Goal: Task Accomplishment & Management: Use online tool/utility

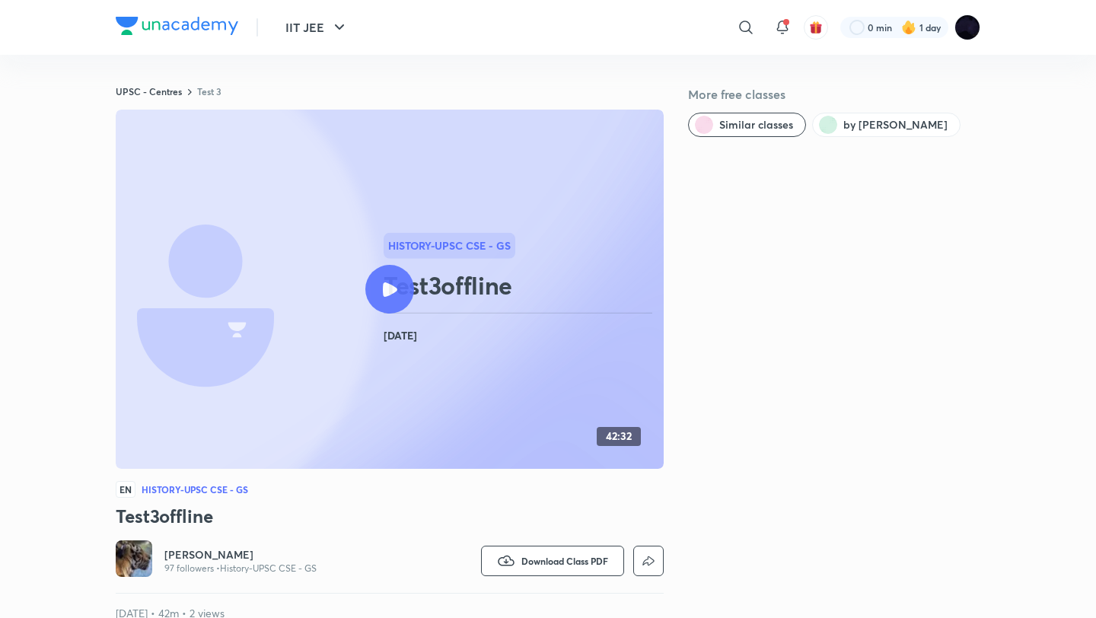
click at [403, 284] on div at bounding box center [389, 289] width 49 height 49
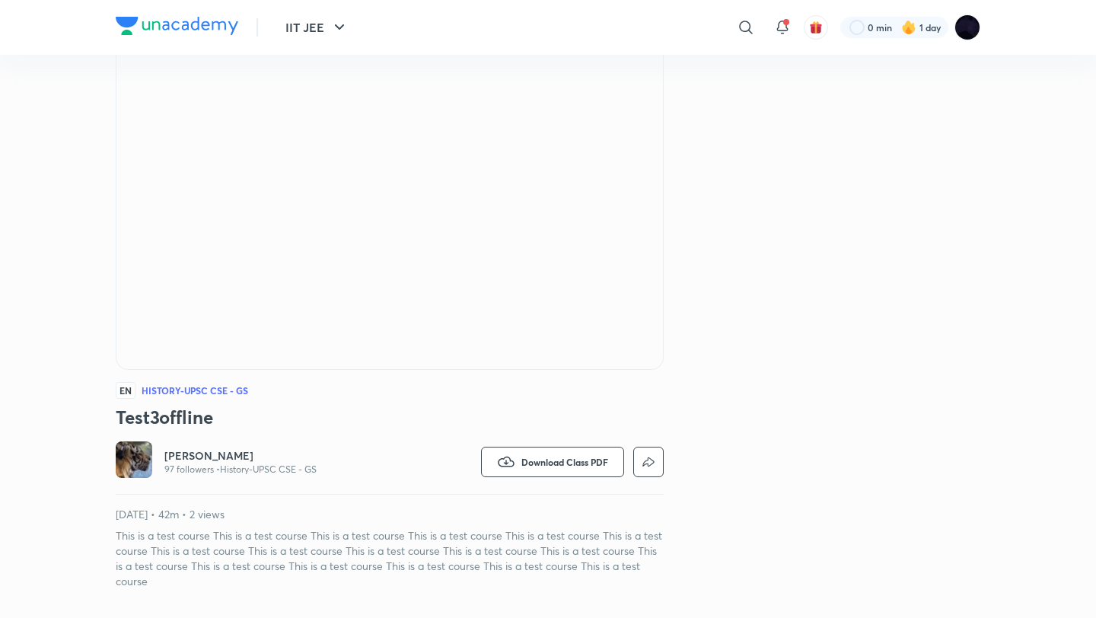
scroll to position [104, 0]
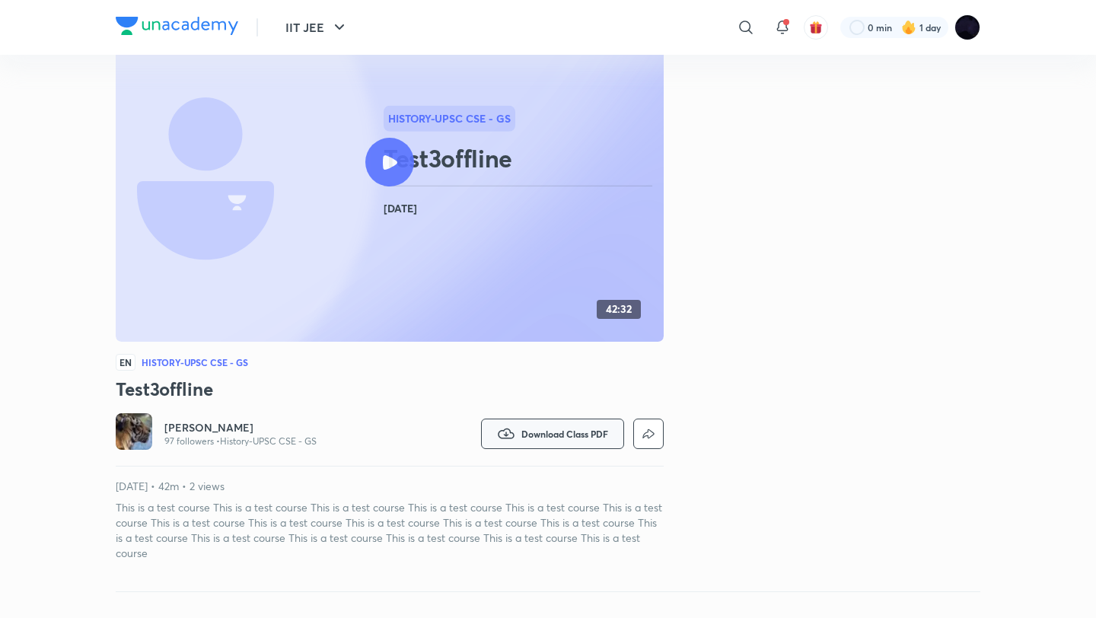
scroll to position [132, 0]
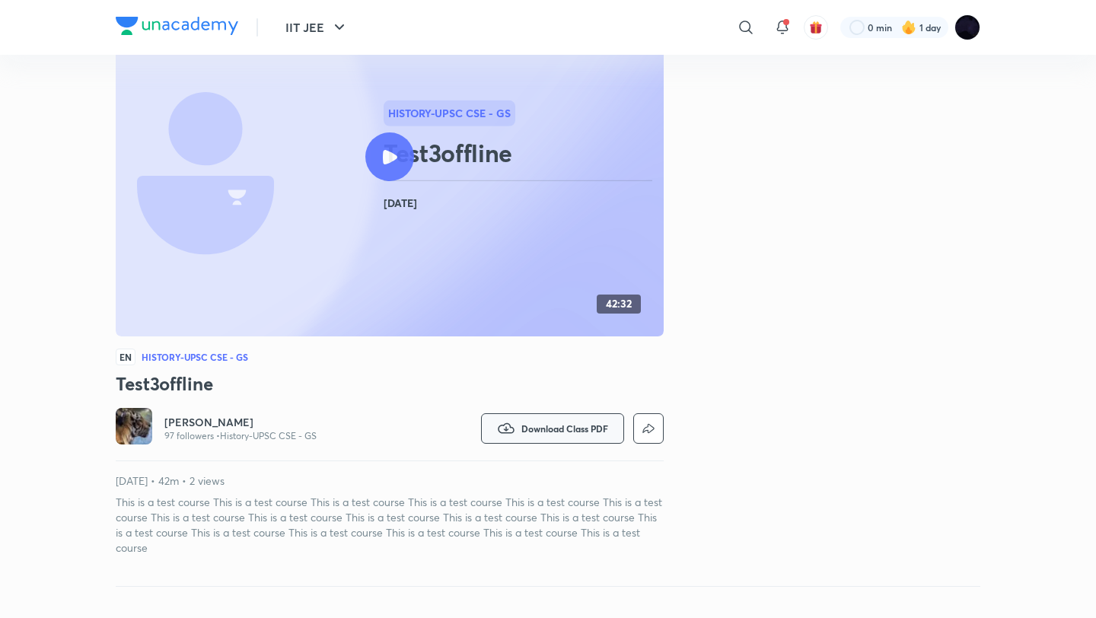
click at [516, 436] on button "Download Class PDF" at bounding box center [552, 428] width 143 height 30
click at [526, 471] on h6 "Download PDF" at bounding box center [554, 472] width 75 height 16
click at [503, 468] on icon at bounding box center [500, 471] width 15 height 15
click at [499, 474] on icon at bounding box center [500, 471] width 15 height 15
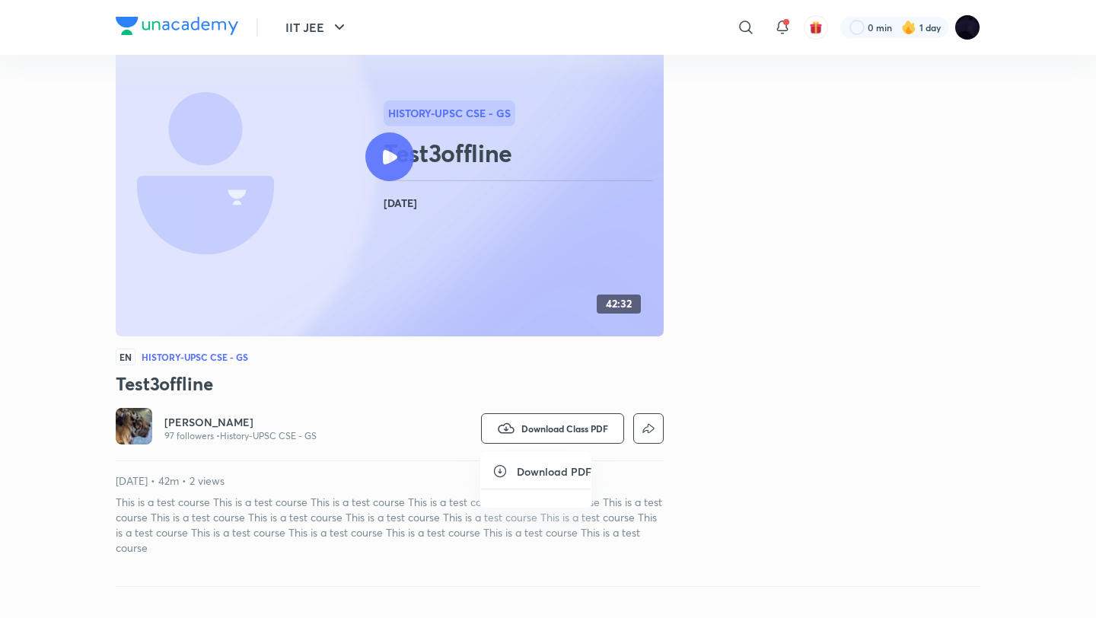
click at [499, 474] on icon at bounding box center [500, 471] width 15 height 15
click at [528, 474] on h6 "Download PDF" at bounding box center [554, 472] width 75 height 16
click at [497, 472] on icon at bounding box center [500, 471] width 15 height 15
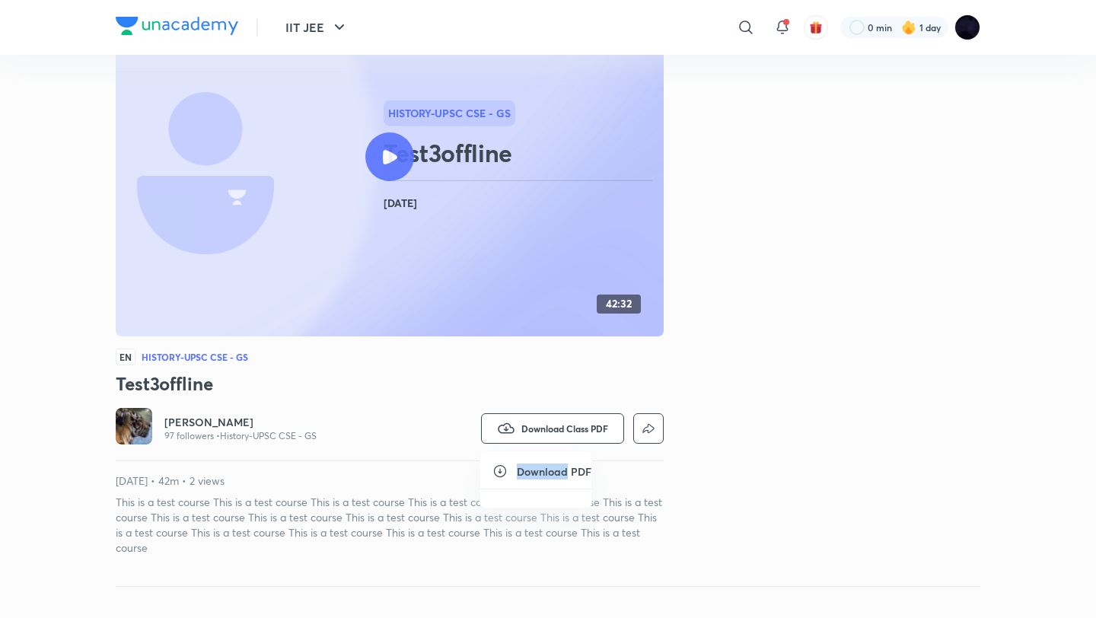
click at [497, 472] on icon at bounding box center [500, 471] width 15 height 15
click at [563, 434] on div at bounding box center [548, 309] width 1096 height 618
click at [563, 434] on button "Download Class PDF" at bounding box center [552, 428] width 143 height 30
click at [550, 472] on h6 "Download PDF" at bounding box center [554, 472] width 75 height 16
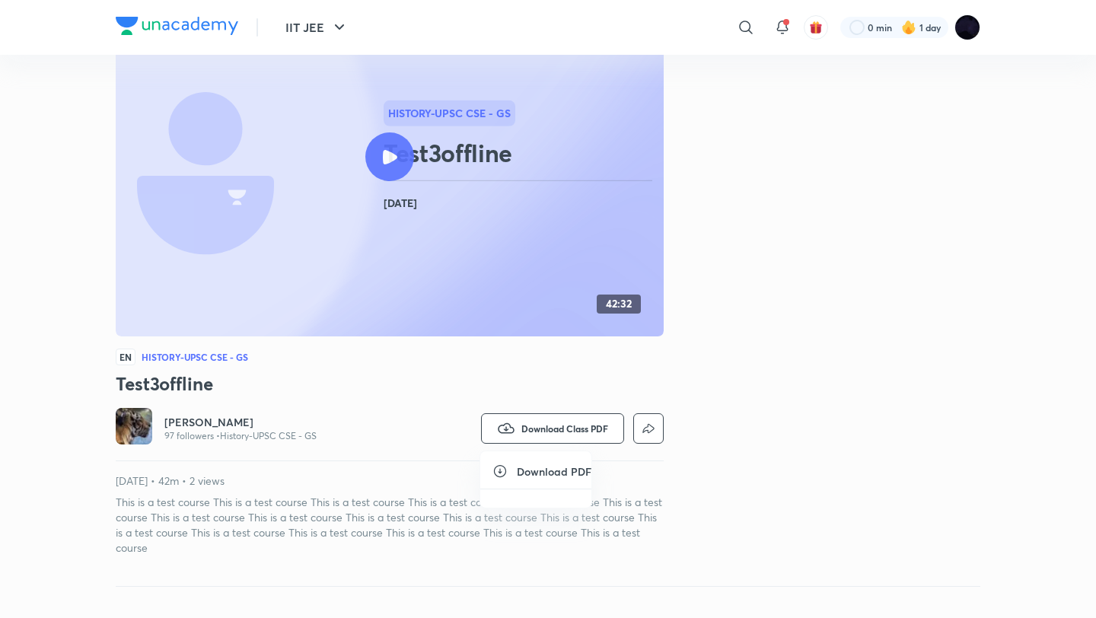
click at [502, 469] on icon at bounding box center [500, 471] width 15 height 15
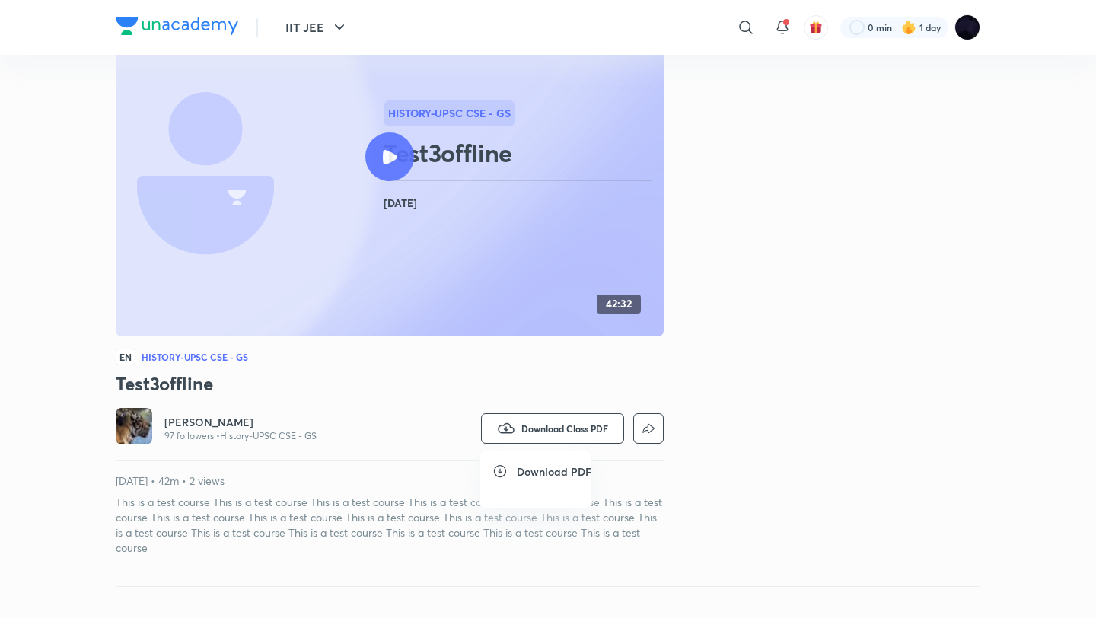
click at [502, 469] on icon at bounding box center [500, 471] width 15 height 15
drag, startPoint x: 502, startPoint y: 469, endPoint x: 650, endPoint y: 422, distance: 155.1
click at [502, 467] on icon at bounding box center [500, 471] width 15 height 15
click at [525, 434] on div at bounding box center [548, 309] width 1096 height 618
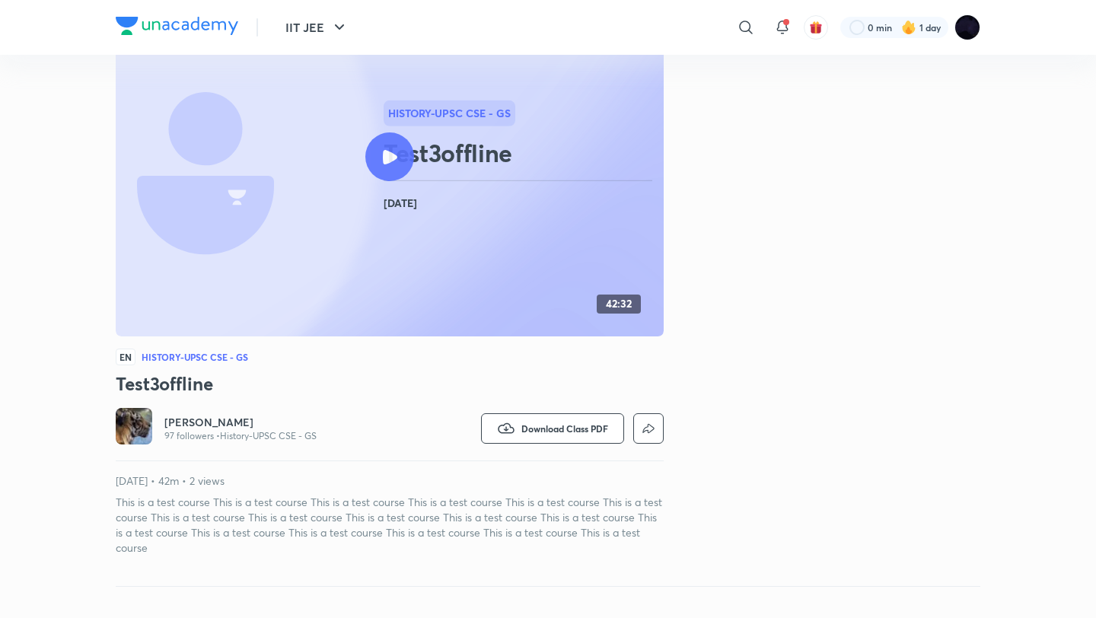
click at [507, 471] on div "Chayan Mehta 97 followers • History-UPSC CSE - GS Watch on app Download Class P…" at bounding box center [390, 482] width 548 height 148
click at [512, 430] on icon "button" at bounding box center [506, 428] width 16 height 11
click at [496, 469] on icon at bounding box center [500, 471] width 15 height 15
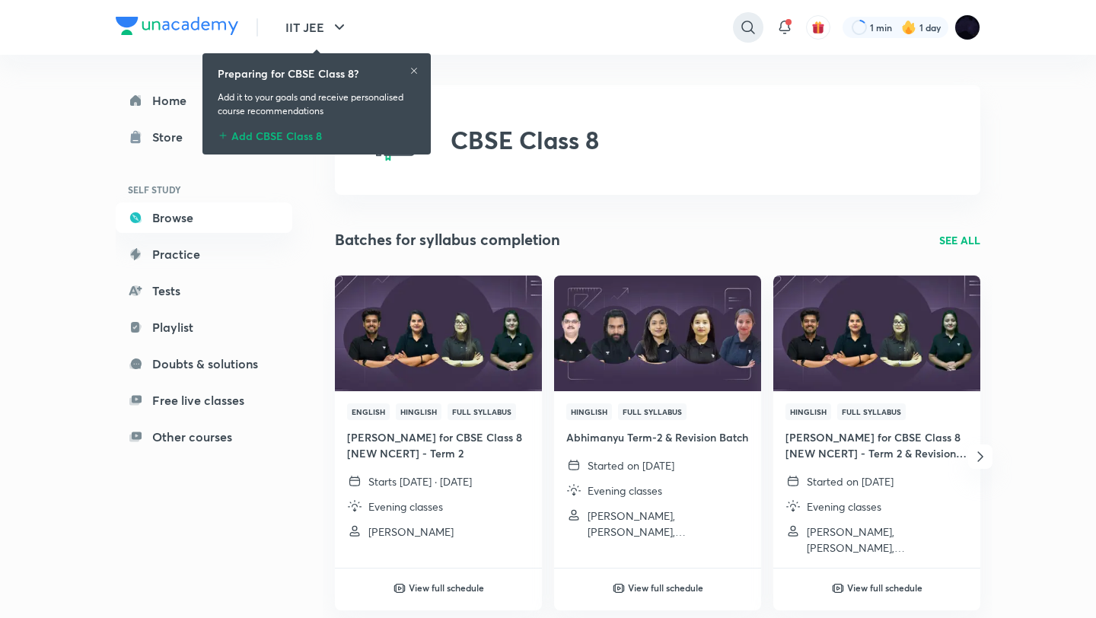
click at [742, 36] on icon at bounding box center [748, 27] width 18 height 18
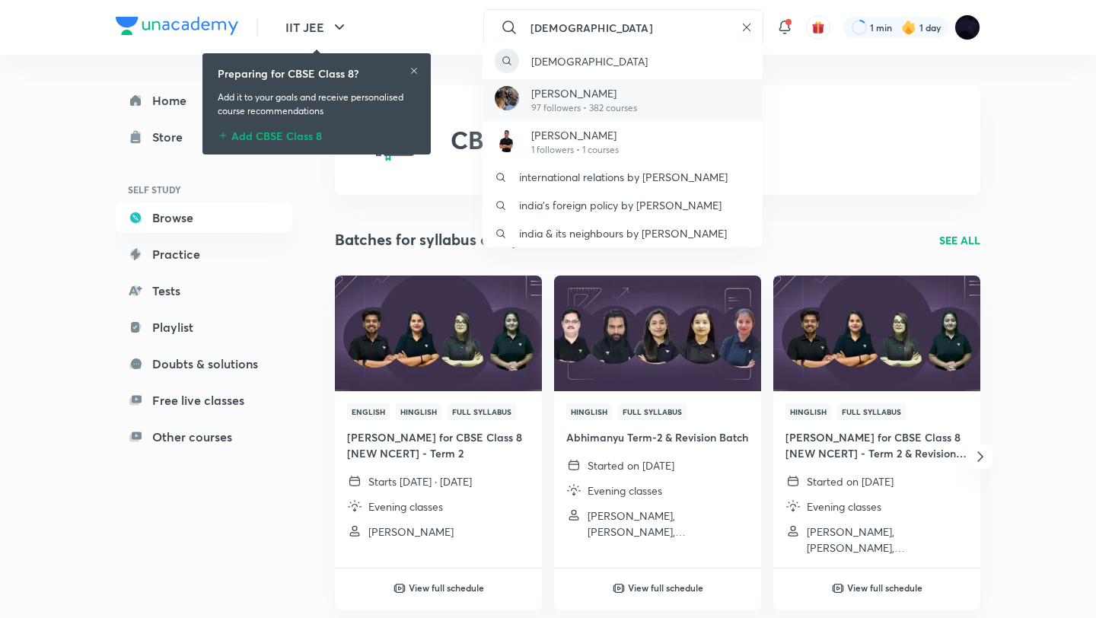
type input "chayan"
click at [668, 101] on div "Chayan Mehta 97 followers • 382 courses" at bounding box center [623, 100] width 280 height 42
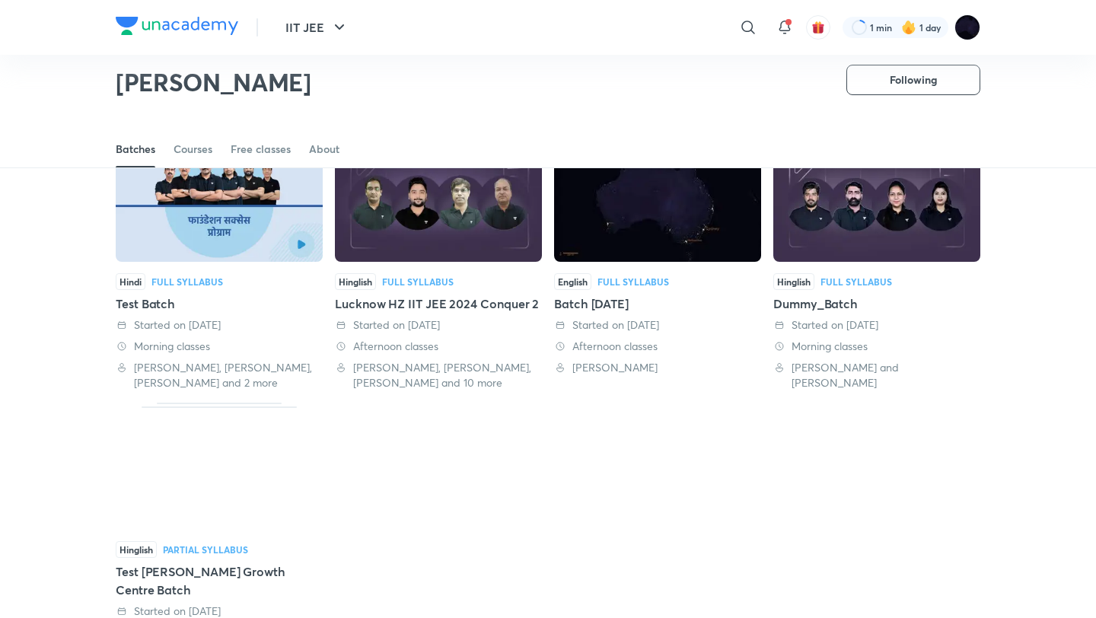
scroll to position [108, 0]
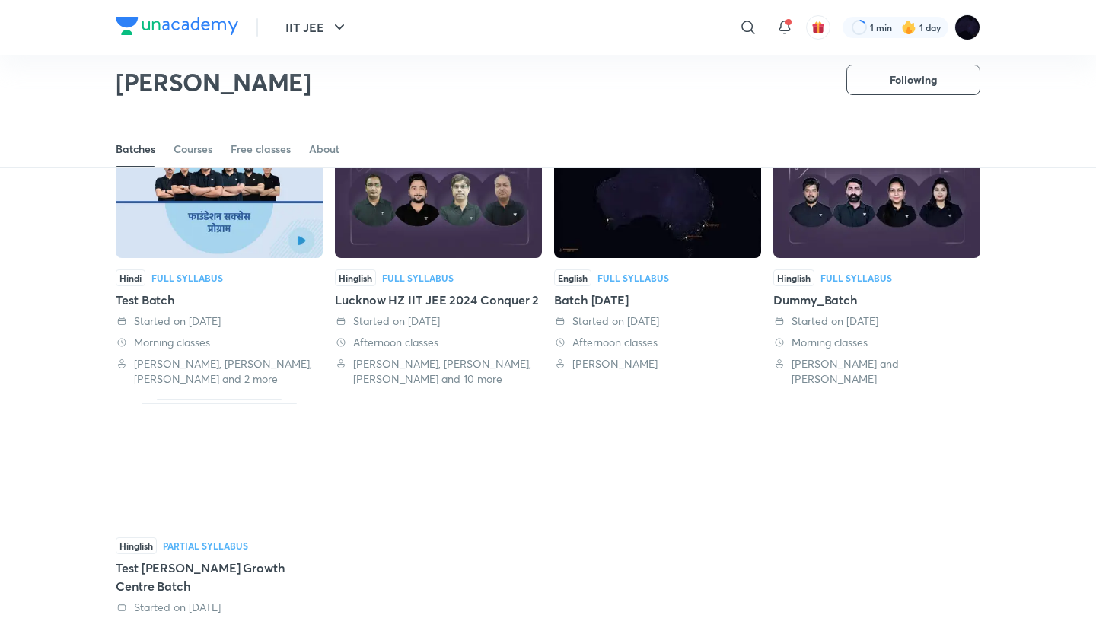
click at [408, 278] on div "Full Syllabus" at bounding box center [418, 277] width 72 height 9
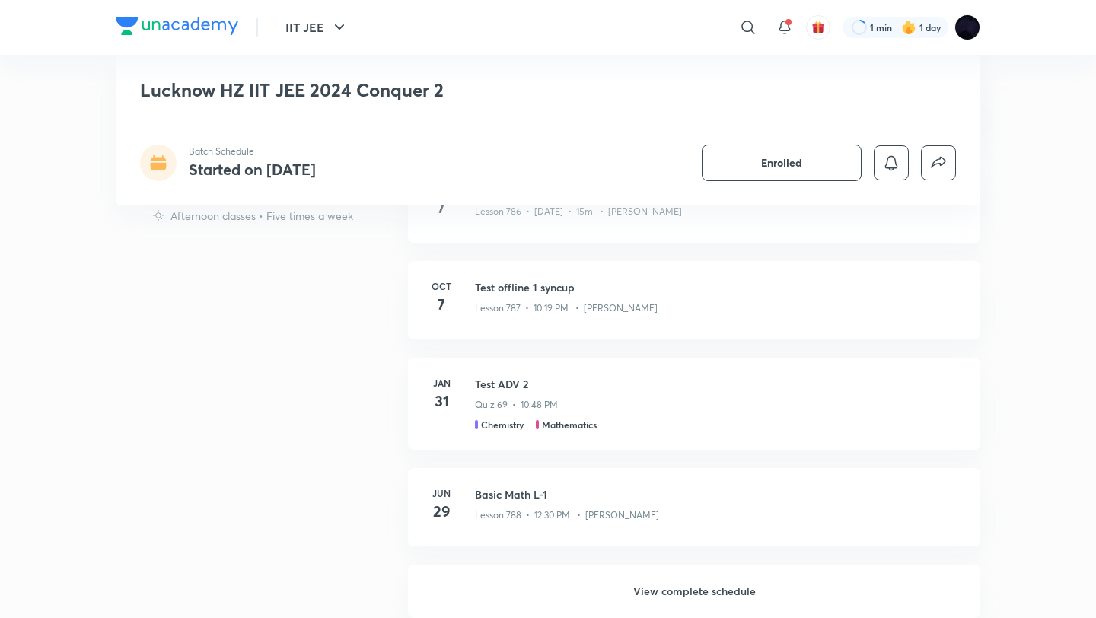
scroll to position [701, 0]
click at [524, 295] on h3 "Test offline 1 syncup" at bounding box center [718, 293] width 487 height 16
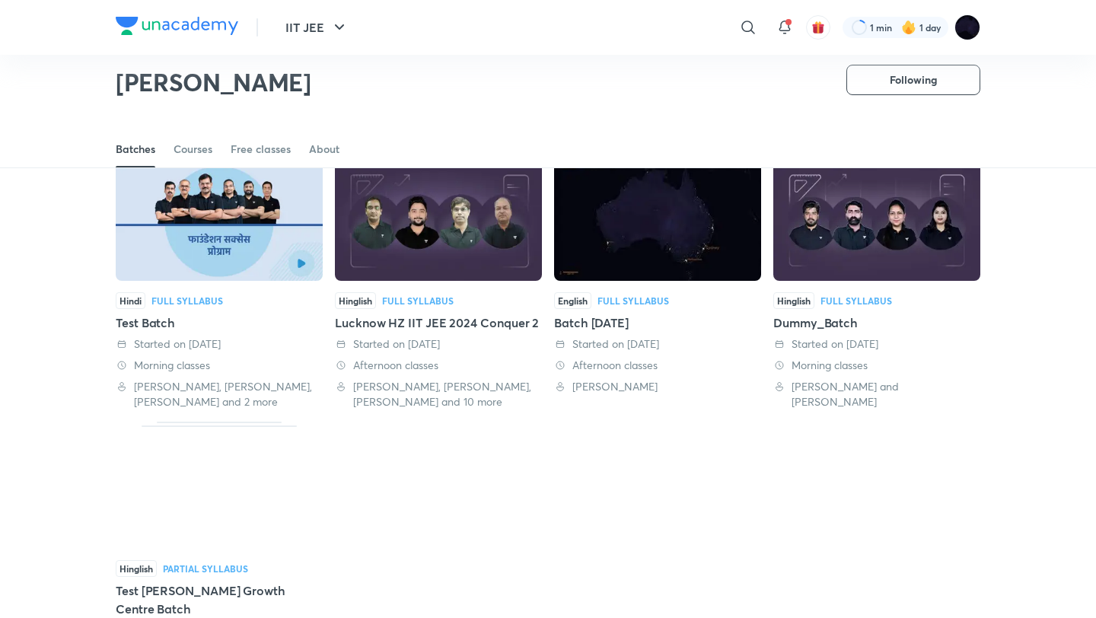
scroll to position [78, 0]
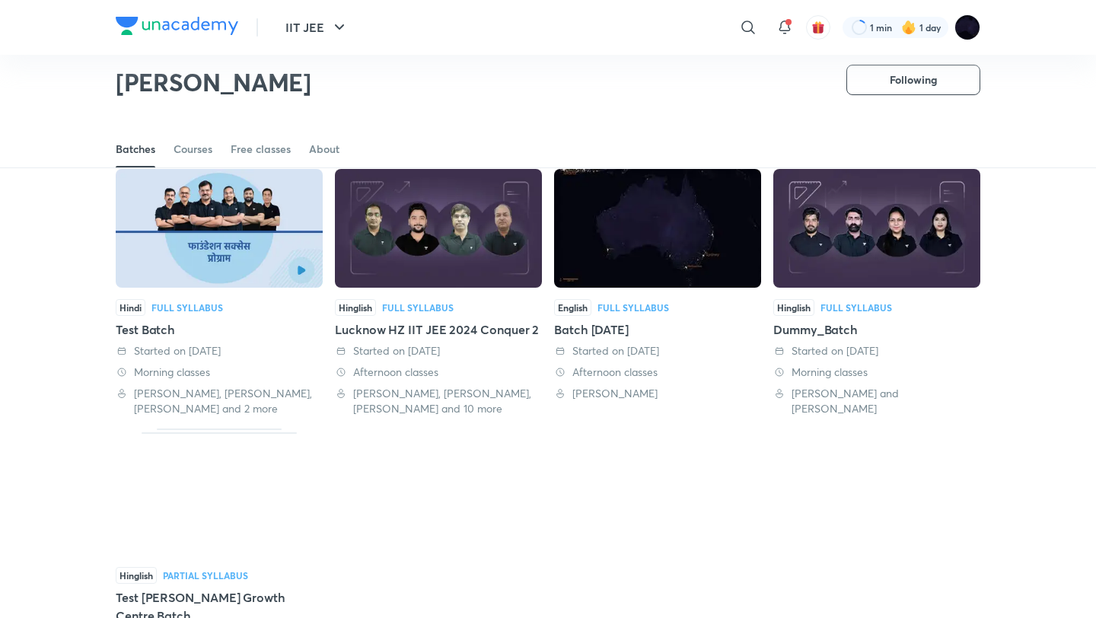
click at [166, 331] on div "Test Batch" at bounding box center [219, 330] width 207 height 18
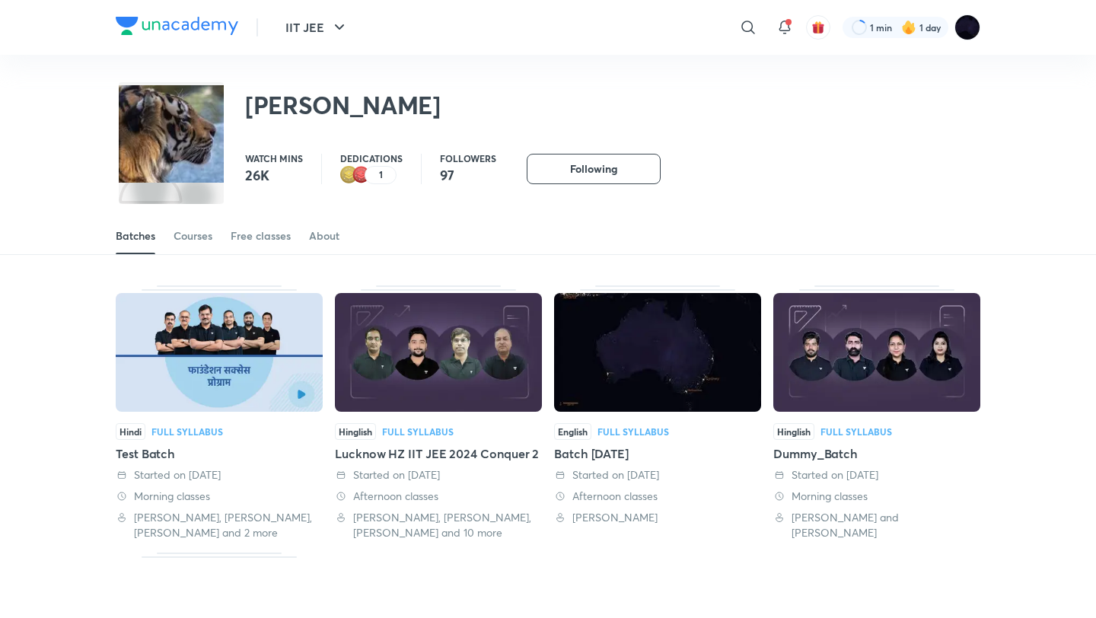
click at [1070, 206] on div "Batches Courses Free classes About" at bounding box center [548, 219] width 1096 height 71
click at [831, 450] on div "Dummy_Batch" at bounding box center [876, 454] width 207 height 18
click at [598, 458] on div "Batch 2 Jun" at bounding box center [657, 454] width 207 height 18
click at [209, 228] on div "Courses" at bounding box center [193, 235] width 39 height 15
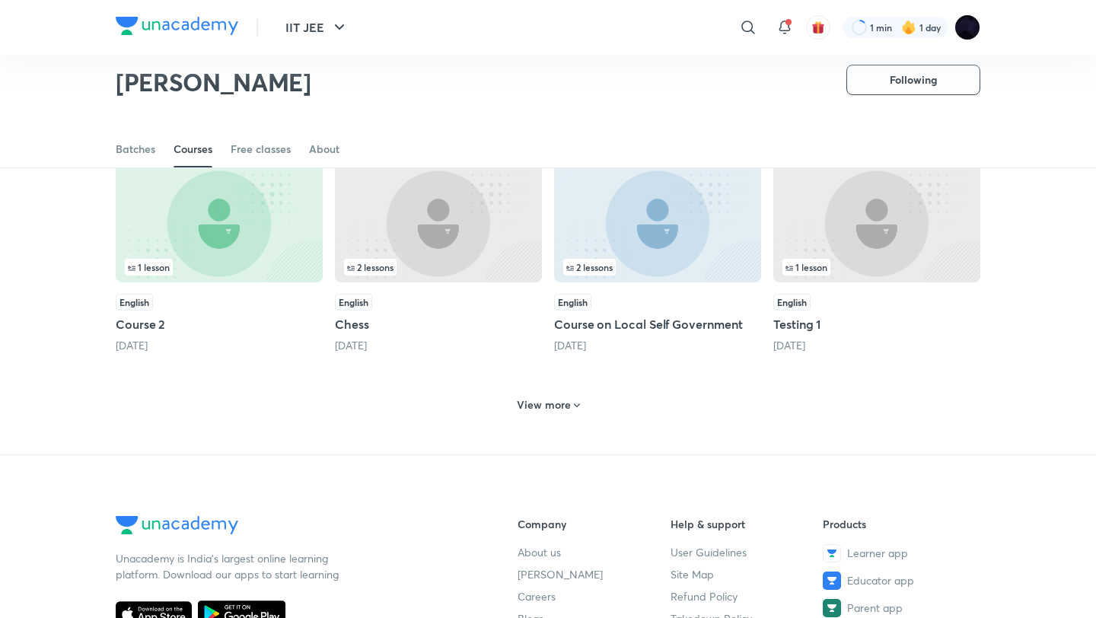
scroll to position [579, 0]
click at [527, 406] on h6 "View more" at bounding box center [544, 403] width 54 height 15
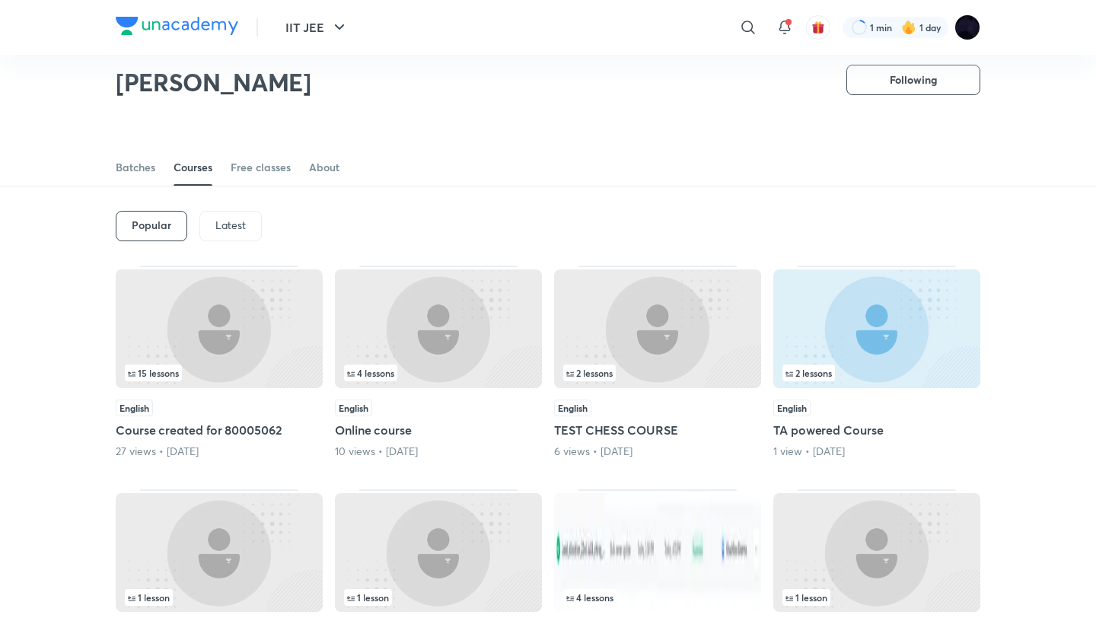
scroll to position [0, 0]
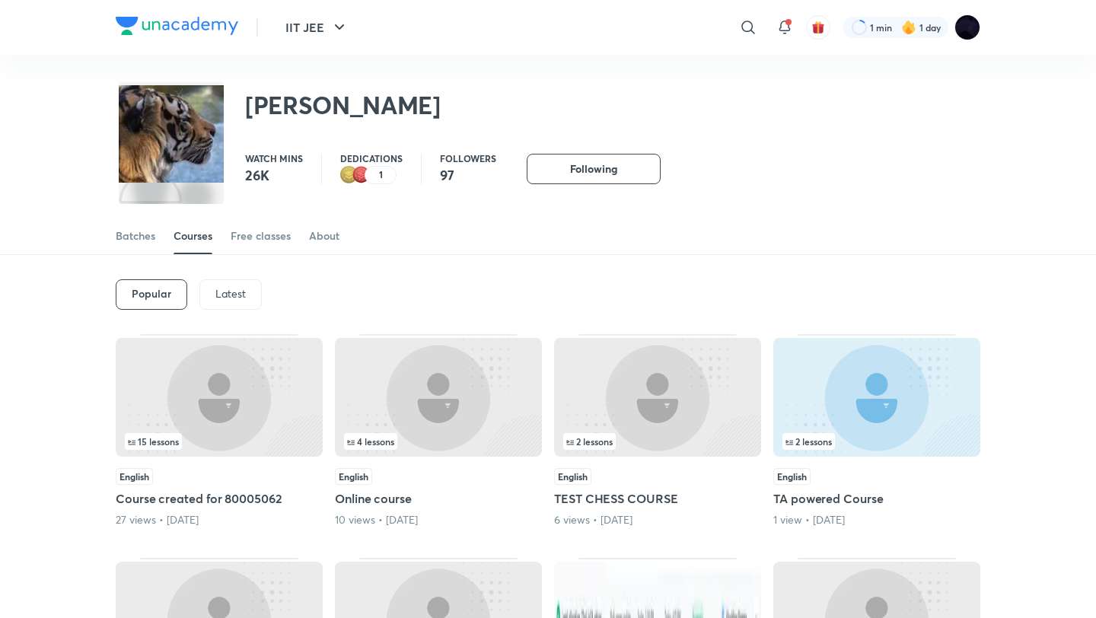
click at [382, 501] on h5 "Online course" at bounding box center [438, 499] width 207 height 18
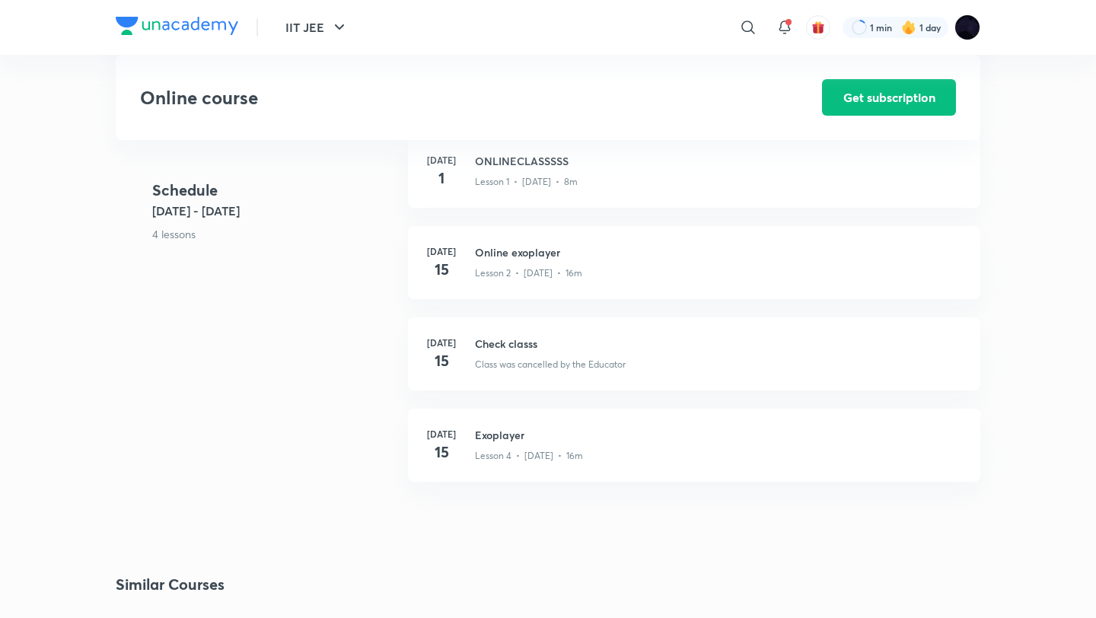
scroll to position [356, 0]
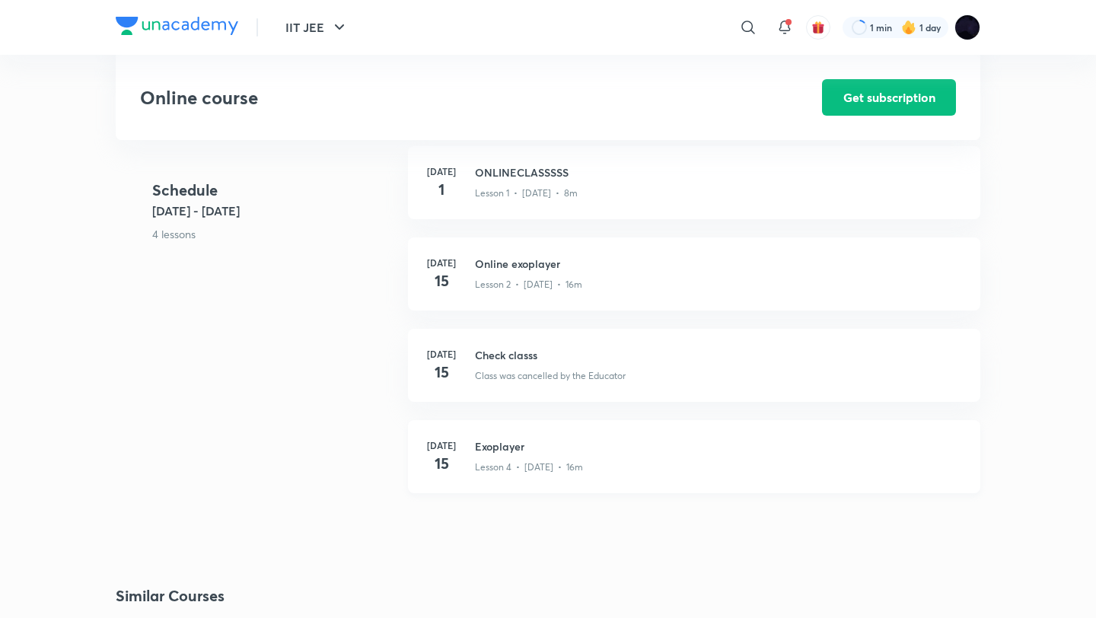
click at [487, 437] on div "Jul 15 Exoplayer Lesson 4 • Jul 15 • 16m" at bounding box center [694, 456] width 572 height 73
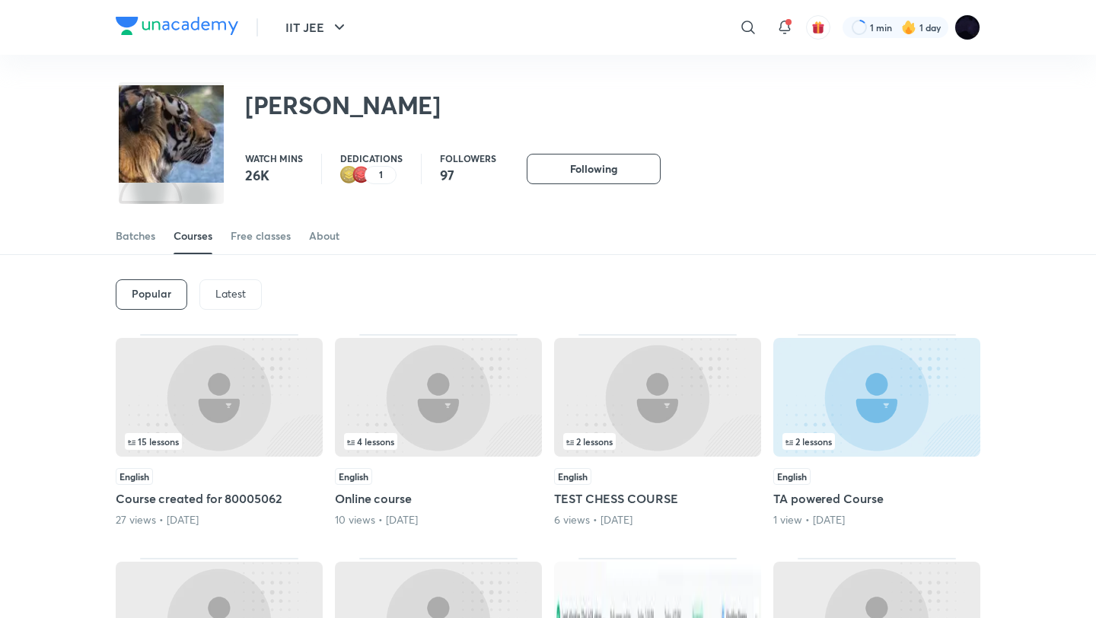
click at [221, 289] on p "Latest" at bounding box center [230, 294] width 30 height 12
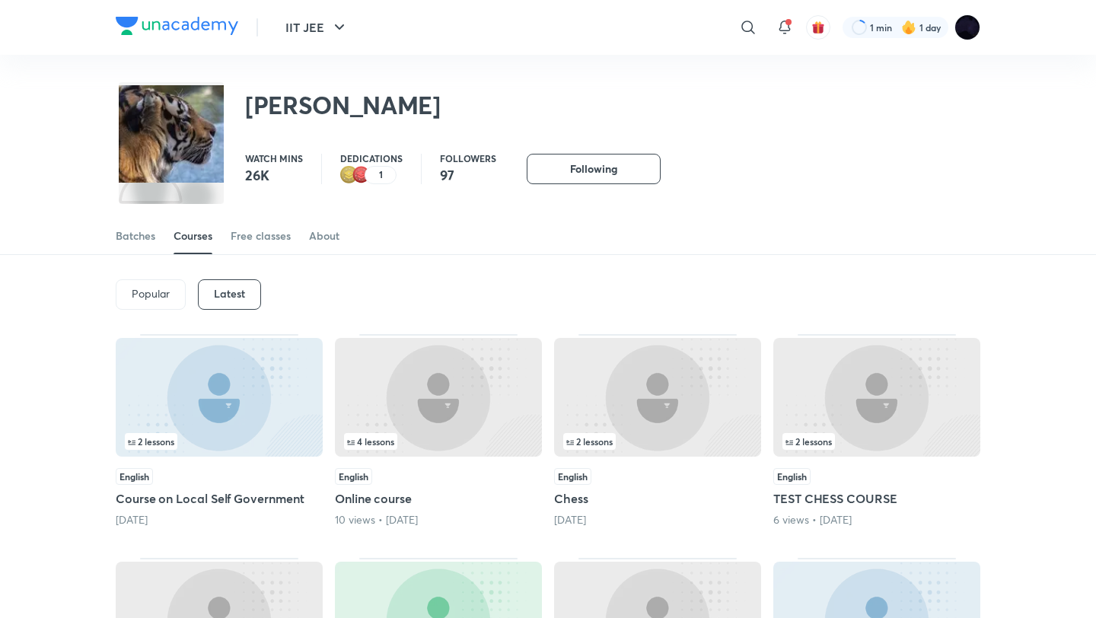
click at [267, 501] on h5 "Course on Local Self Government" at bounding box center [219, 499] width 207 height 18
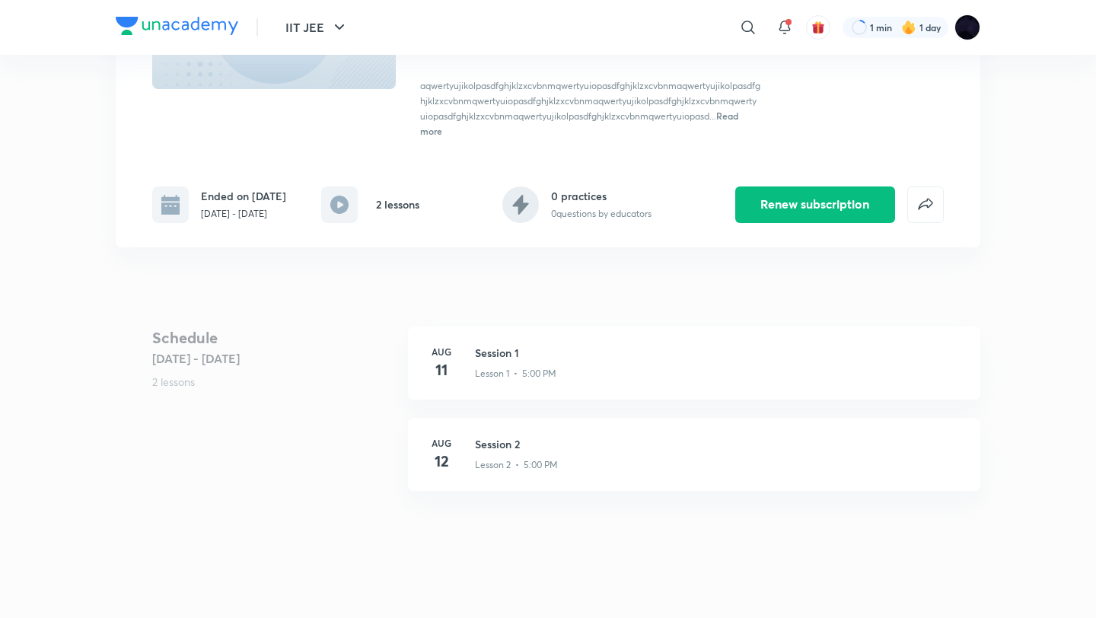
scroll to position [213, 0]
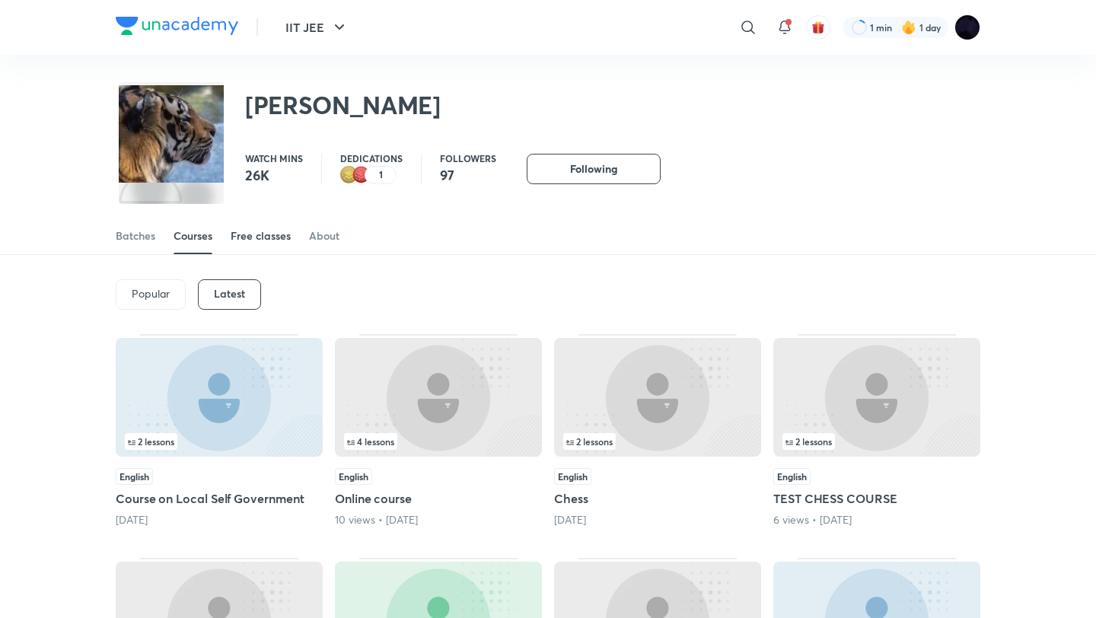
click at [258, 231] on div "Free classes" at bounding box center [261, 235] width 60 height 15
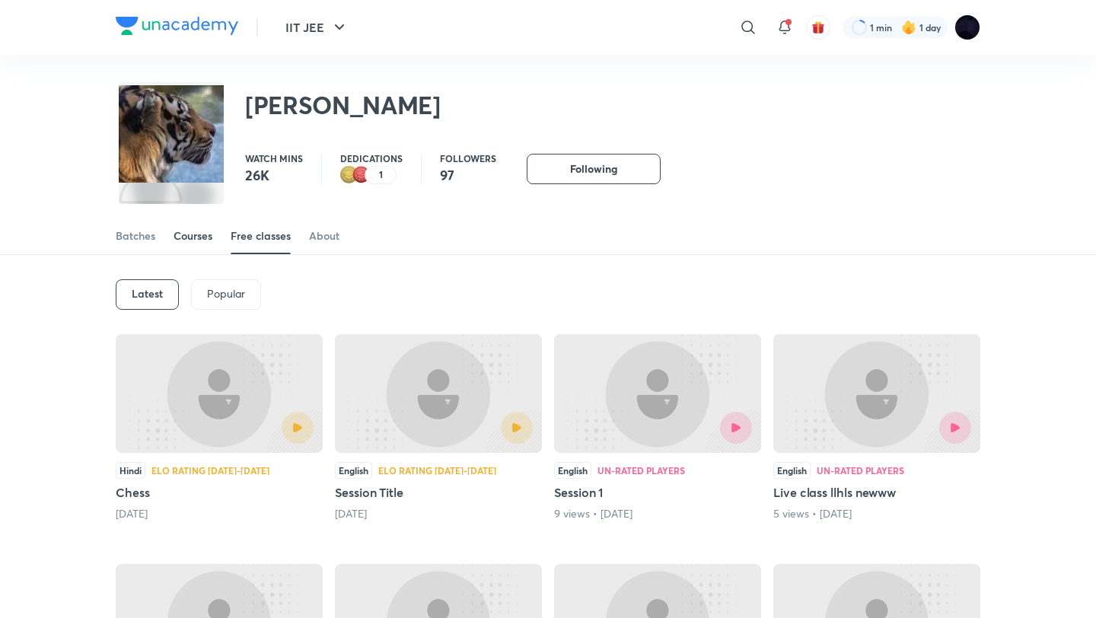
click at [190, 238] on div "Courses" at bounding box center [193, 235] width 39 height 15
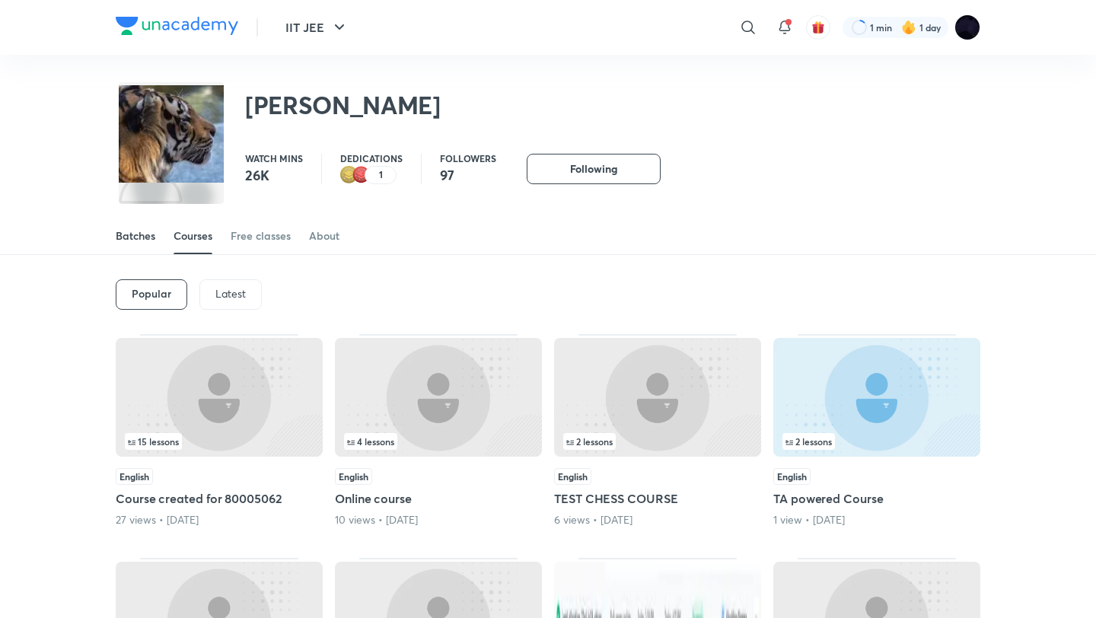
click at [129, 246] on link "Batches" at bounding box center [136, 236] width 40 height 37
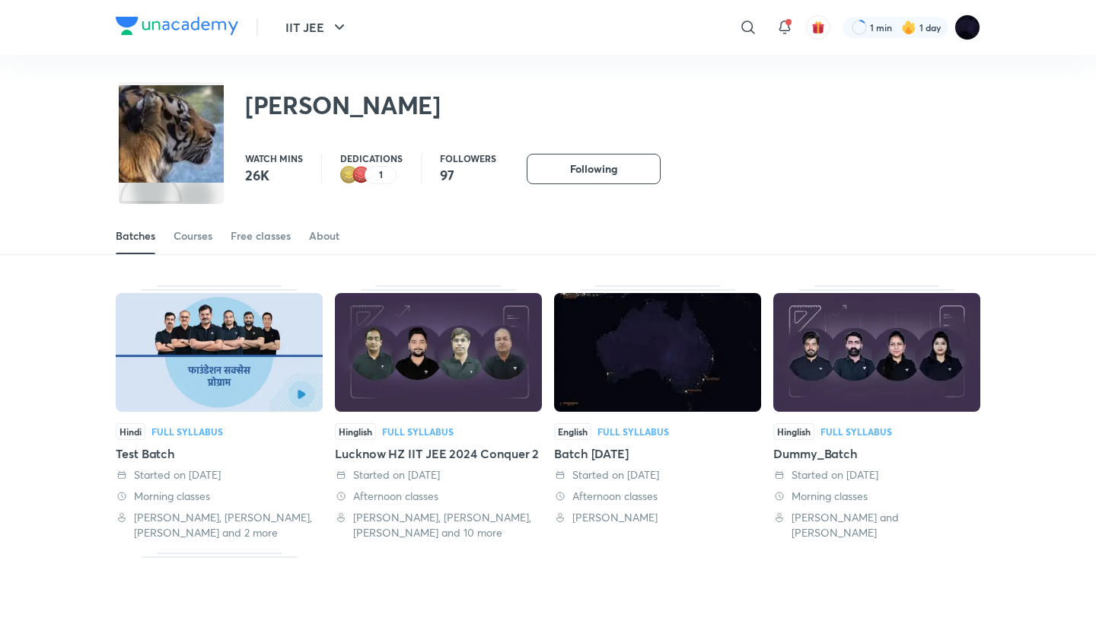
click at [467, 454] on div "Lucknow HZ IIT JEE 2024 Conquer 2" at bounding box center [438, 454] width 207 height 18
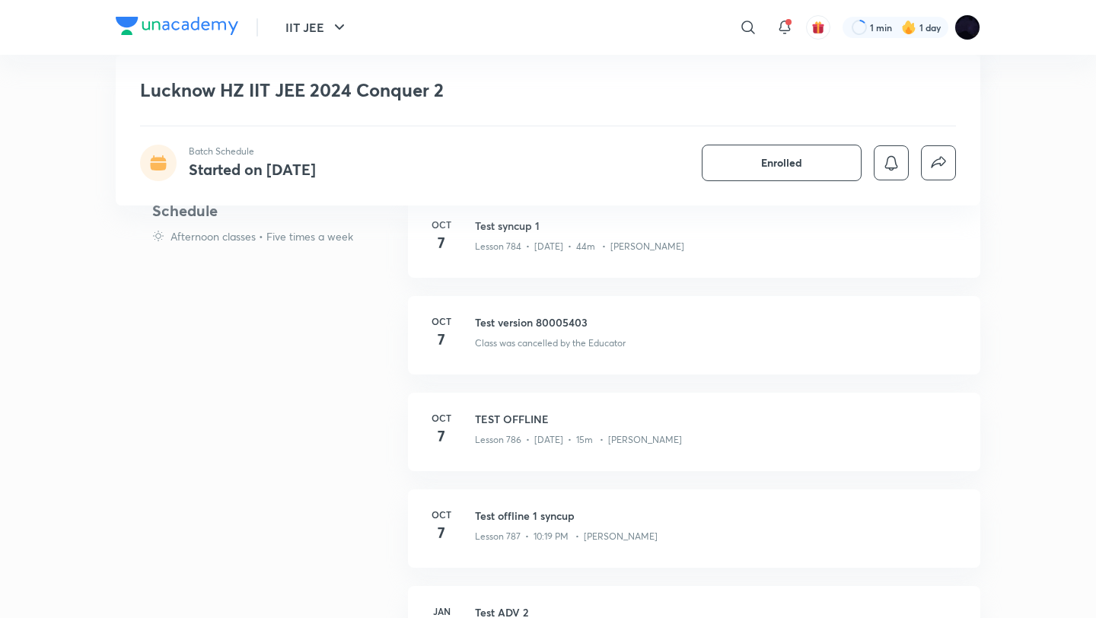
scroll to position [519, 0]
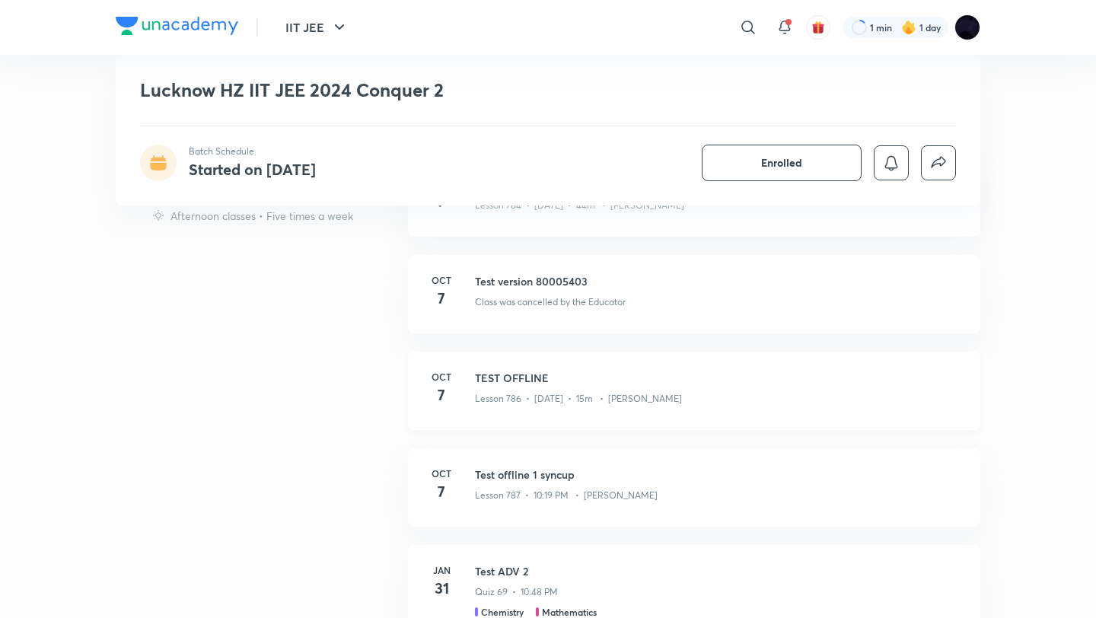
click at [502, 383] on h3 "TEST OFFLINE" at bounding box center [718, 378] width 487 height 16
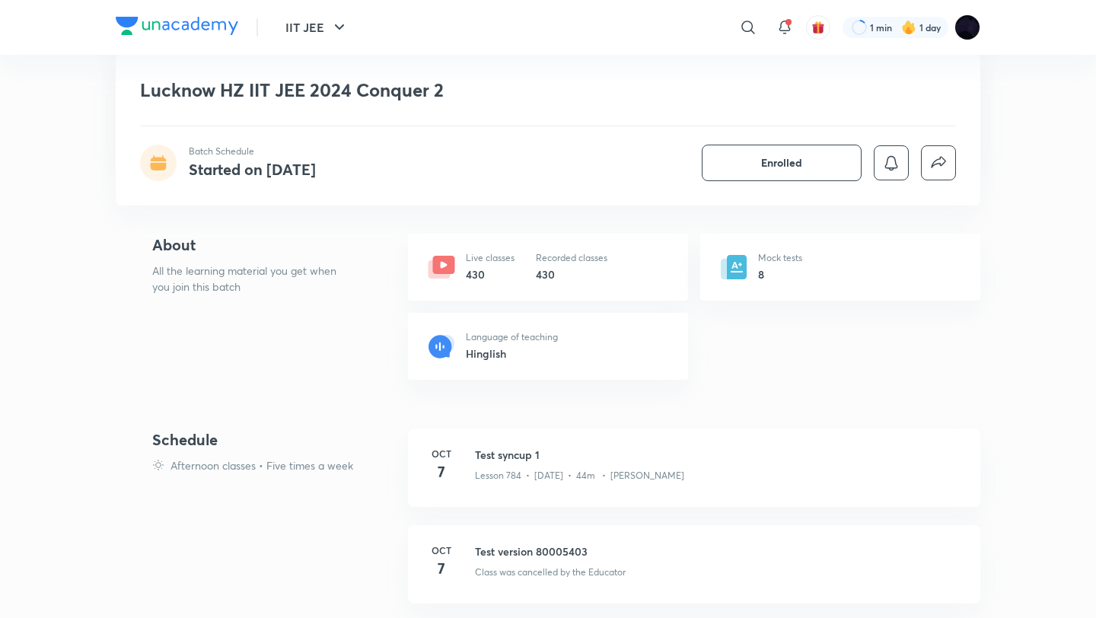
scroll to position [0, 0]
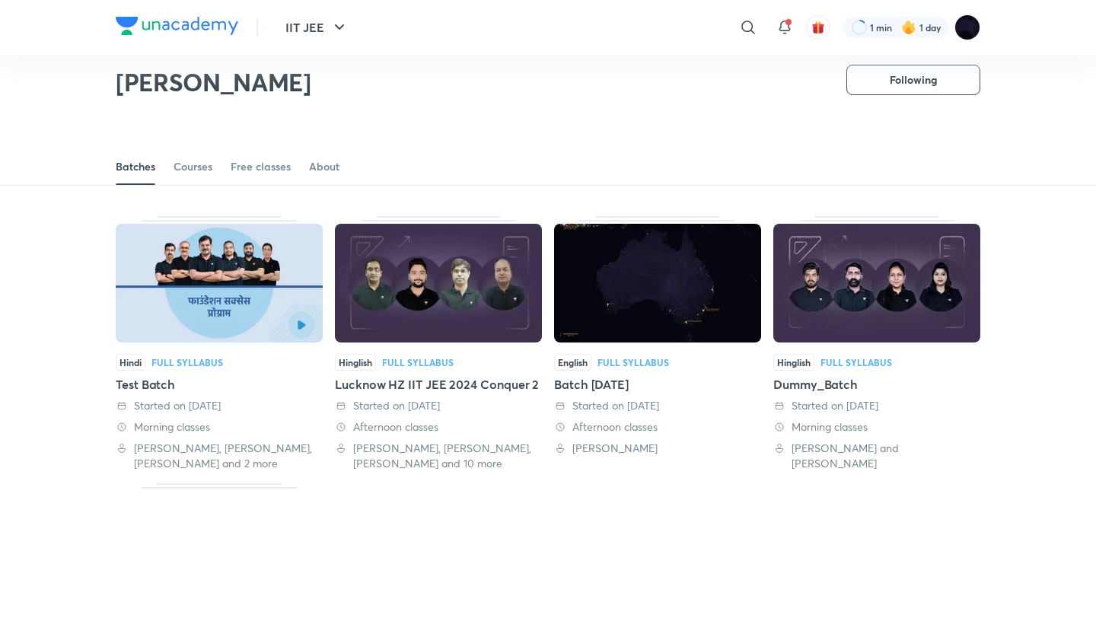
scroll to position [22, 0]
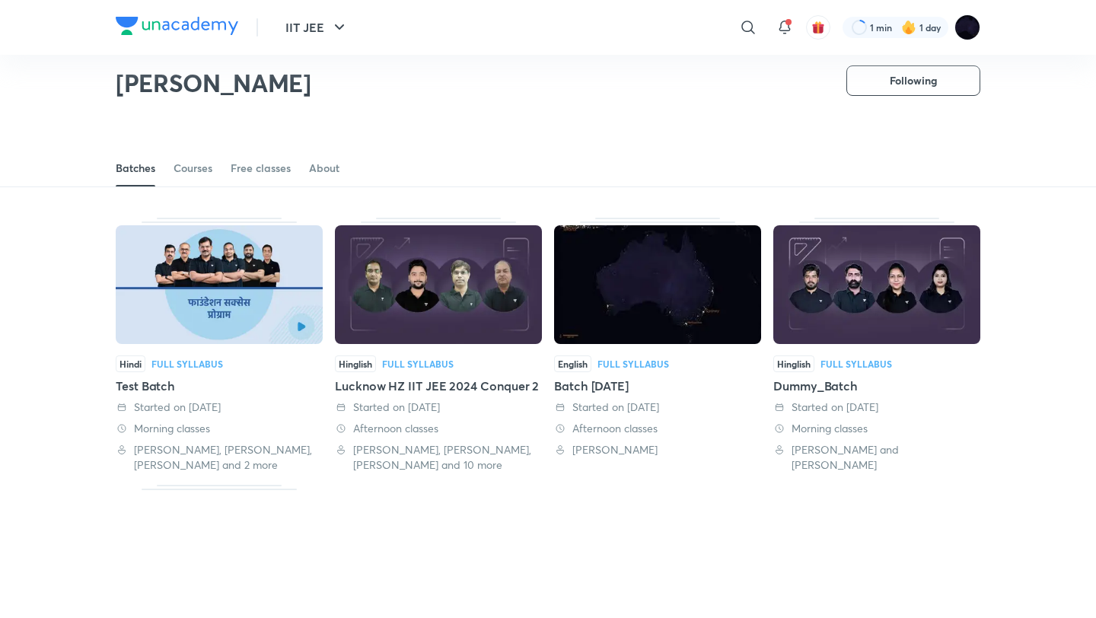
click at [816, 384] on div "Dummy_Batch" at bounding box center [876, 386] width 207 height 18
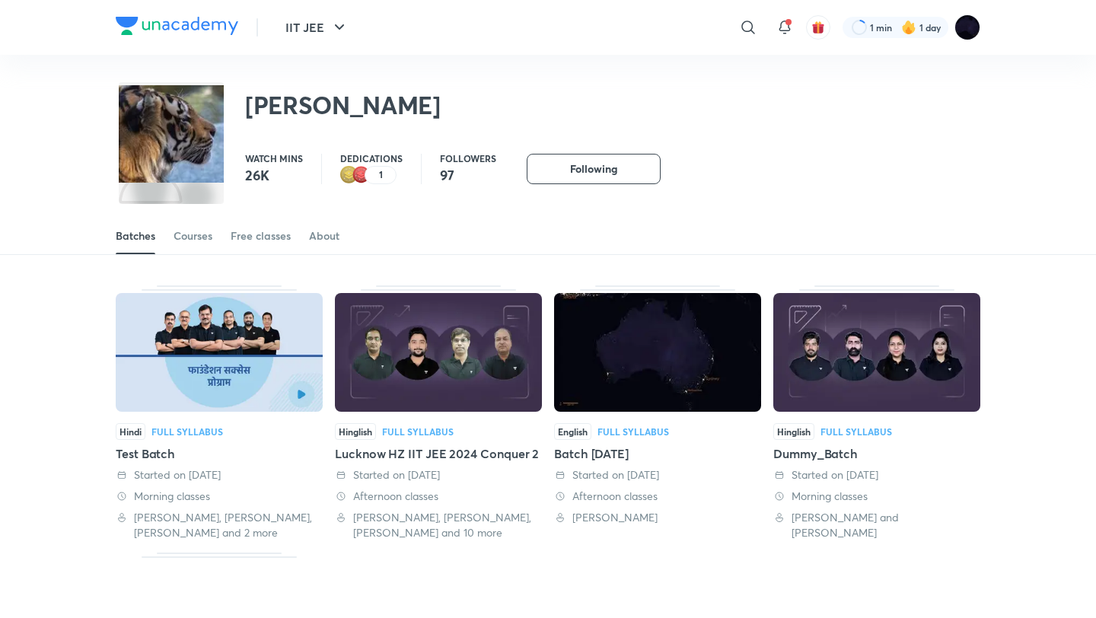
click at [375, 458] on div "Lucknow HZ IIT JEE 2024 Conquer 2" at bounding box center [438, 454] width 207 height 18
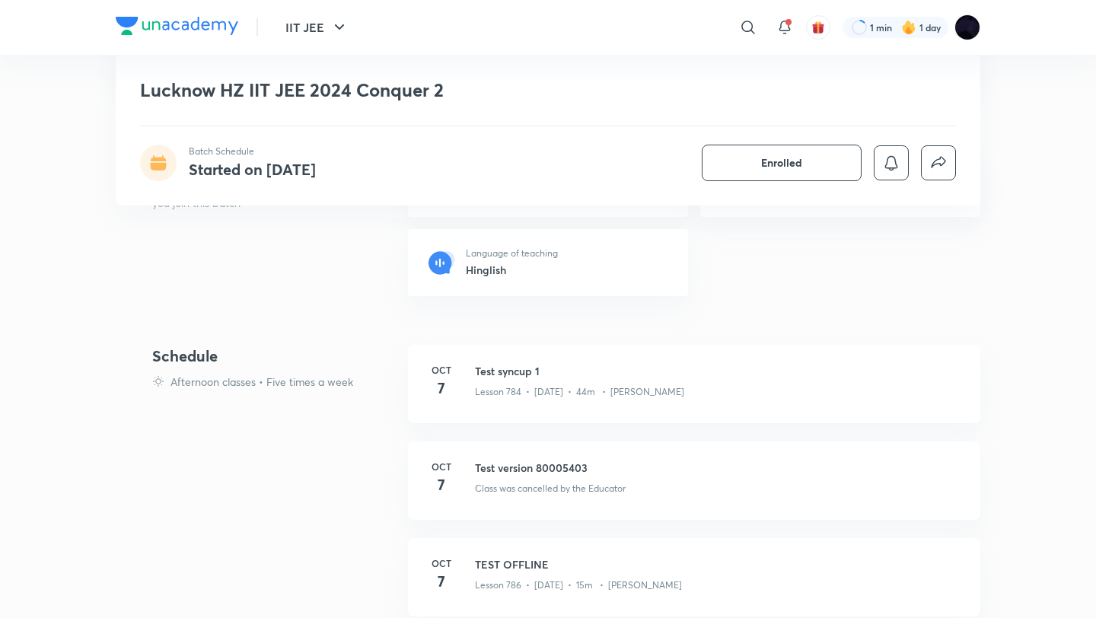
scroll to position [333, 0]
click at [483, 374] on h3 "Test syncup 1" at bounding box center [718, 370] width 487 height 16
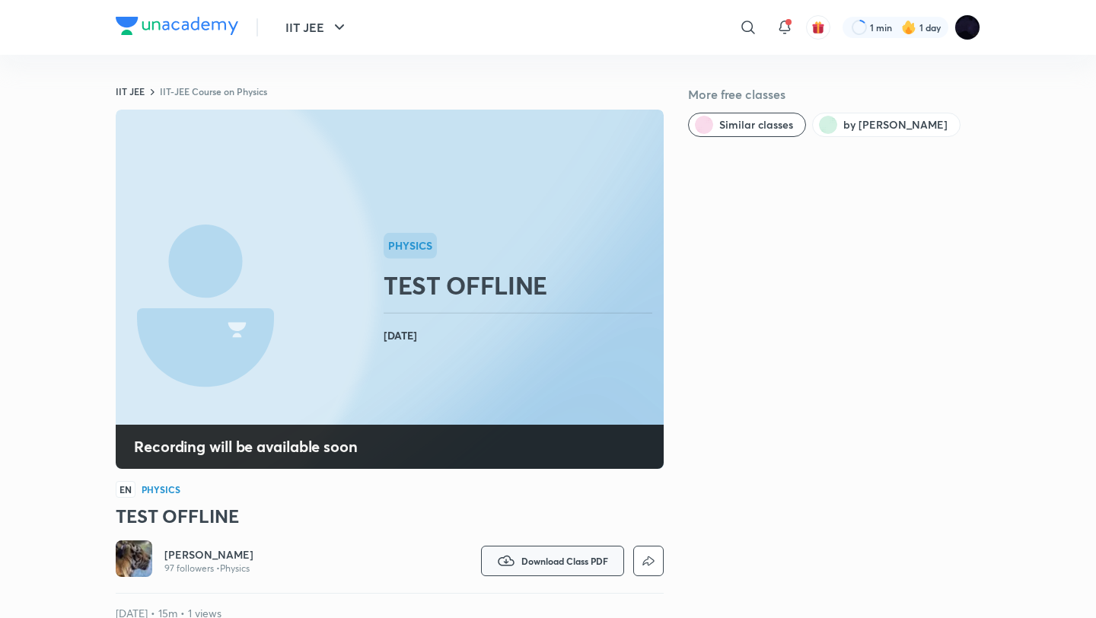
drag, startPoint x: 0, startPoint y: 0, endPoint x: 524, endPoint y: 552, distance: 760.9
click at [524, 552] on button "Download Class PDF" at bounding box center [552, 561] width 143 height 30
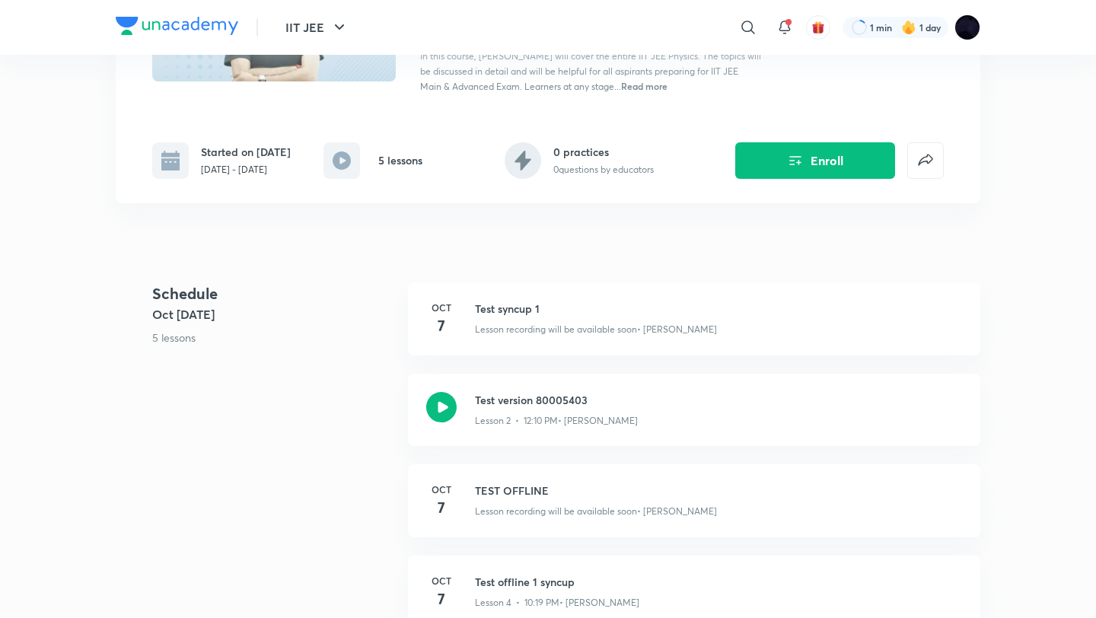
scroll to position [158, 0]
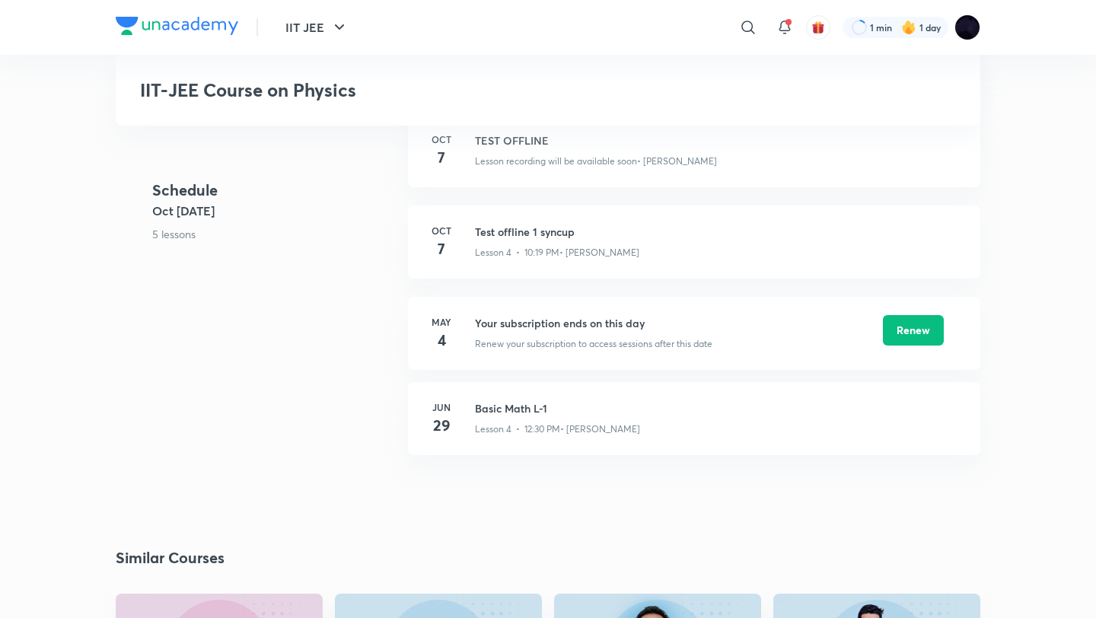
scroll to position [531, 0]
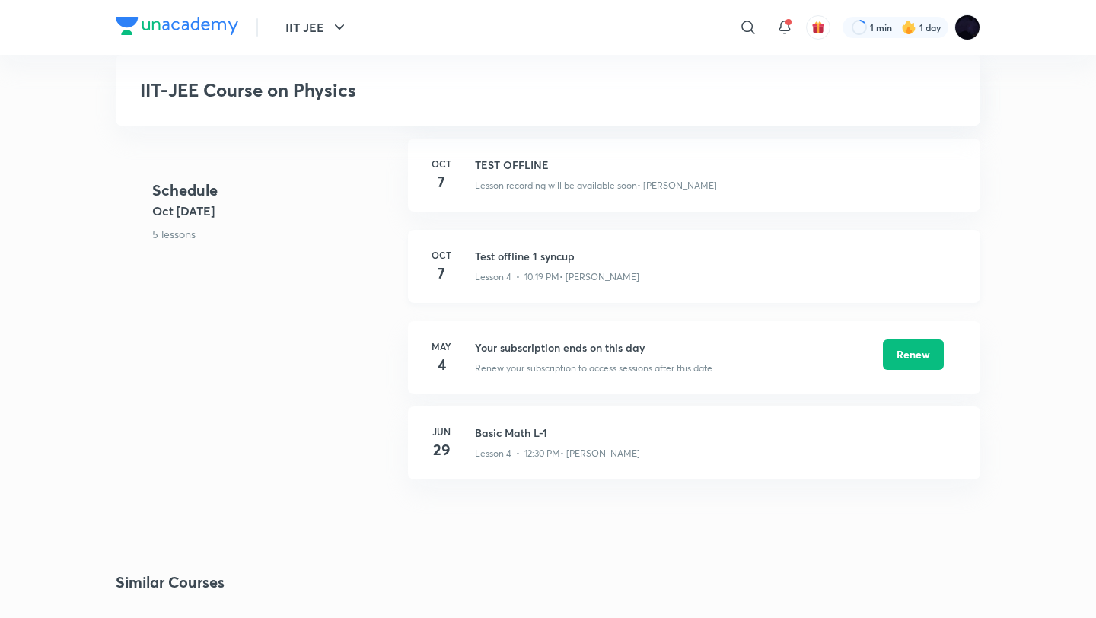
click at [499, 260] on h3 "Test offline 1 syncup" at bounding box center [718, 256] width 487 height 16
click at [507, 161] on h3 "TEST OFFLINE" at bounding box center [718, 165] width 487 height 16
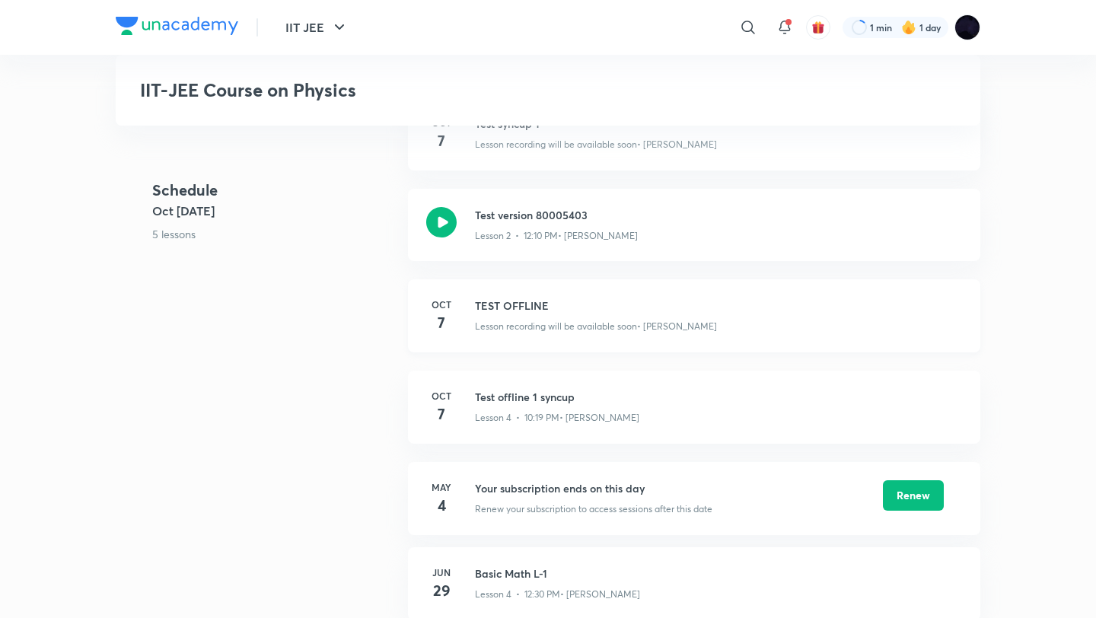
scroll to position [381, 0]
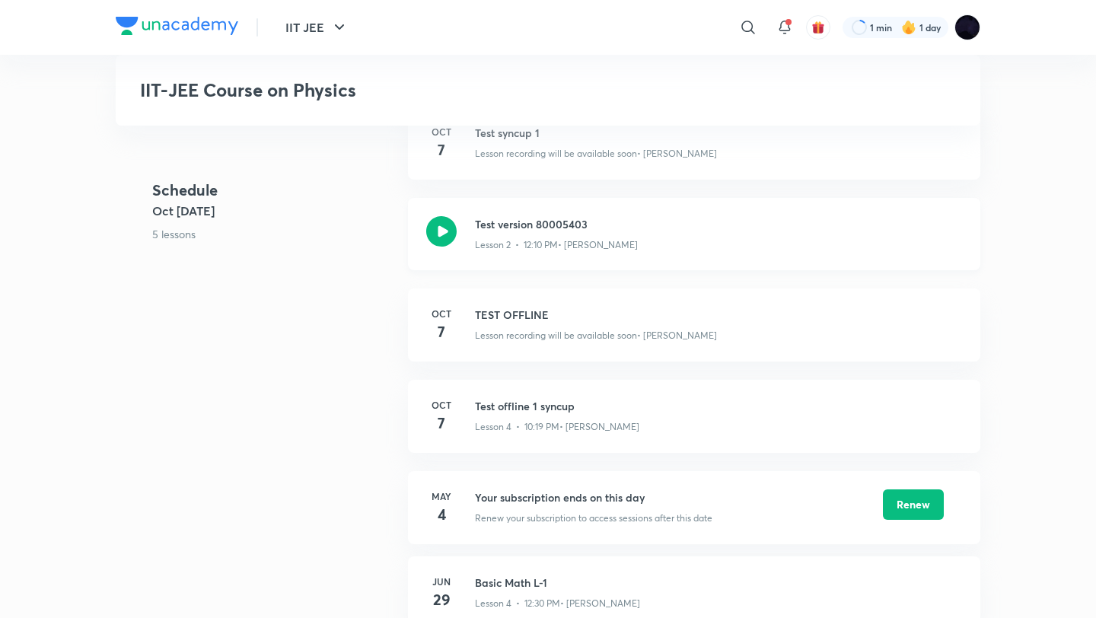
click at [448, 229] on icon at bounding box center [441, 231] width 30 height 30
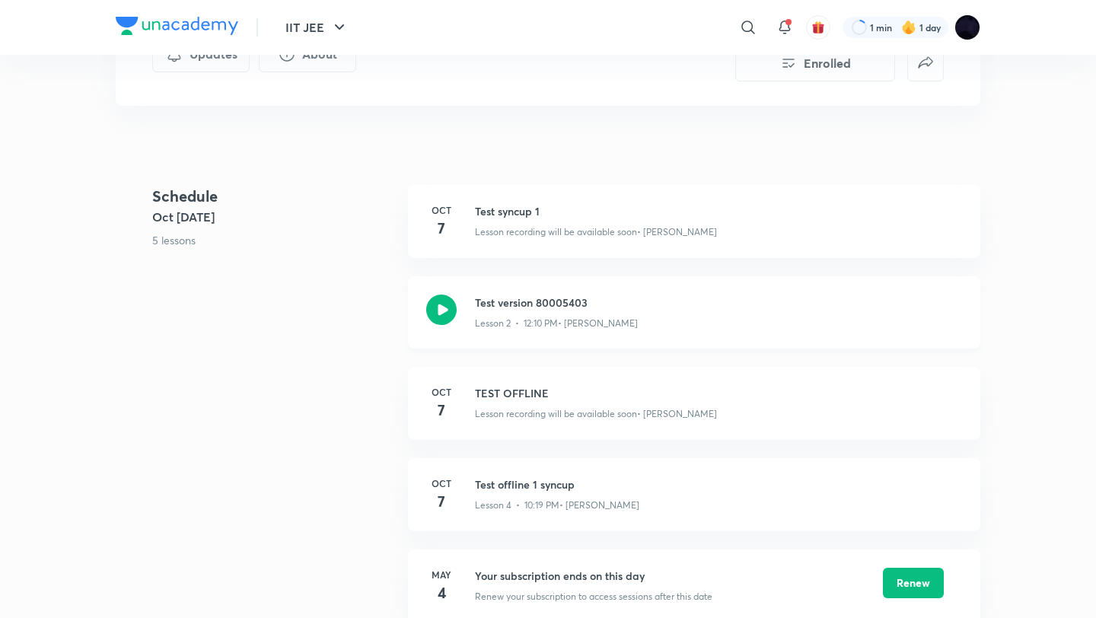
scroll to position [300, 0]
click at [524, 209] on h3 "Test syncup 1" at bounding box center [718, 214] width 487 height 16
click at [554, 298] on h3 "Test version 80005403" at bounding box center [718, 305] width 487 height 16
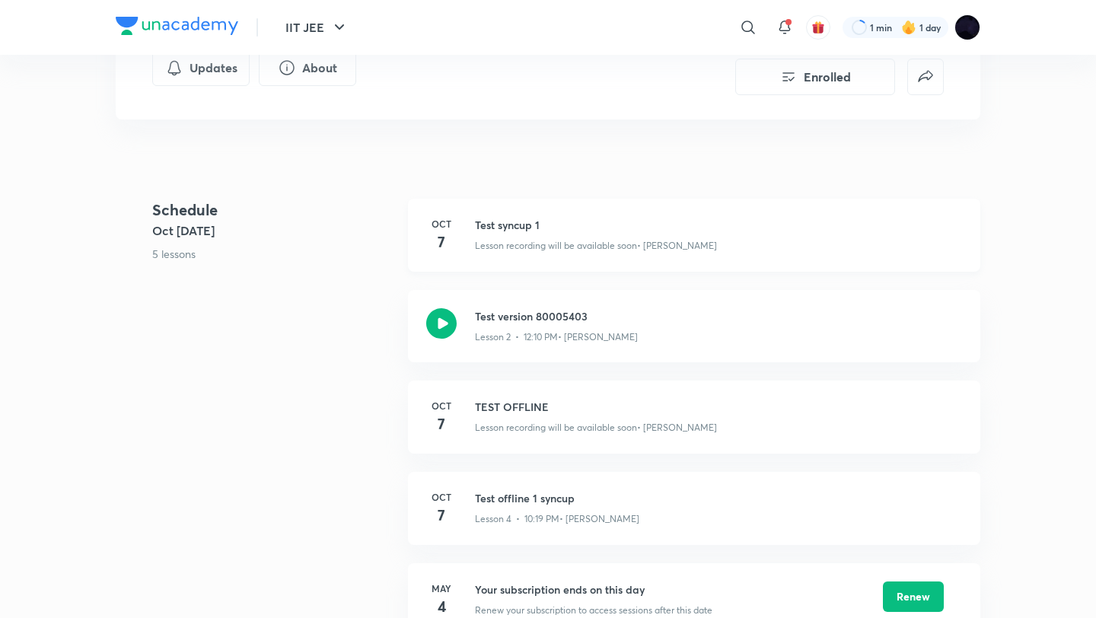
scroll to position [296, 0]
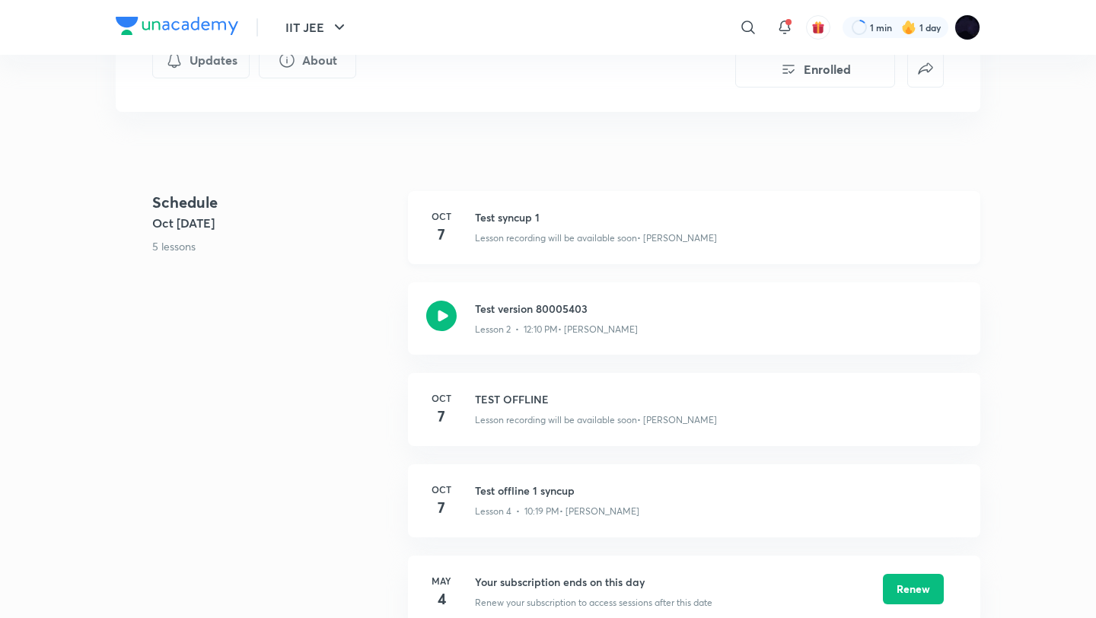
click at [529, 488] on h3 "Test offline 1 syncup" at bounding box center [718, 491] width 487 height 16
click at [530, 488] on h3 "Test offline 1 syncup" at bounding box center [718, 491] width 487 height 16
click at [926, 62] on icon "false" at bounding box center [925, 66] width 14 height 11
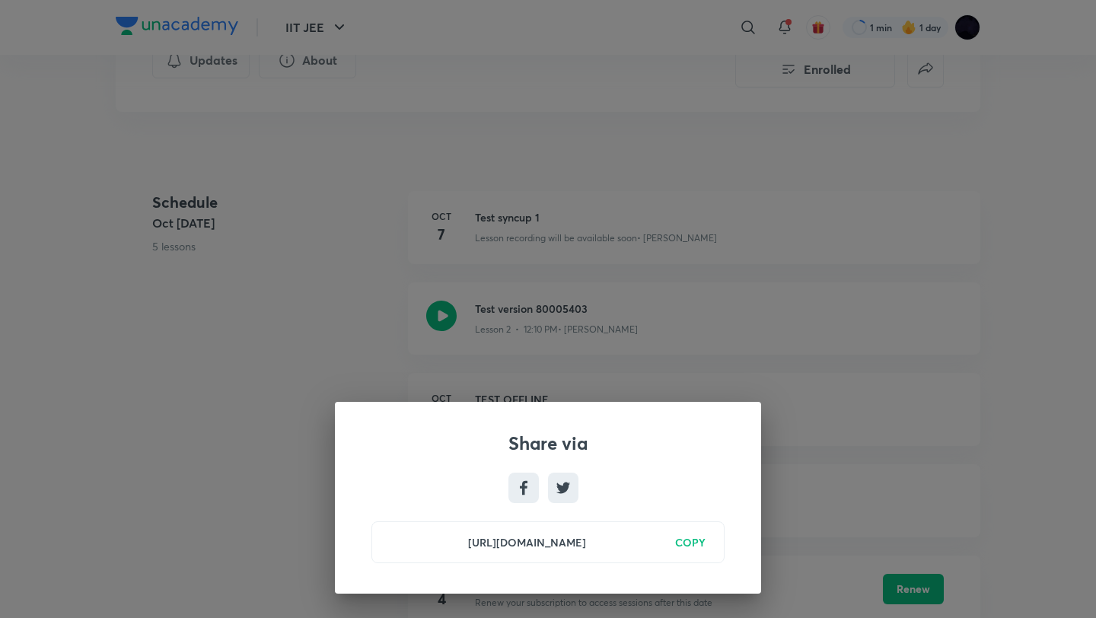
click at [985, 260] on div "Share via https://unacademy.com/course/iit-jee-course-on-physics/MJSW1ZZA COPY" at bounding box center [548, 309] width 1096 height 618
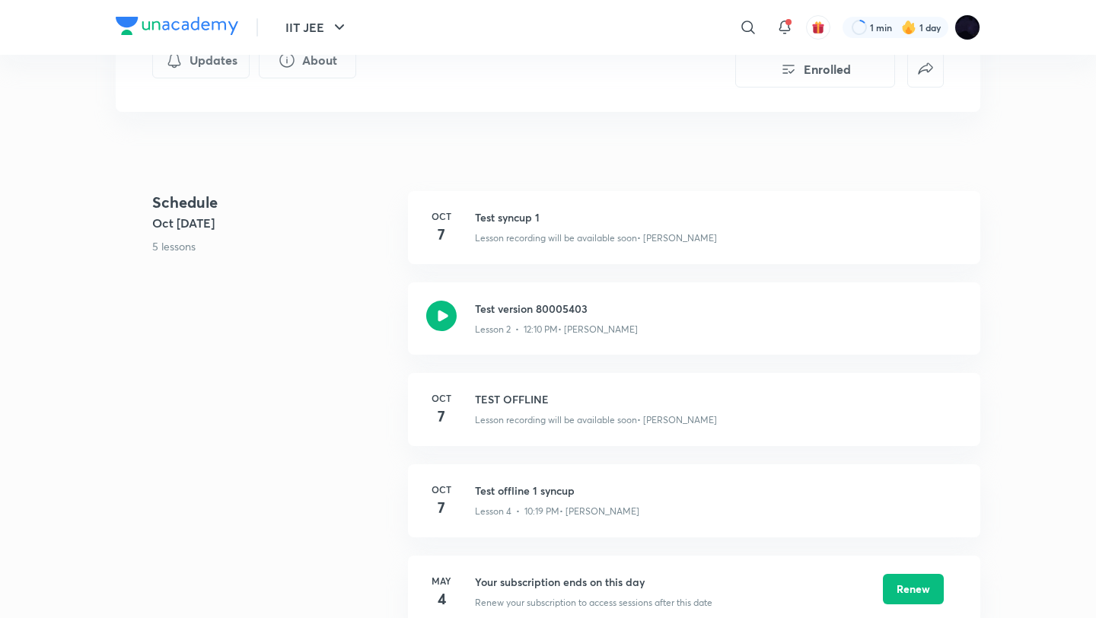
click at [614, 158] on div "IIT-JEE Course on Physics IIT JEE Plus Syllabus Physics Hinglish IIT-JEE Course…" at bounding box center [548, 453] width 865 height 1328
click at [901, 2] on div "IIT JEE ​ 1 min 1 day" at bounding box center [548, 27] width 865 height 55
click at [608, 167] on div "IIT-JEE Course on Physics IIT JEE Plus Syllabus Physics Hinglish IIT-JEE Course…" at bounding box center [548, 453] width 865 height 1328
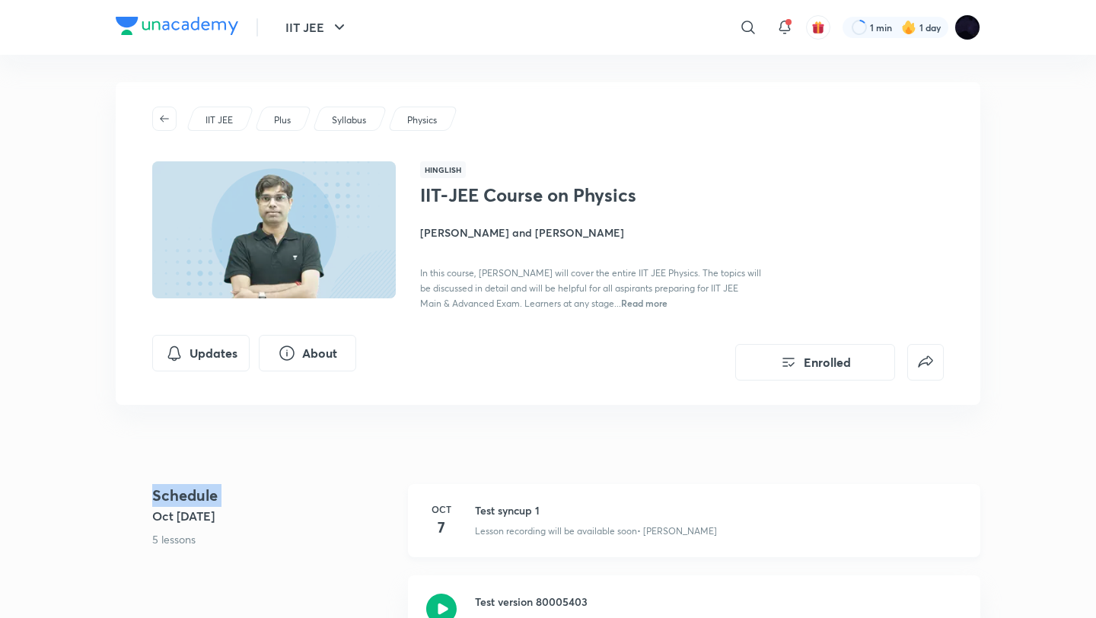
scroll to position [0, 0]
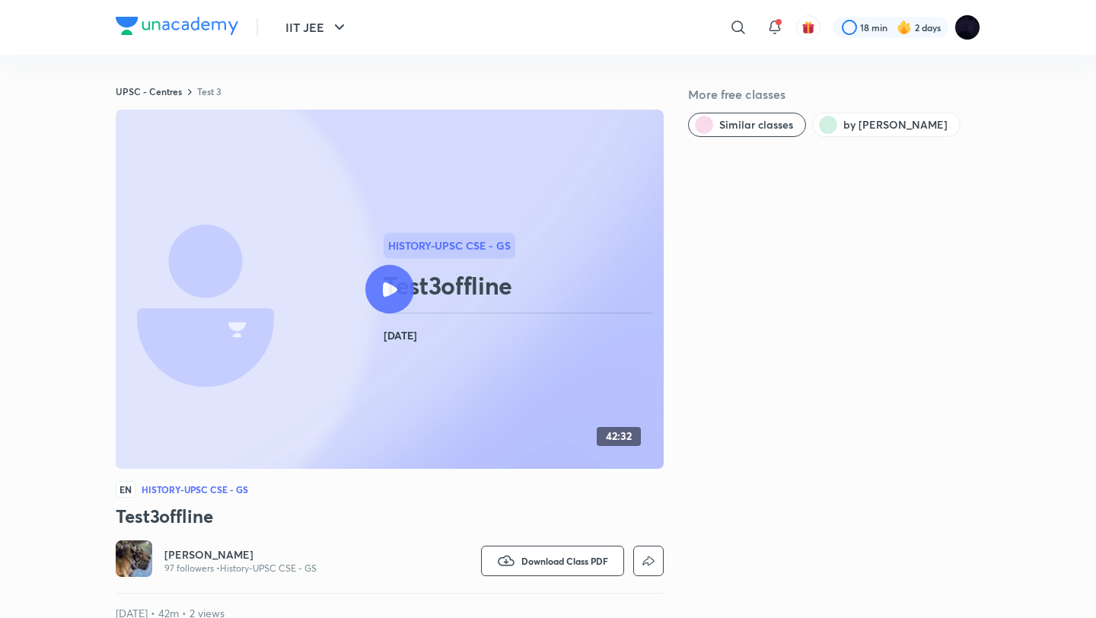
click at [183, 517] on h3 "Test3offline" at bounding box center [390, 516] width 548 height 24
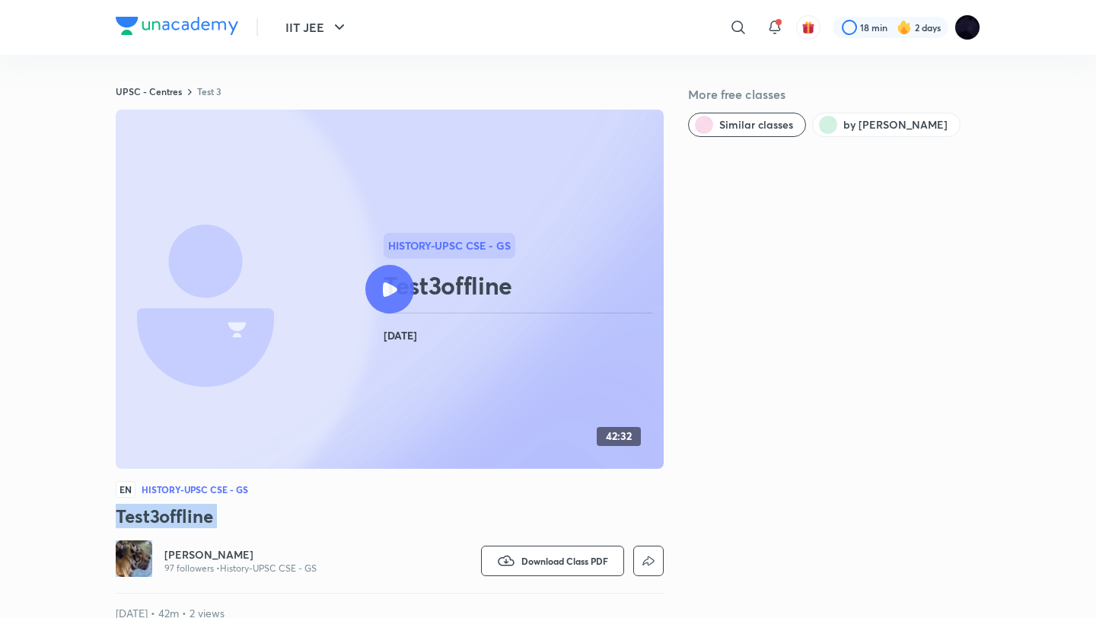
click at [183, 517] on h3 "Test3offline" at bounding box center [390, 516] width 548 height 24
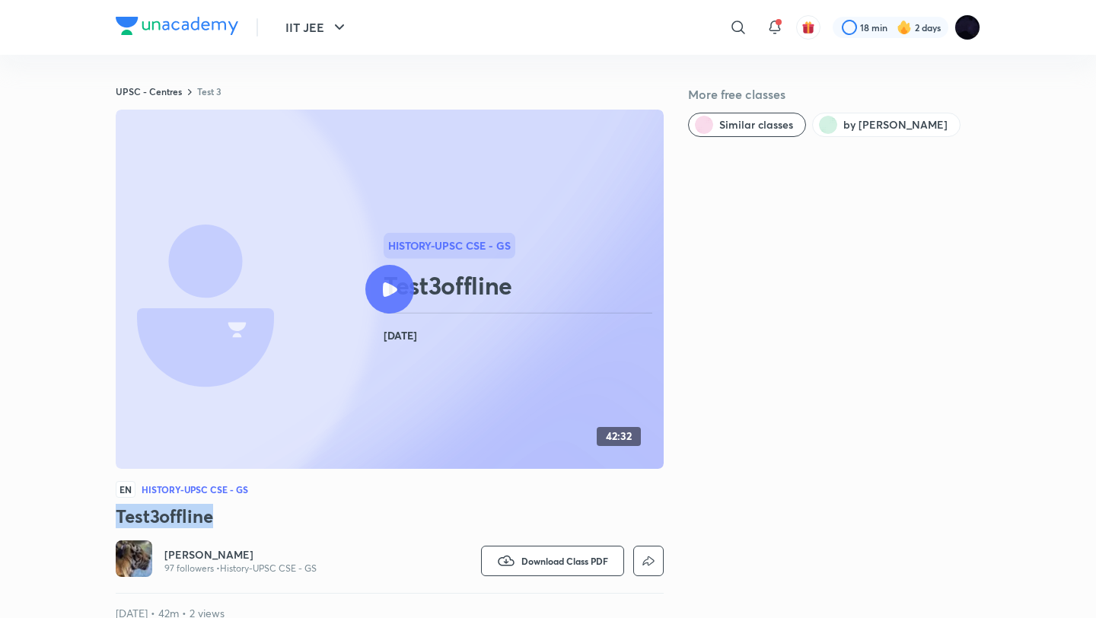
click at [183, 517] on h3 "Test3offline" at bounding box center [390, 516] width 548 height 24
click at [289, 572] on p "97 followers • History-UPSC CSE - GS" at bounding box center [240, 569] width 152 height 12
click at [213, 90] on link "Test 3" at bounding box center [209, 91] width 24 height 12
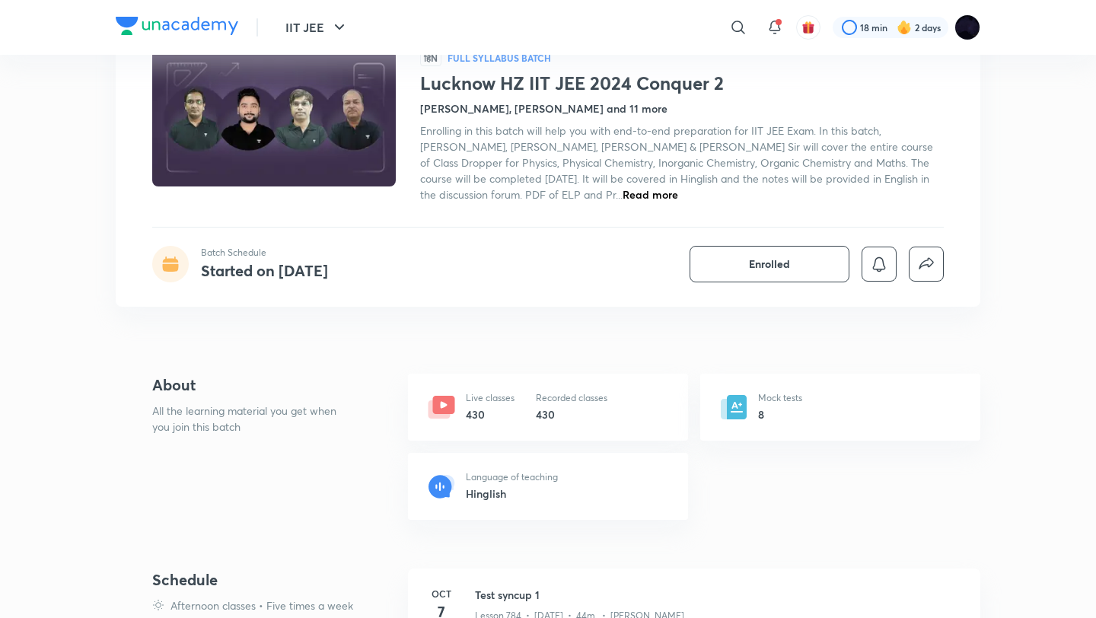
scroll to position [252, 0]
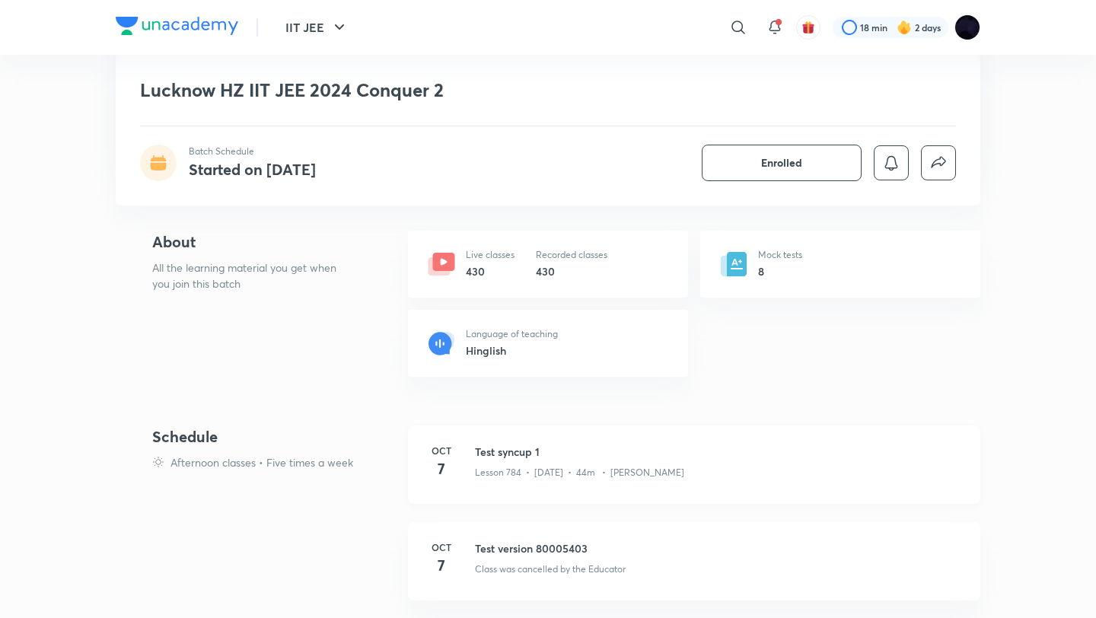
click at [501, 451] on h3 "Test syncup 1" at bounding box center [718, 452] width 487 height 16
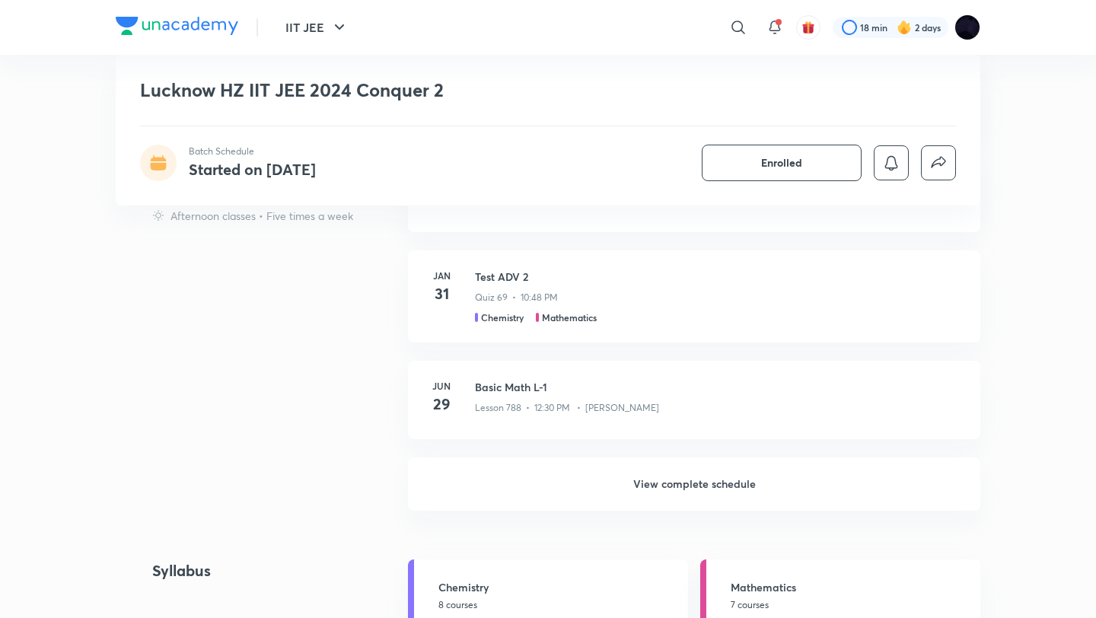
scroll to position [816, 0]
click at [716, 483] on h6 "View complete schedule" at bounding box center [694, 481] width 572 height 53
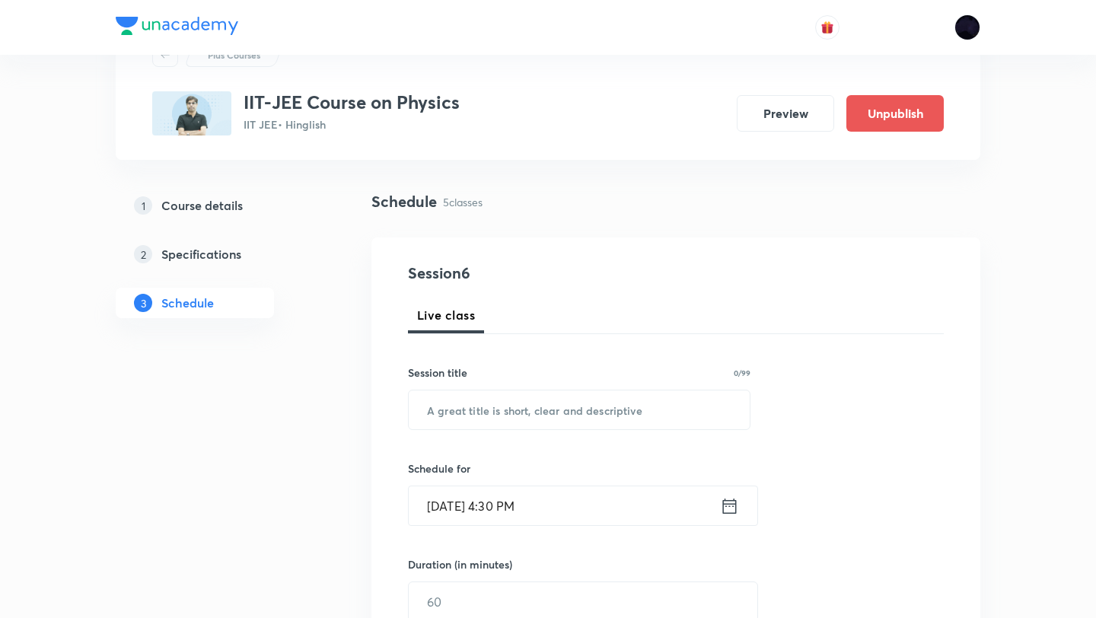
scroll to position [68, 0]
click at [474, 399] on input "text" at bounding box center [579, 409] width 341 height 39
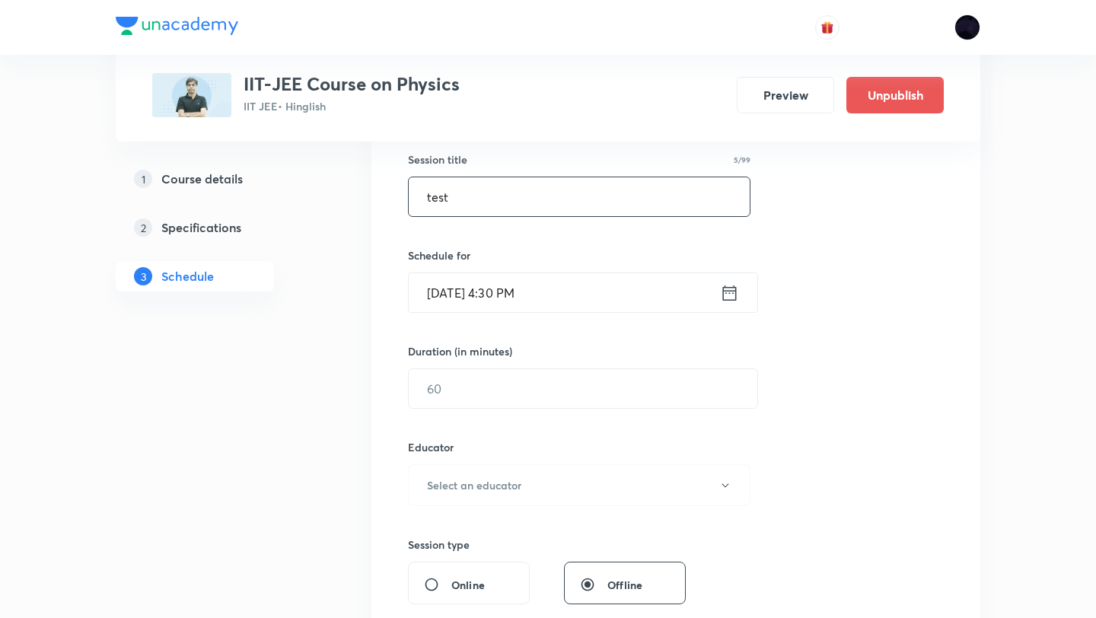
scroll to position [276, 0]
type input "test"
click at [488, 300] on input "Oct 7, 2025, 4:30 PM" at bounding box center [564, 296] width 311 height 39
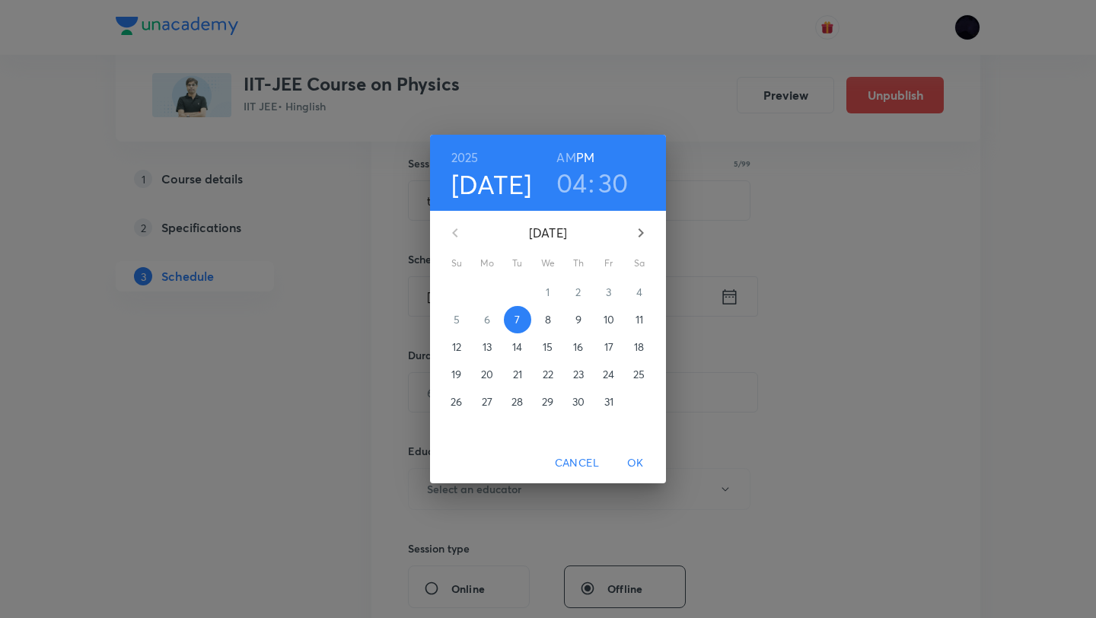
click at [561, 189] on h3 "04" at bounding box center [572, 183] width 31 height 32
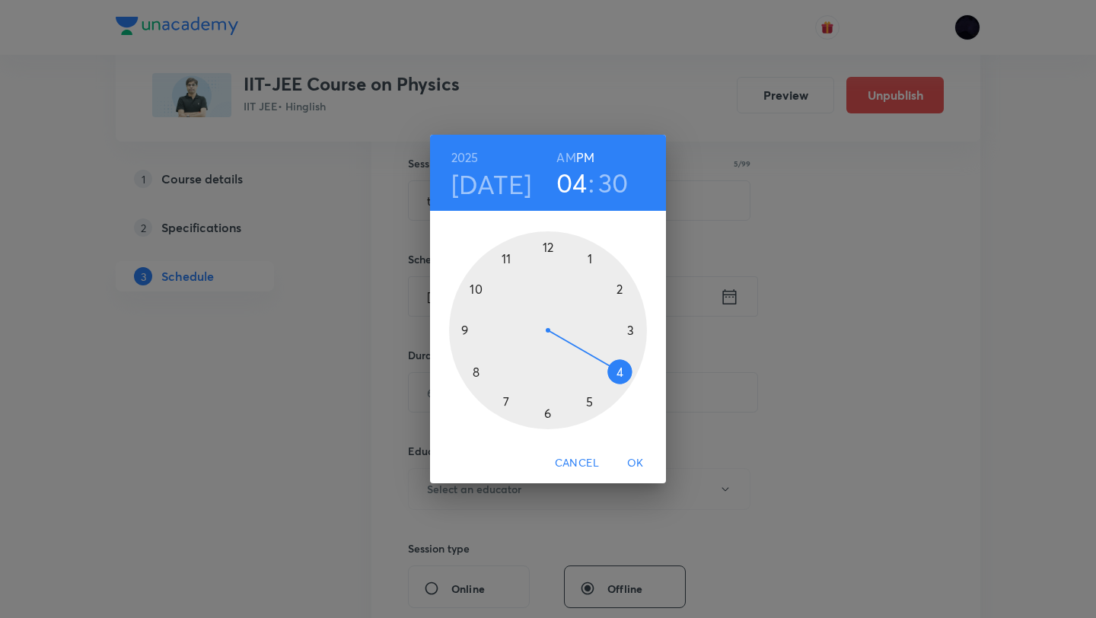
click at [588, 404] on div at bounding box center [548, 330] width 198 height 198
click at [577, 184] on h3 "05" at bounding box center [572, 183] width 31 height 32
click at [617, 373] on div at bounding box center [548, 330] width 198 height 198
click at [458, 333] on div at bounding box center [548, 330] width 198 height 198
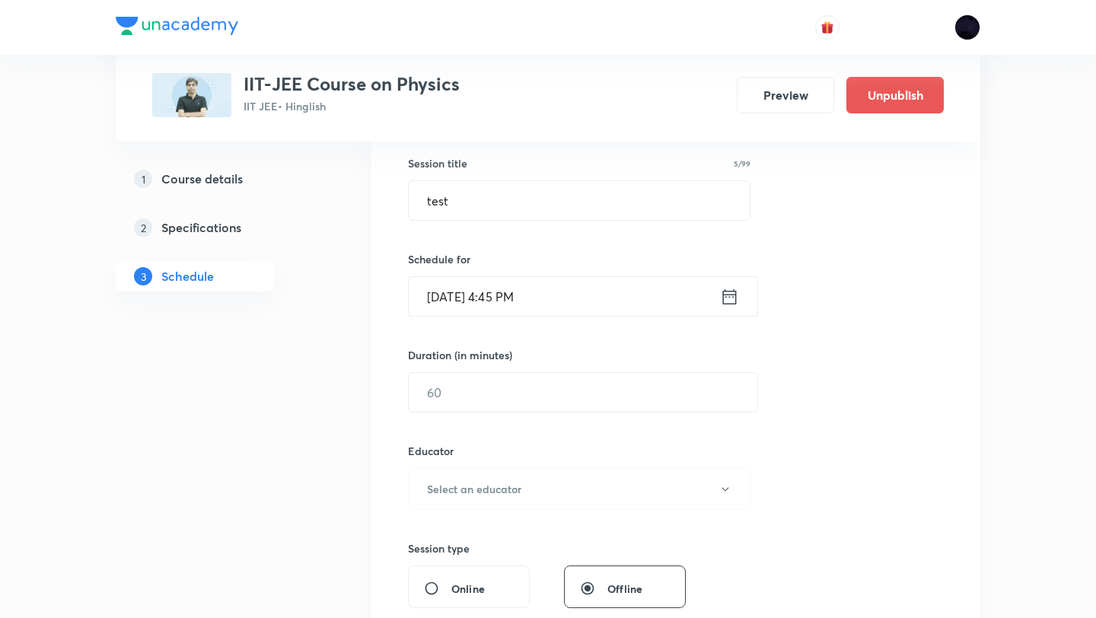
scroll to position [309, 0]
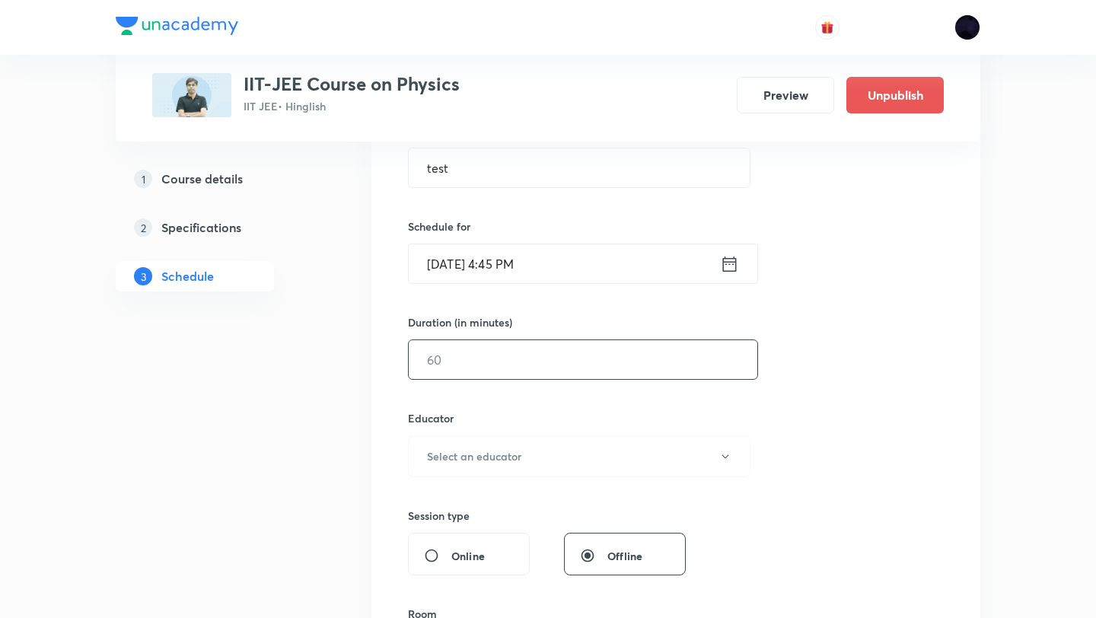
click at [514, 352] on input "text" at bounding box center [583, 359] width 349 height 39
type input "15"
click at [469, 458] on h6 "Select an educator" at bounding box center [474, 456] width 94 height 16
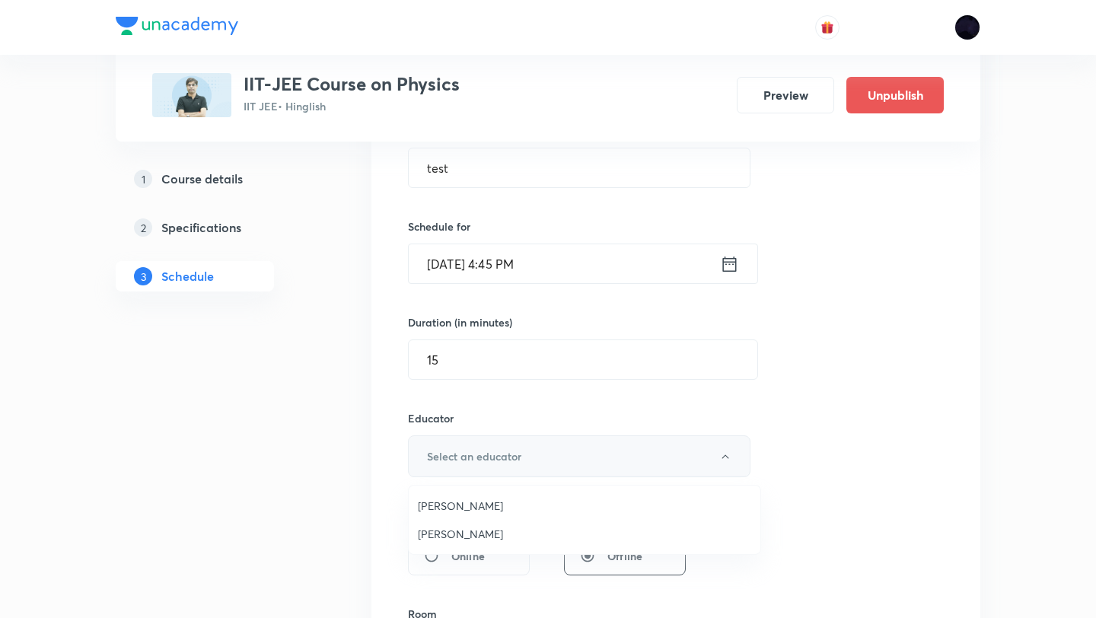
click at [469, 458] on div at bounding box center [548, 309] width 1096 height 618
click at [458, 453] on h6 "Select an educator" at bounding box center [474, 456] width 94 height 16
click at [237, 174] on div at bounding box center [548, 309] width 1096 height 618
click at [228, 181] on h5 "Course details" at bounding box center [201, 179] width 81 height 18
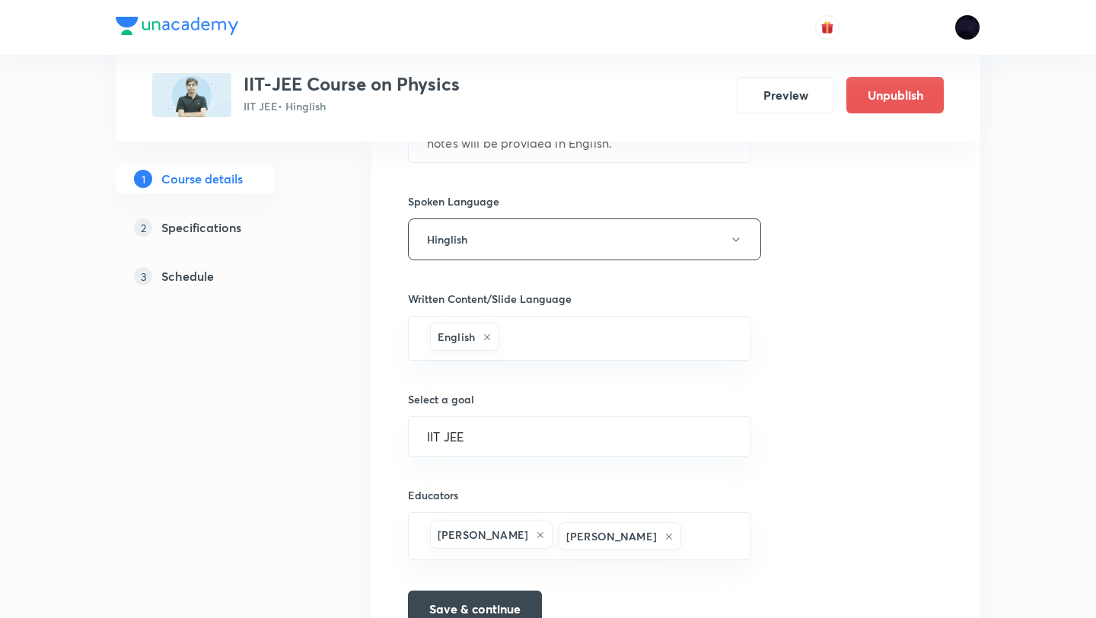
scroll to position [821, 0]
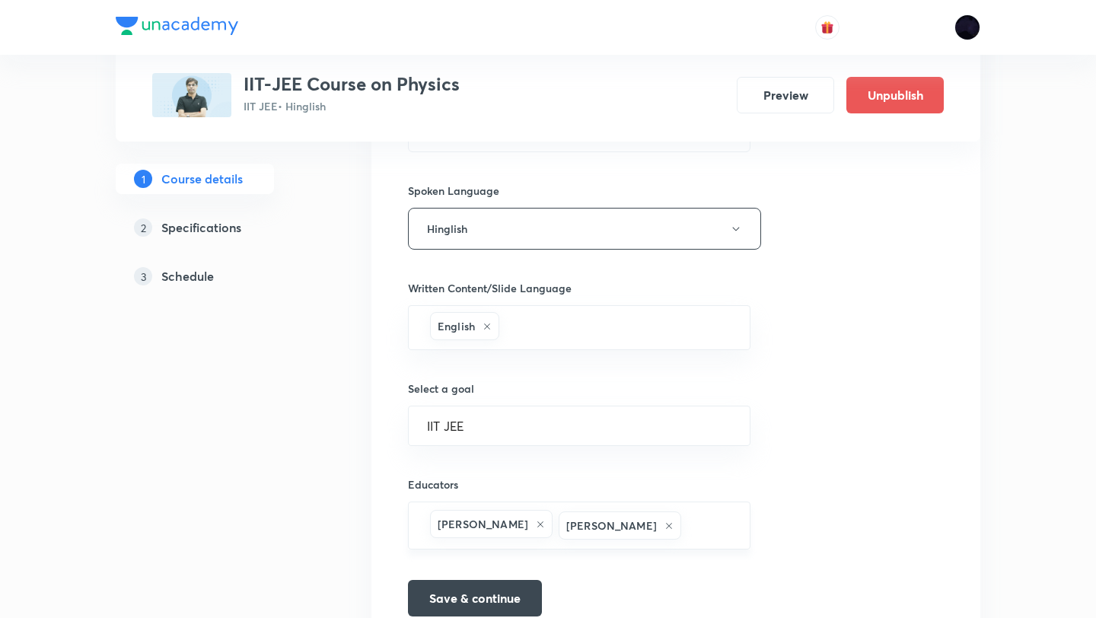
click at [536, 522] on icon at bounding box center [540, 524] width 9 height 9
click at [536, 522] on icon at bounding box center [540, 522] width 9 height 9
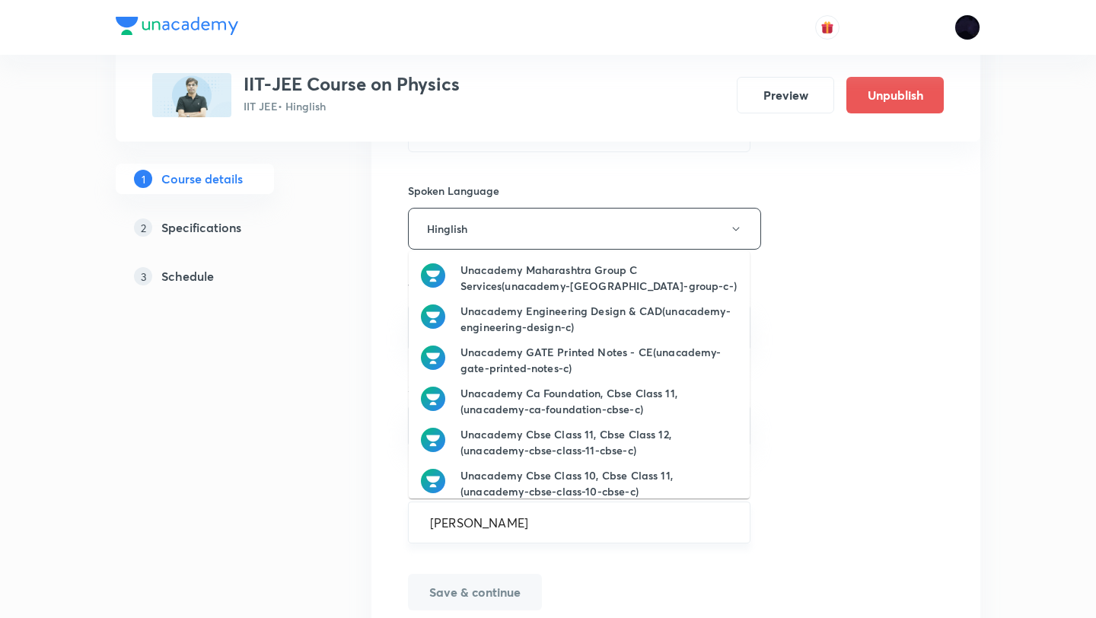
type input "chayan"
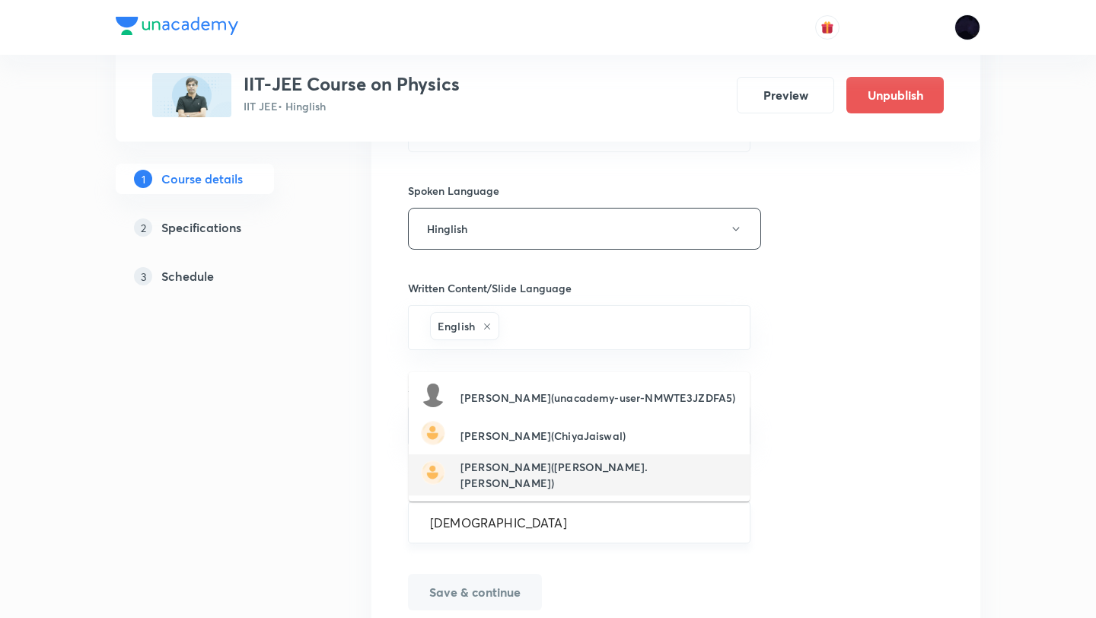
click at [505, 475] on h6 "Chayan Mehta(chayan.mehta)" at bounding box center [599, 475] width 277 height 32
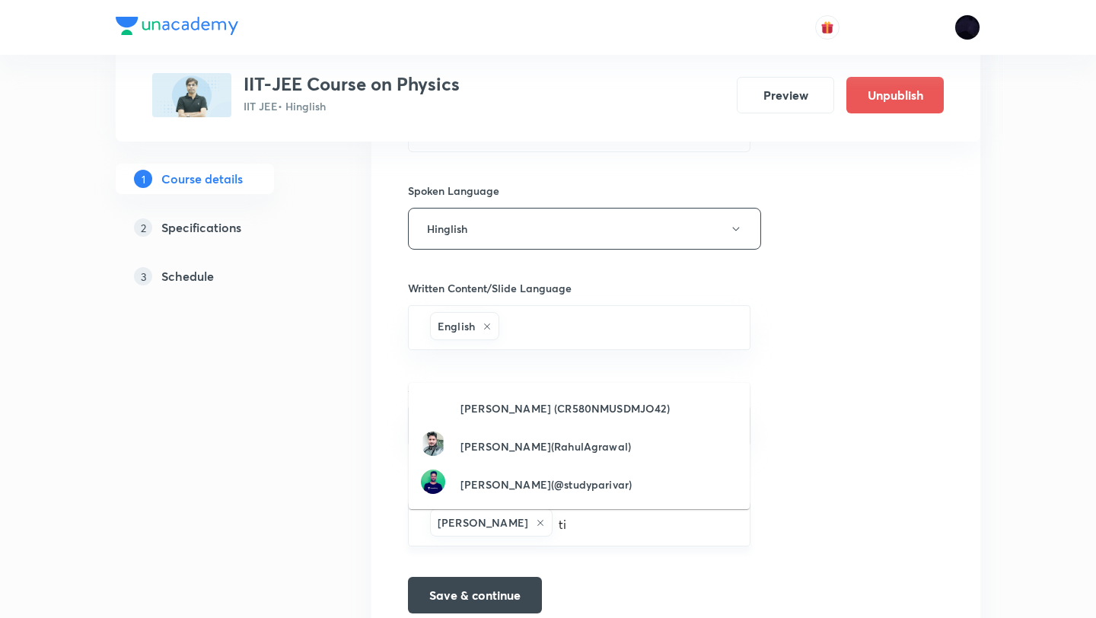
type input "t"
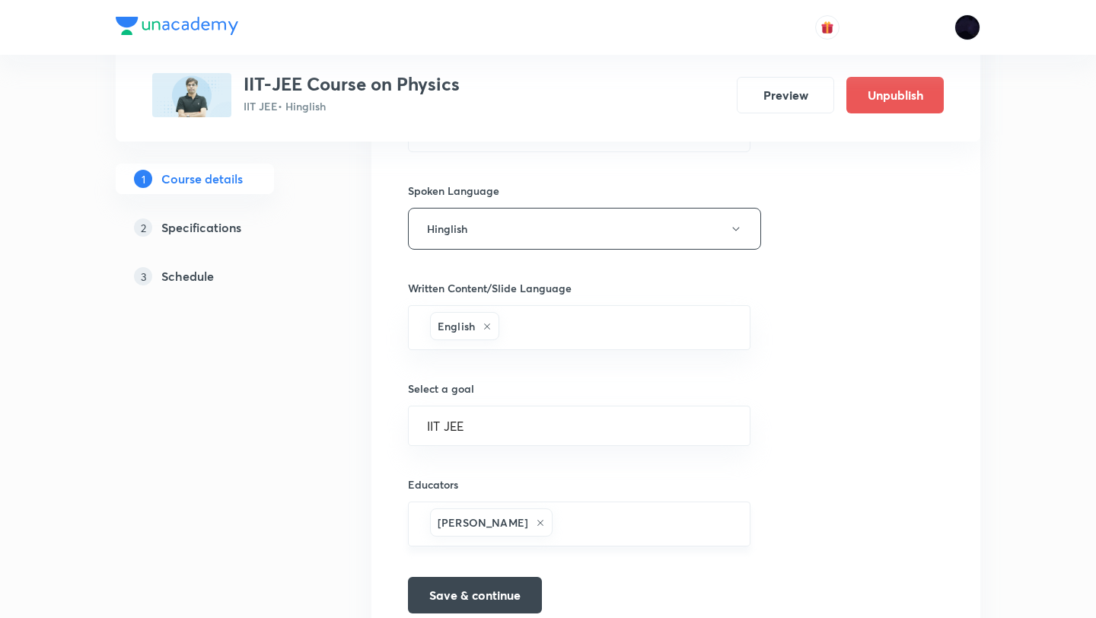
paste input "educator-unacademy-user-2VHM7GW8OWEH"
type input "educator-unacademy-user-2VHM7GW8OWEH"
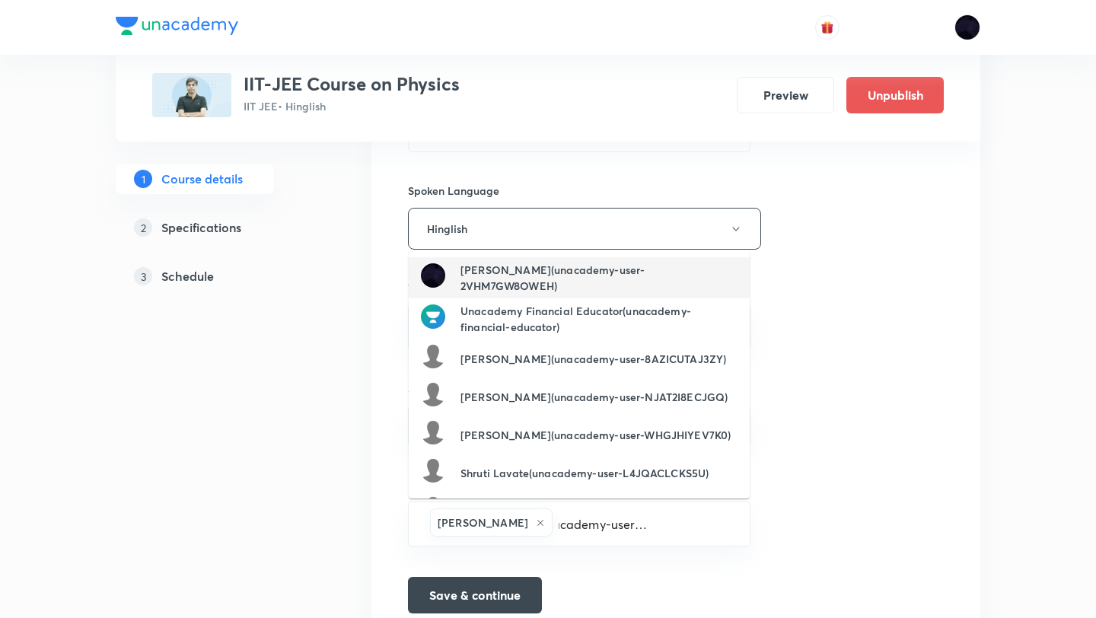
click at [547, 281] on h6 "Megha Gor(unacademy-user-2VHM7GW8OWEH)" at bounding box center [599, 278] width 277 height 32
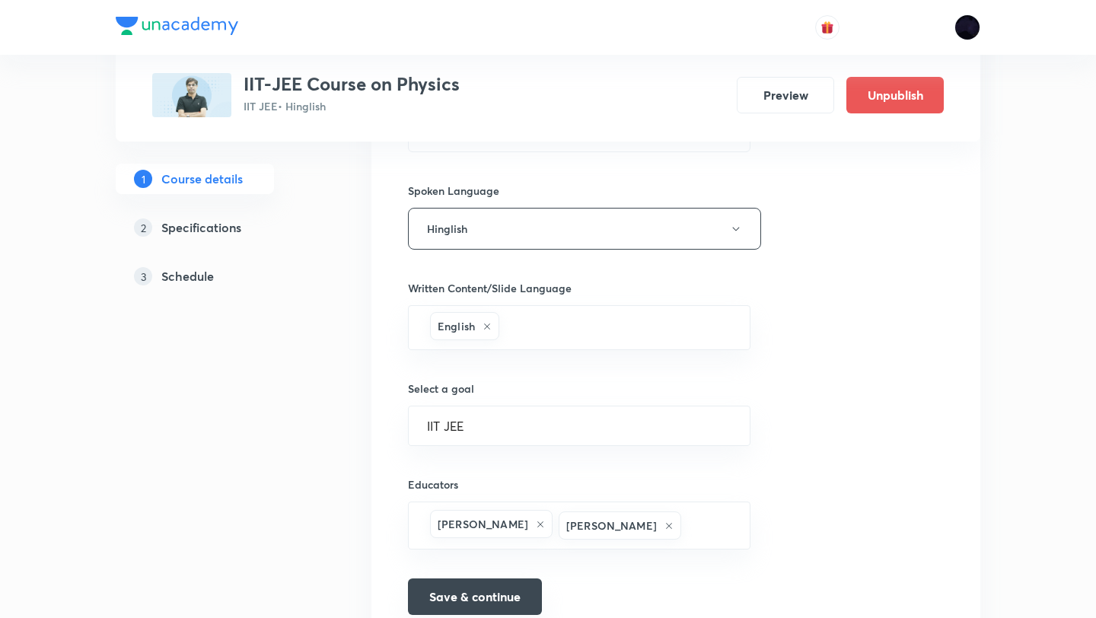
click at [504, 596] on button "Save & continue" at bounding box center [475, 597] width 134 height 37
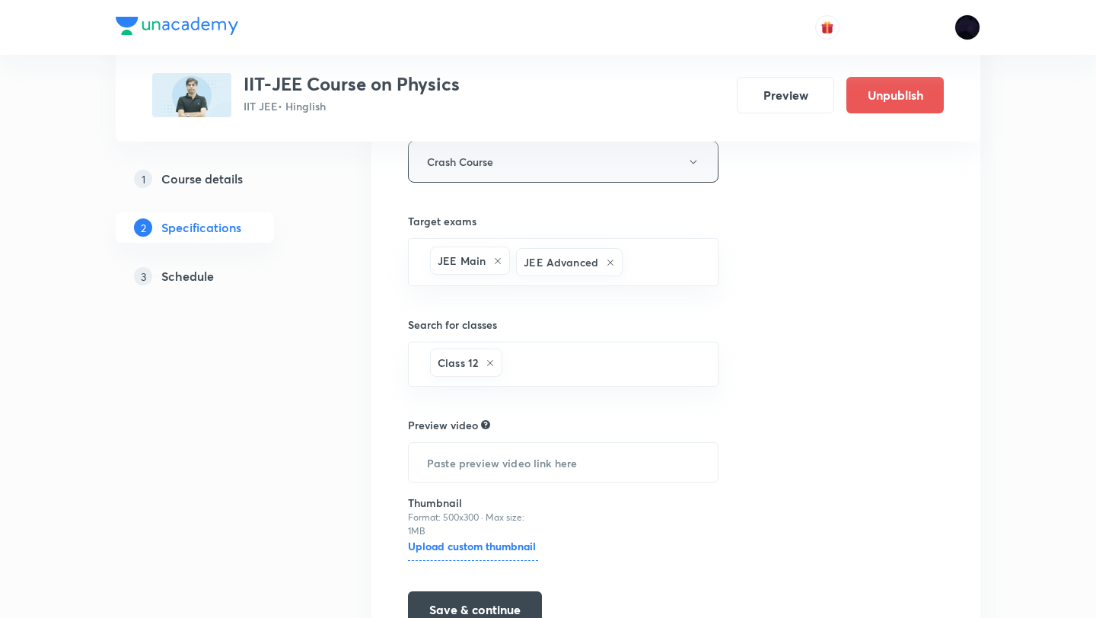
scroll to position [399, 0]
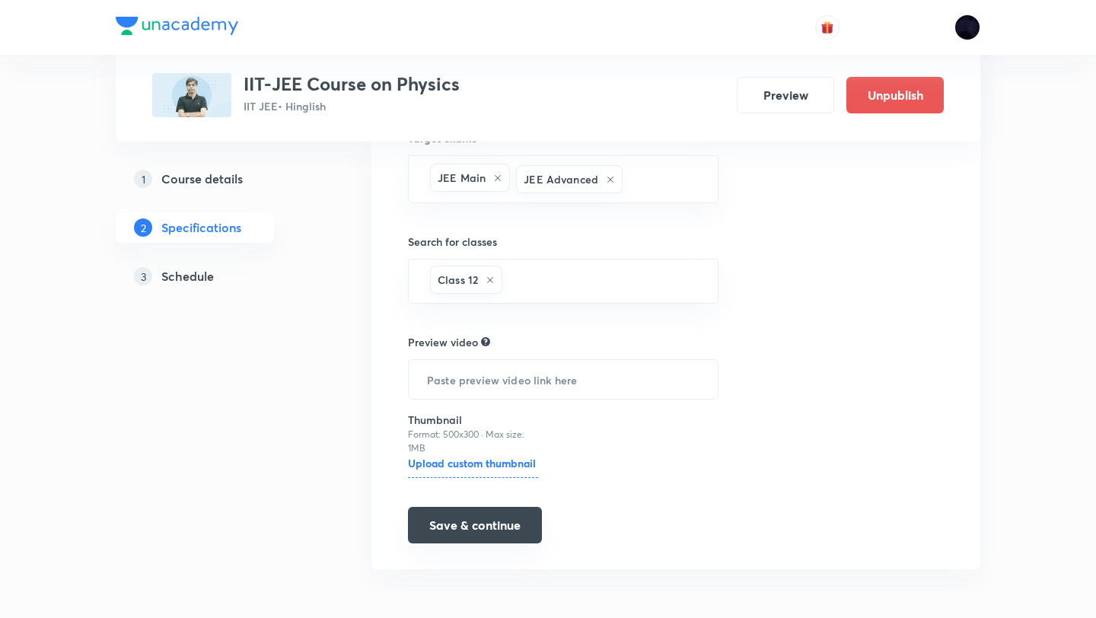
click at [467, 528] on button "Save & continue" at bounding box center [475, 525] width 134 height 37
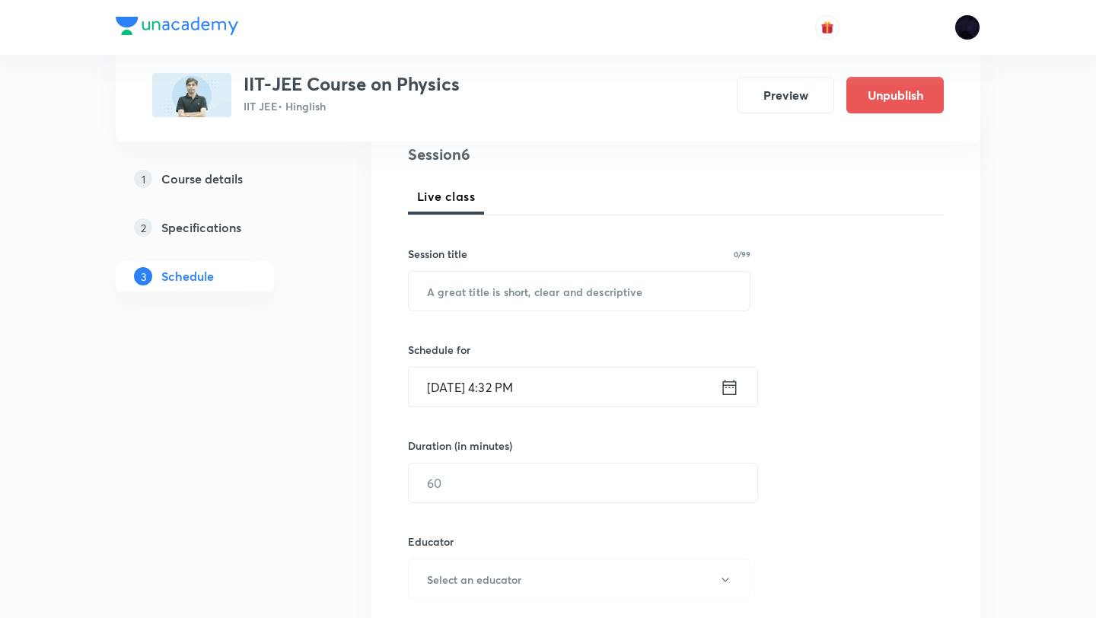
scroll to position [187, 0]
click at [463, 294] on input "text" at bounding box center [579, 290] width 341 height 39
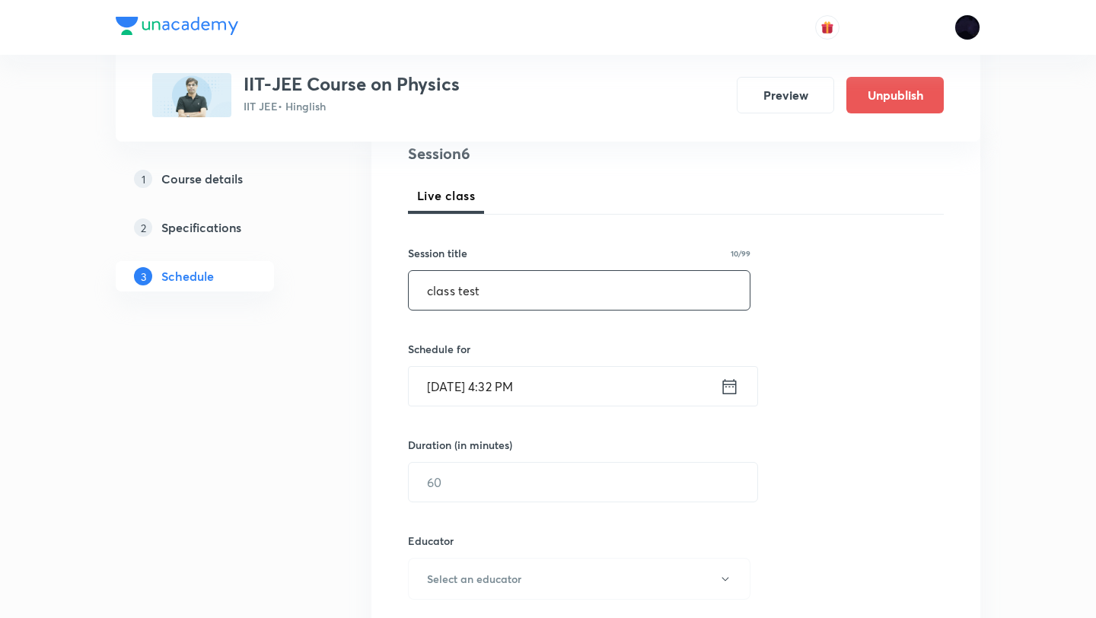
type input "class test"
click at [734, 389] on icon at bounding box center [729, 386] width 19 height 21
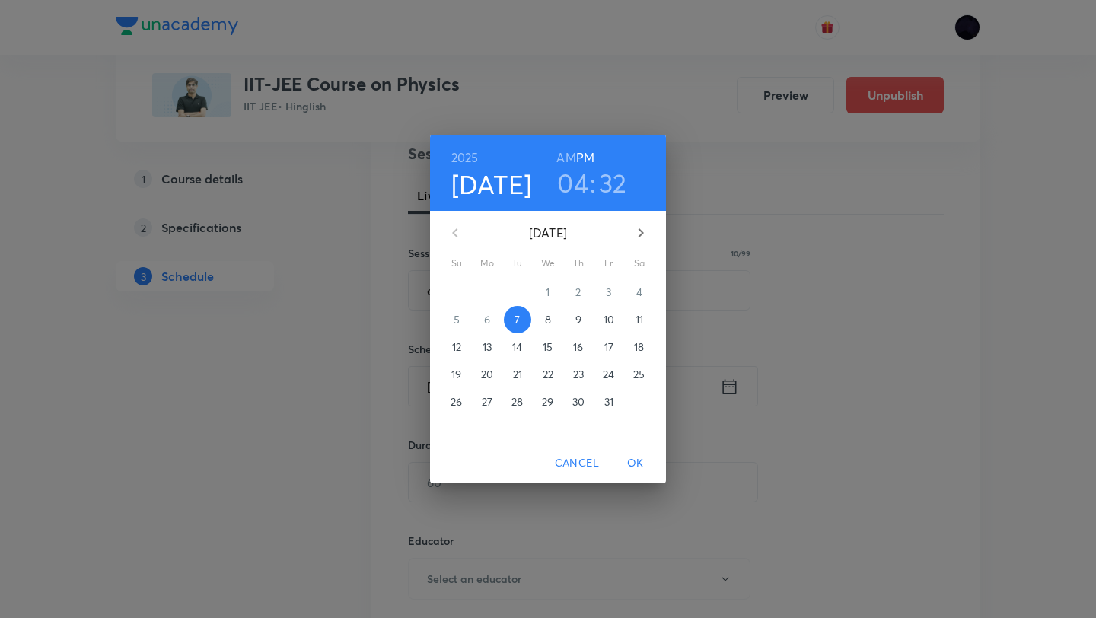
click at [611, 182] on h3 "32" at bounding box center [613, 183] width 28 height 32
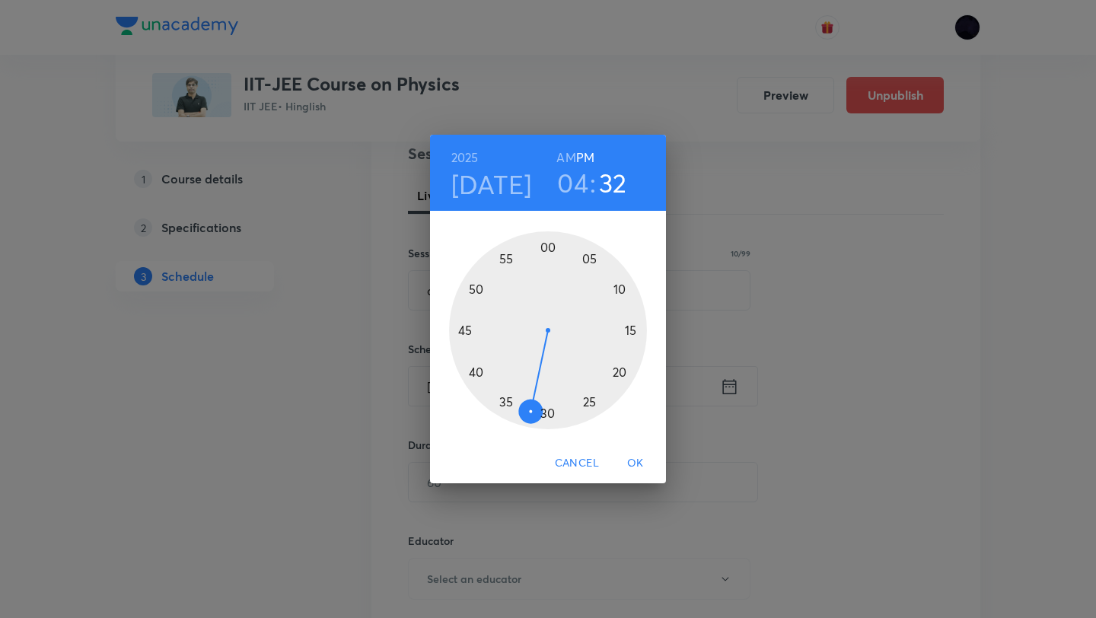
click at [462, 327] on div at bounding box center [548, 330] width 198 height 198
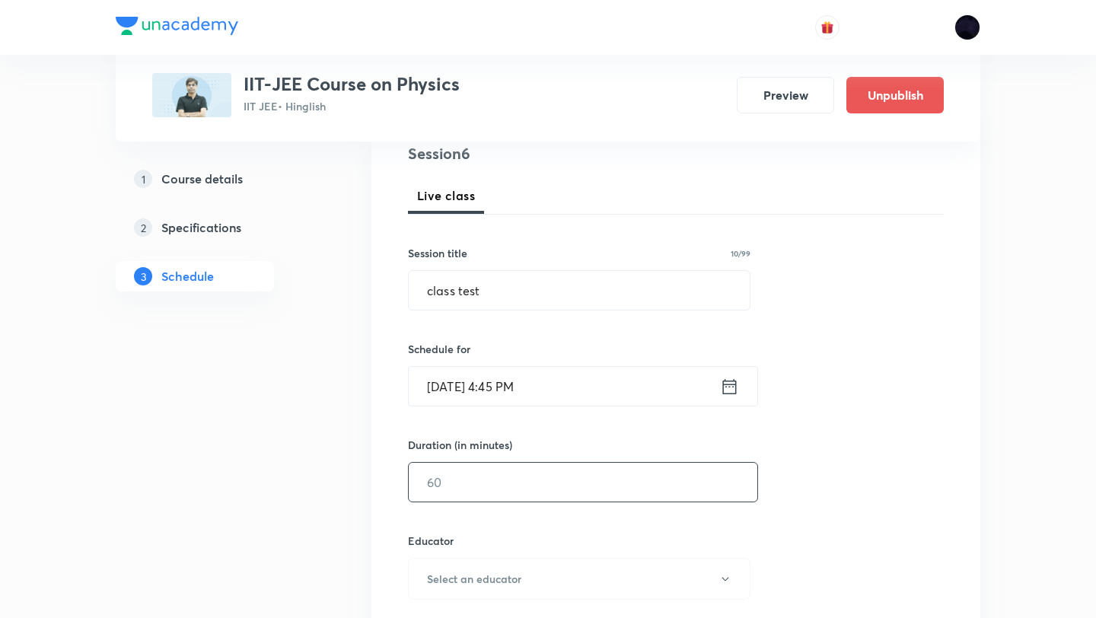
click at [588, 467] on input "text" at bounding box center [583, 482] width 349 height 39
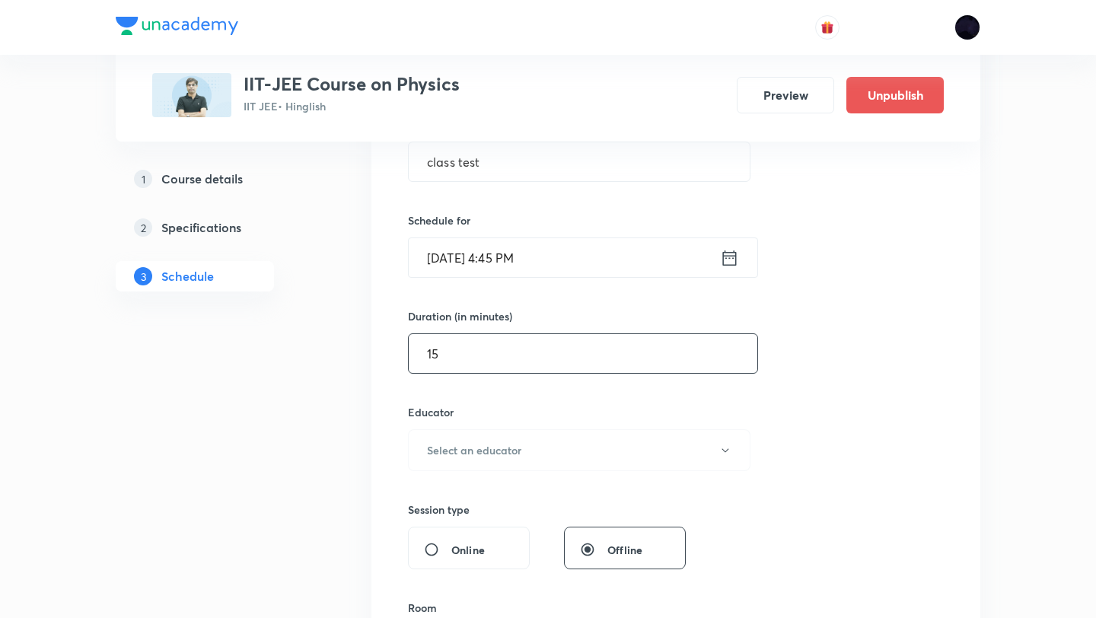
scroll to position [359, 0]
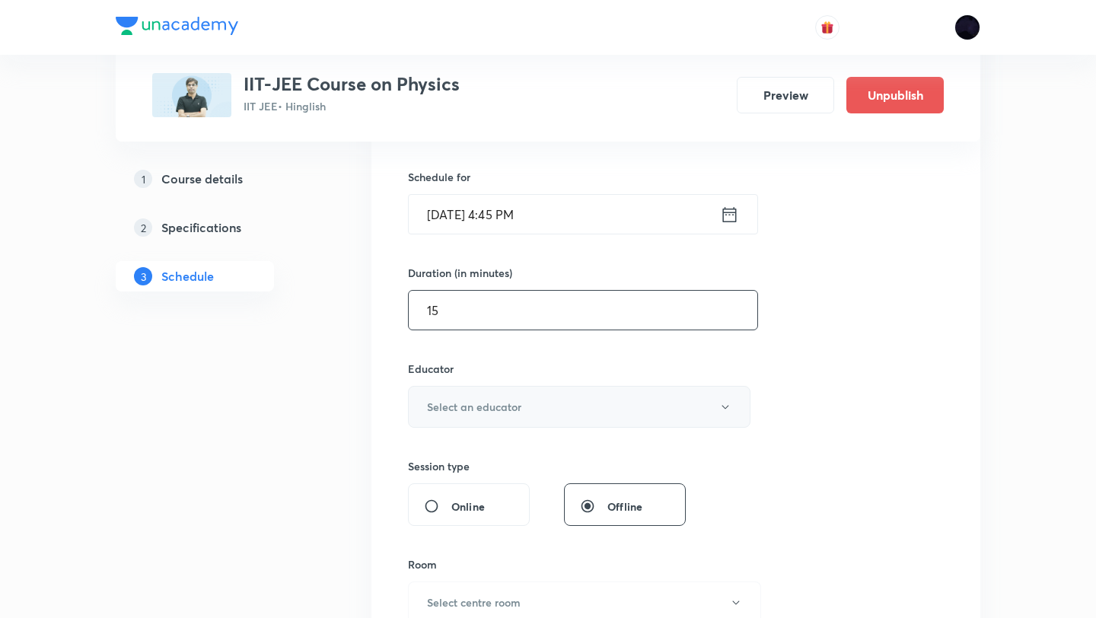
type input "15"
click at [552, 411] on button "Select an educator" at bounding box center [579, 407] width 343 height 42
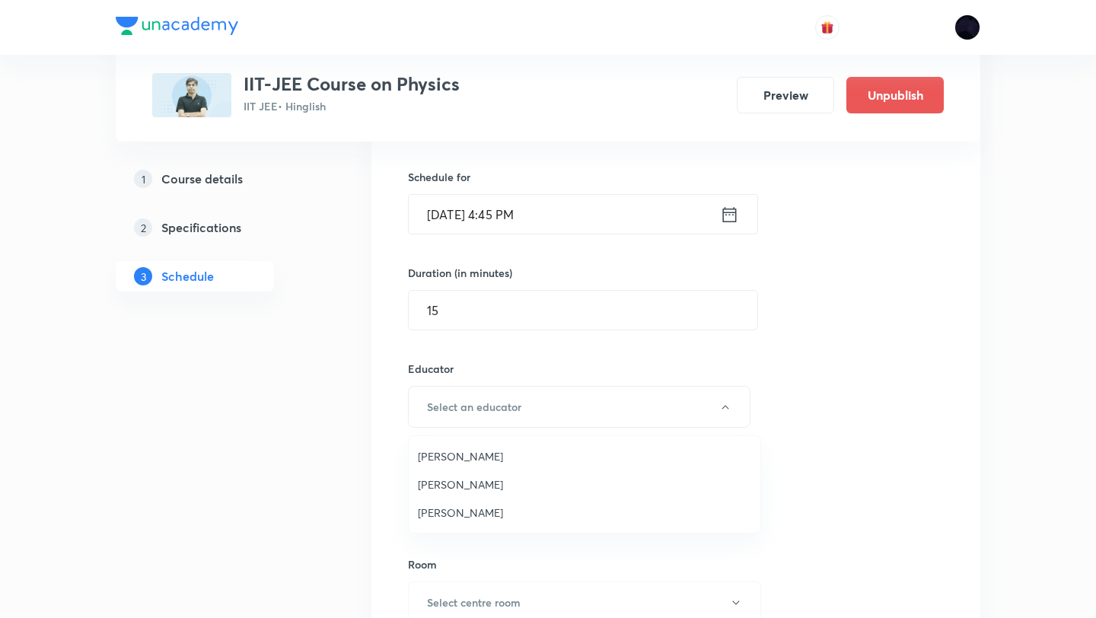
click at [466, 510] on span "[PERSON_NAME]" at bounding box center [584, 513] width 333 height 16
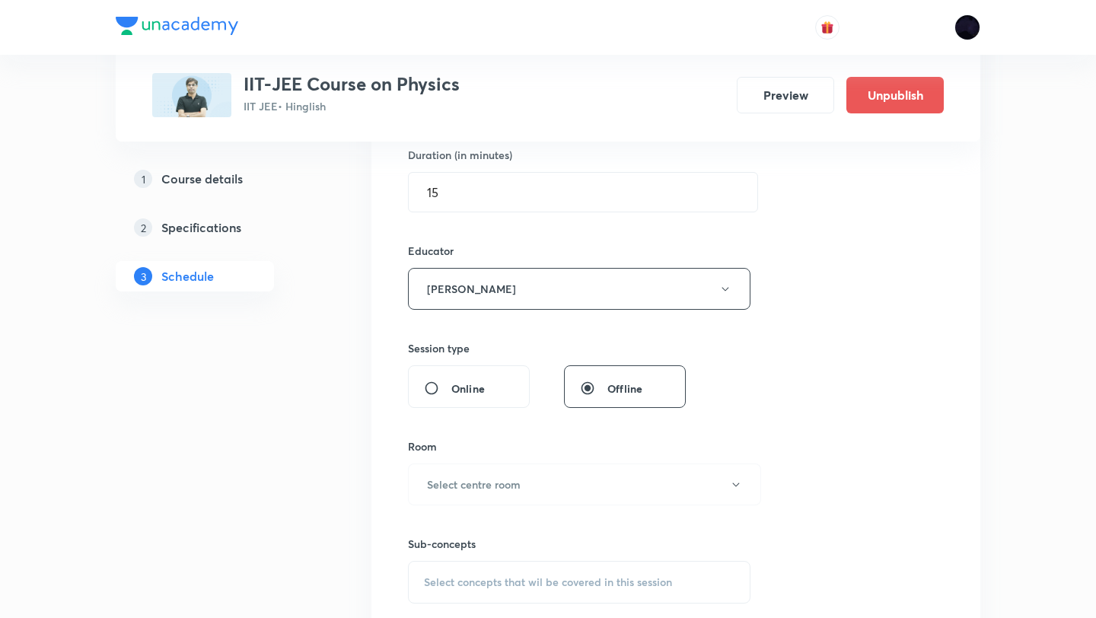
scroll to position [482, 0]
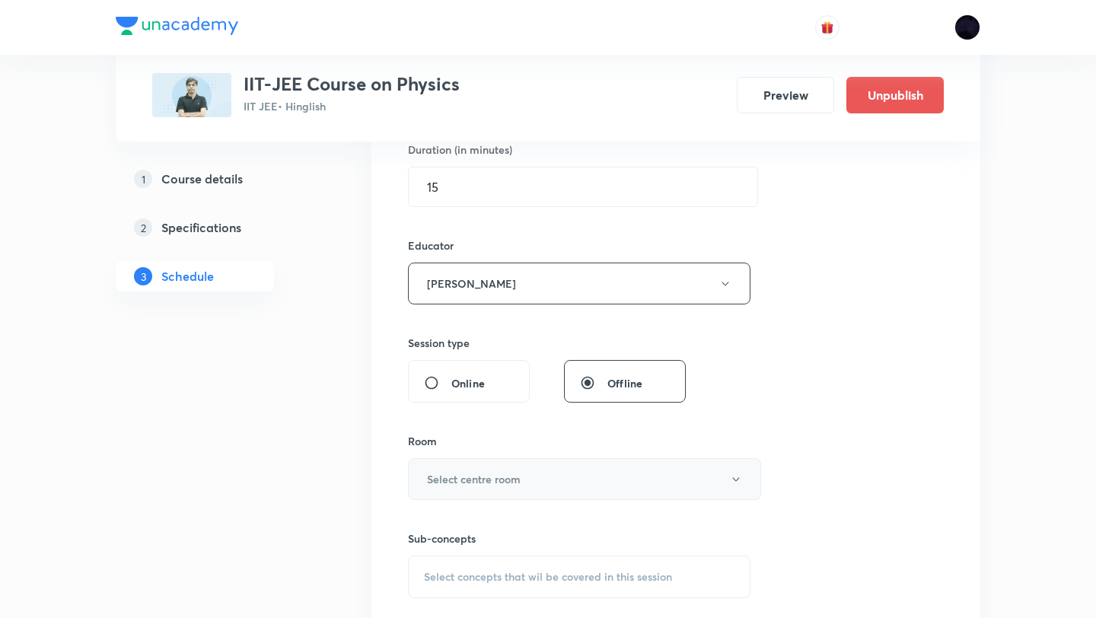
click at [521, 489] on button "Select centre room" at bounding box center [584, 479] width 353 height 42
click at [519, 521] on li "102 TOIB" at bounding box center [585, 509] width 352 height 28
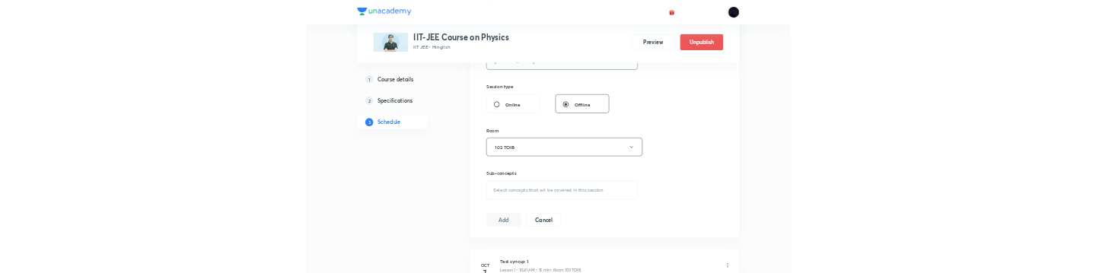
scroll to position [634, 0]
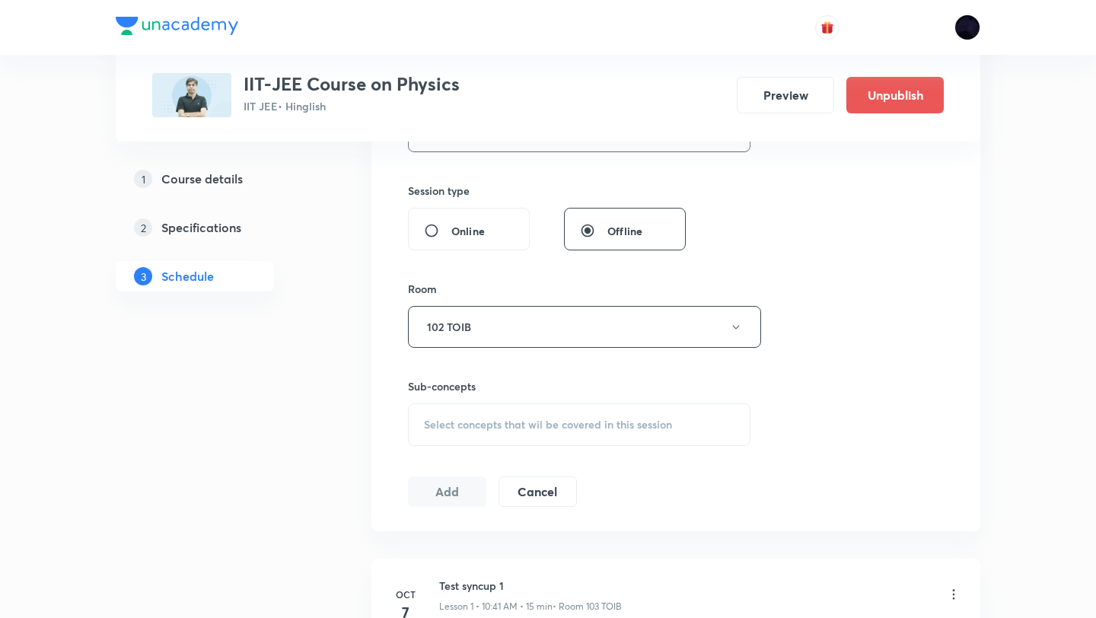
click at [533, 445] on div "Select concepts that wil be covered in this session" at bounding box center [579, 424] width 343 height 43
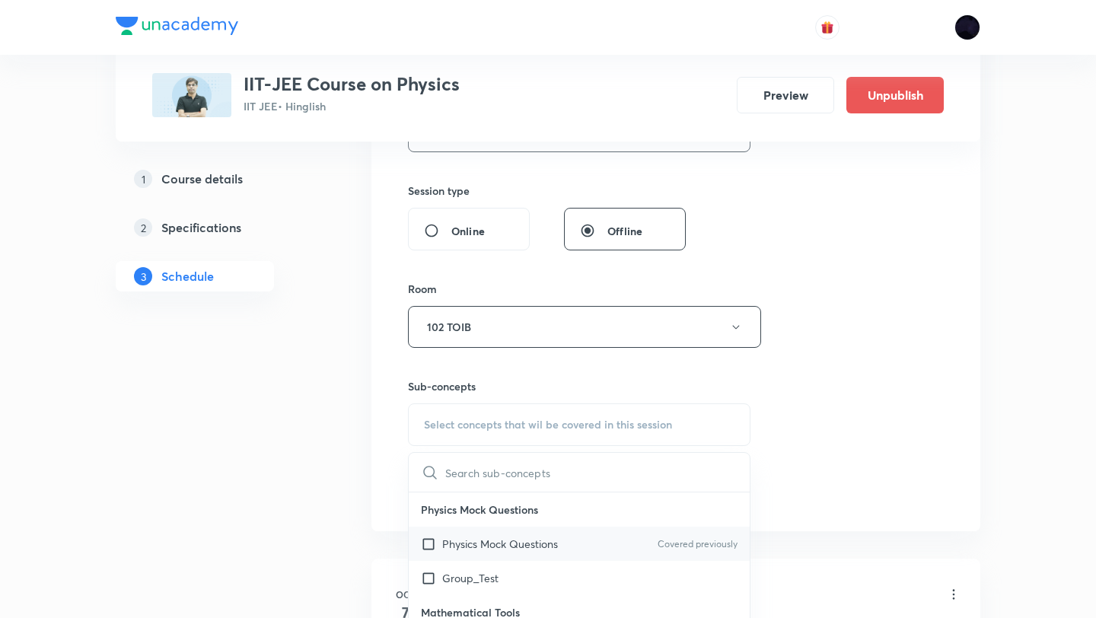
click at [424, 545] on input "checkbox" at bounding box center [431, 544] width 21 height 16
checkbox input "true"
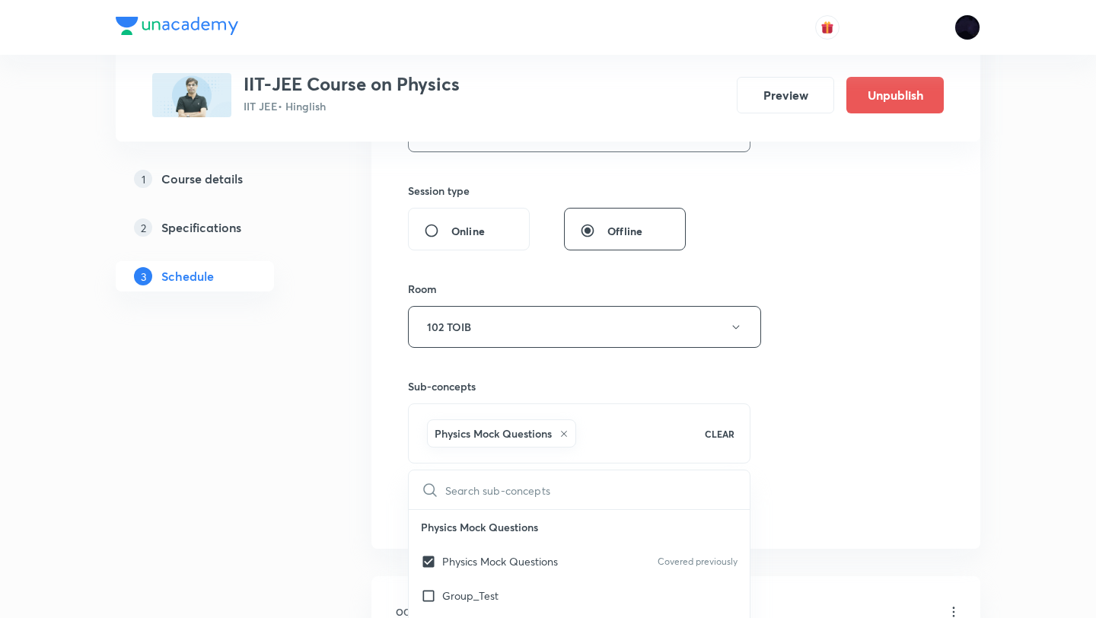
click at [370, 467] on div "Plus Courses IIT-JEE Course on Physics IIT JEE • Hinglish Preview Unpublish 1 C…" at bounding box center [548, 357] width 865 height 1813
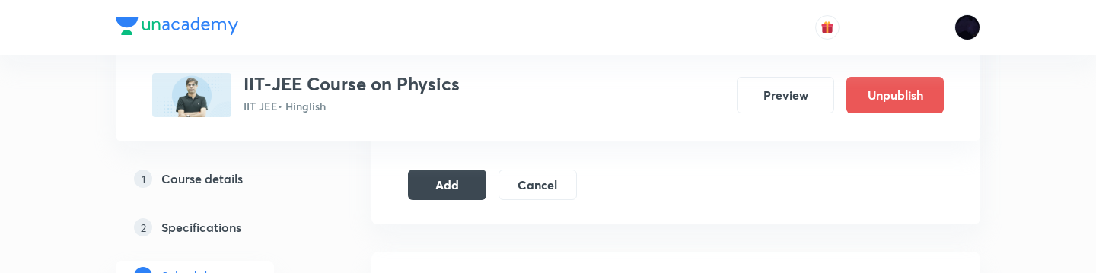
scroll to position [955, 0]
click at [439, 189] on button "Add" at bounding box center [447, 186] width 78 height 30
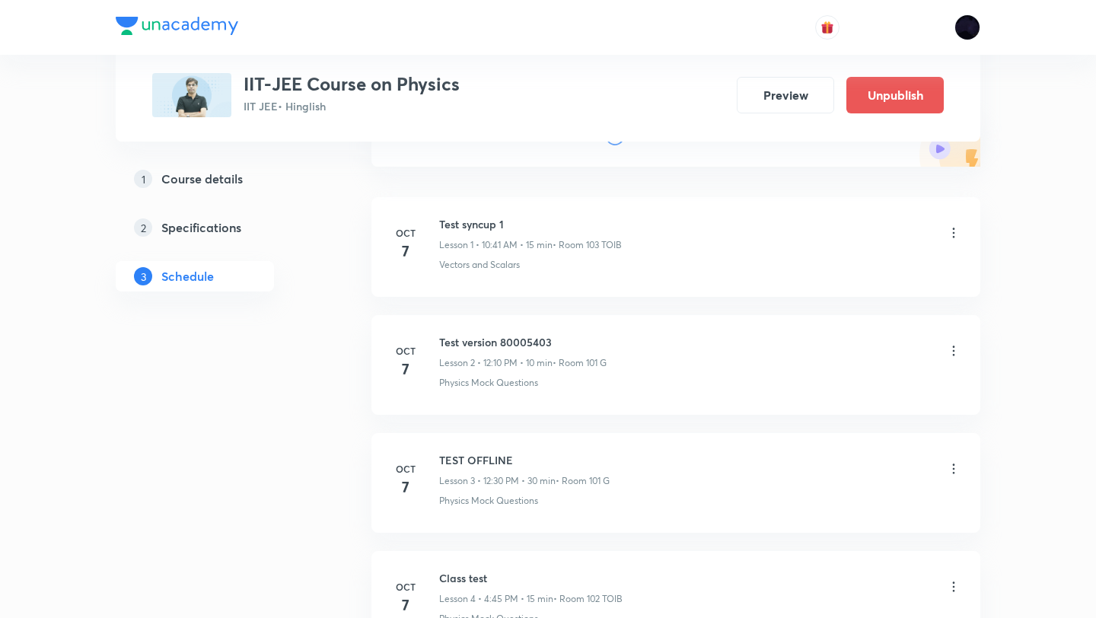
scroll to position [0, 0]
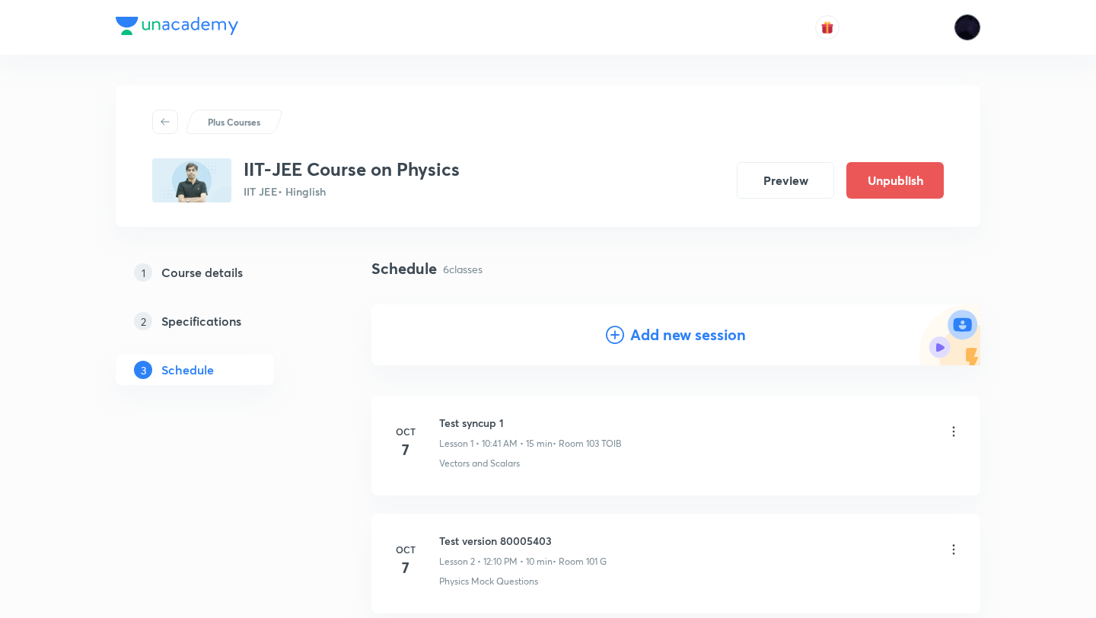
click at [974, 28] on img at bounding box center [968, 27] width 26 height 26
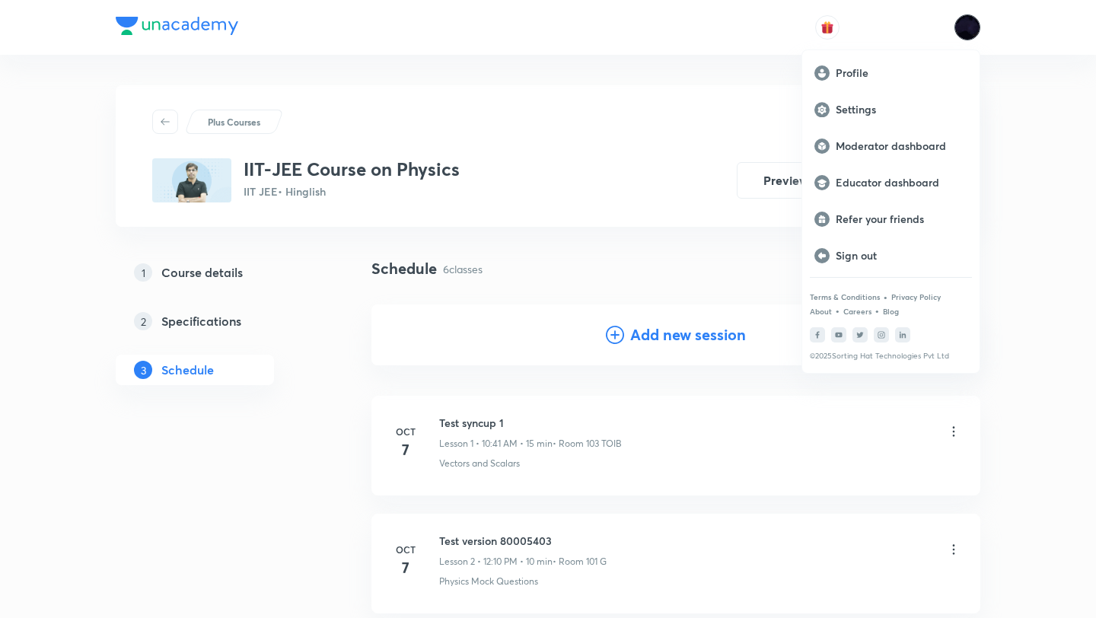
click at [580, 100] on div at bounding box center [548, 309] width 1096 height 618
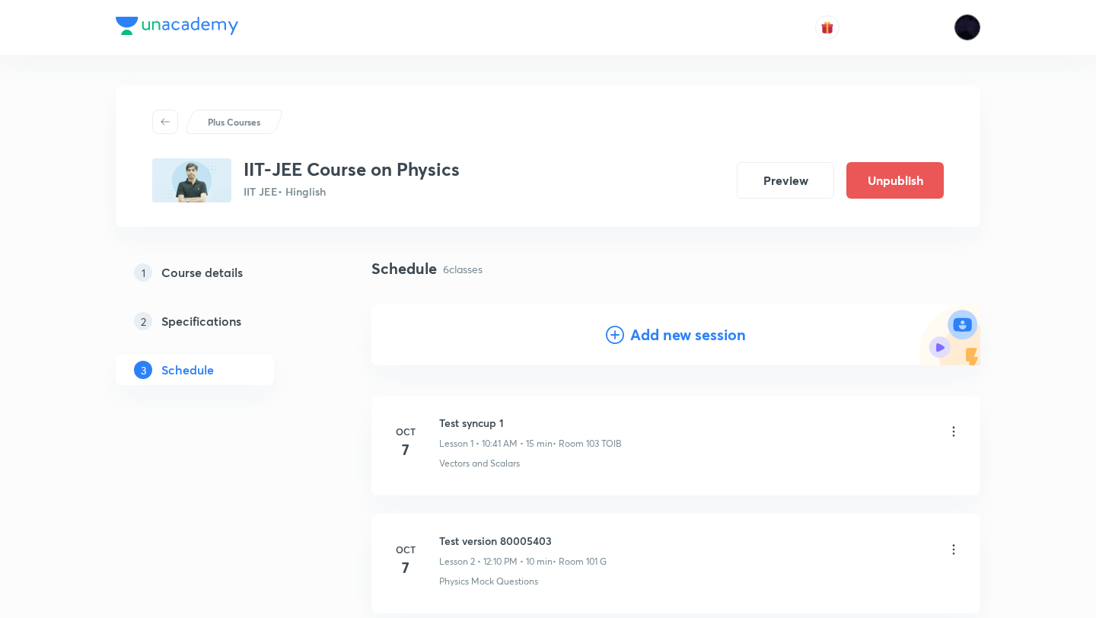
click at [972, 27] on img at bounding box center [968, 27] width 26 height 26
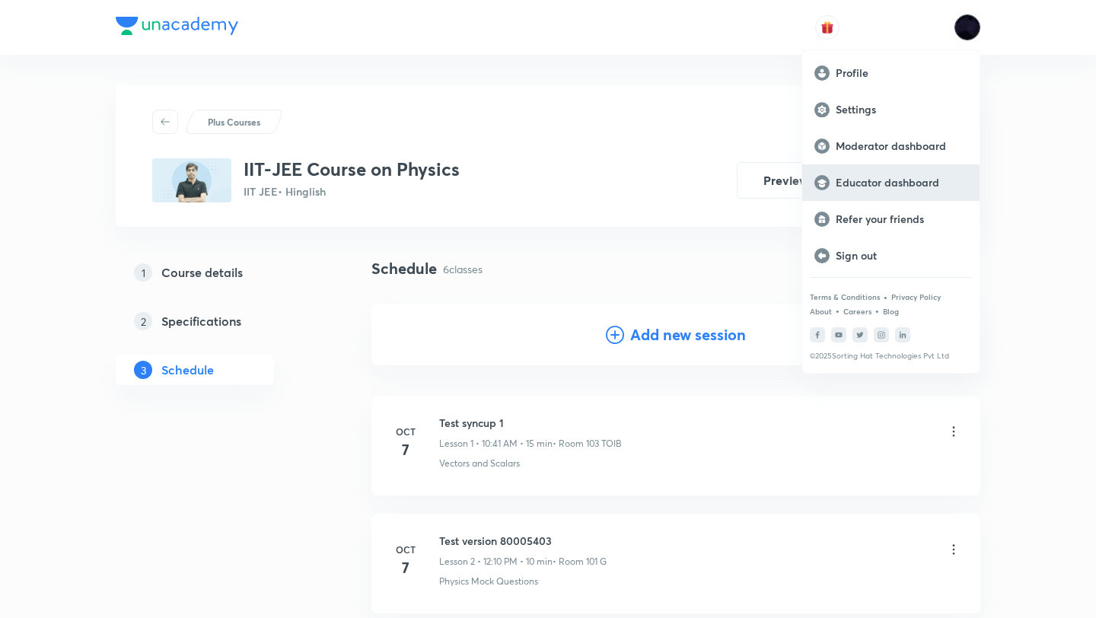
click at [876, 190] on div "Educator dashboard" at bounding box center [890, 182] width 177 height 37
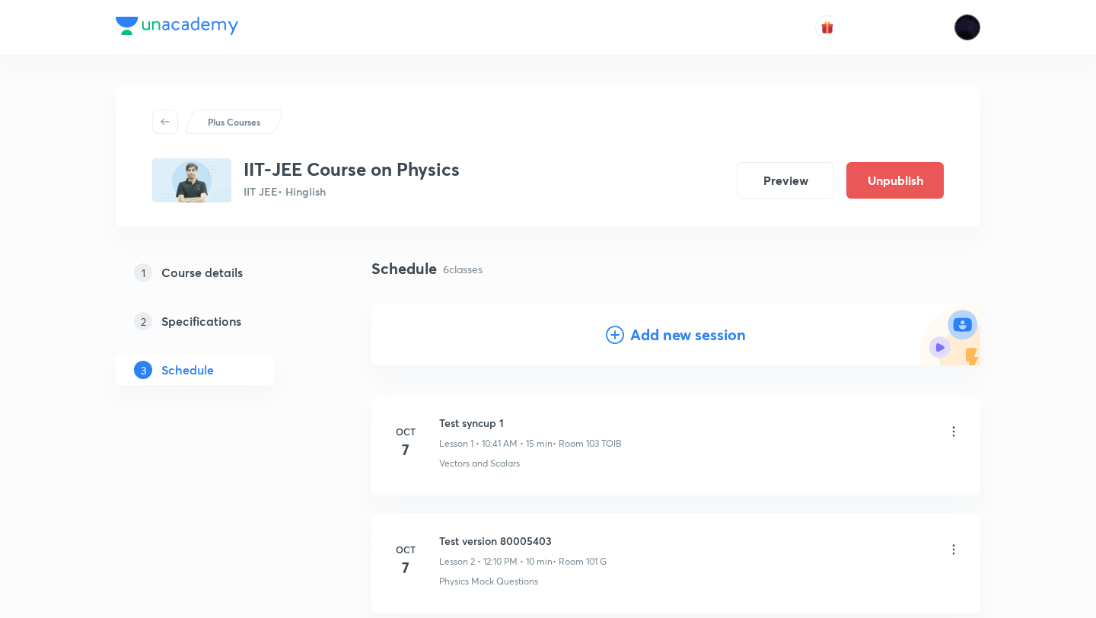
click at [968, 33] on img at bounding box center [968, 27] width 26 height 26
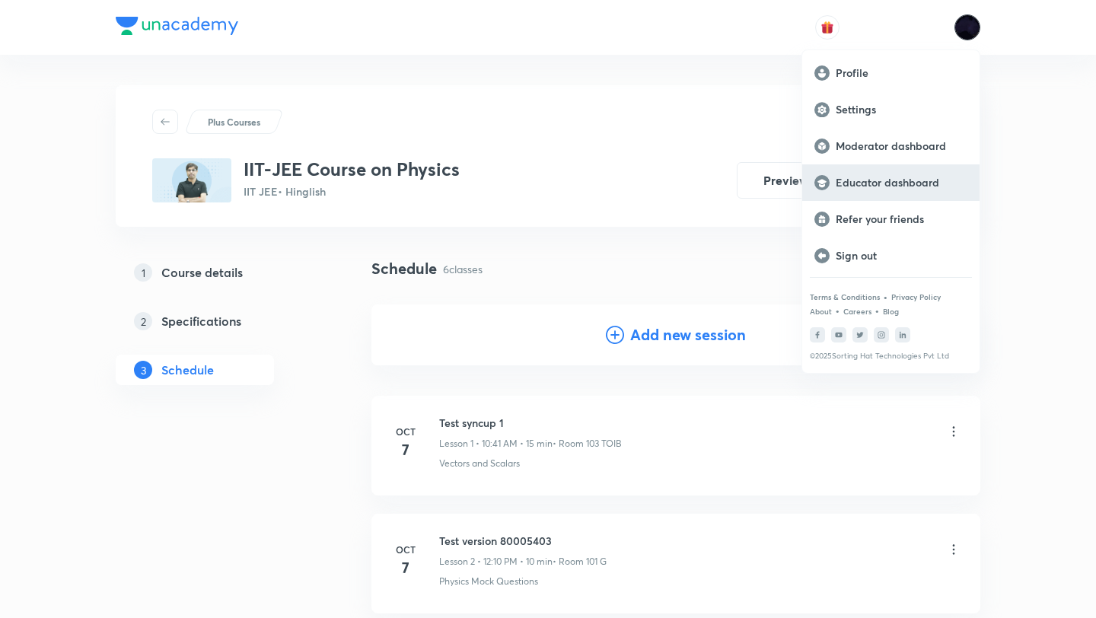
click at [865, 183] on p "Educator dashboard" at bounding box center [902, 183] width 132 height 14
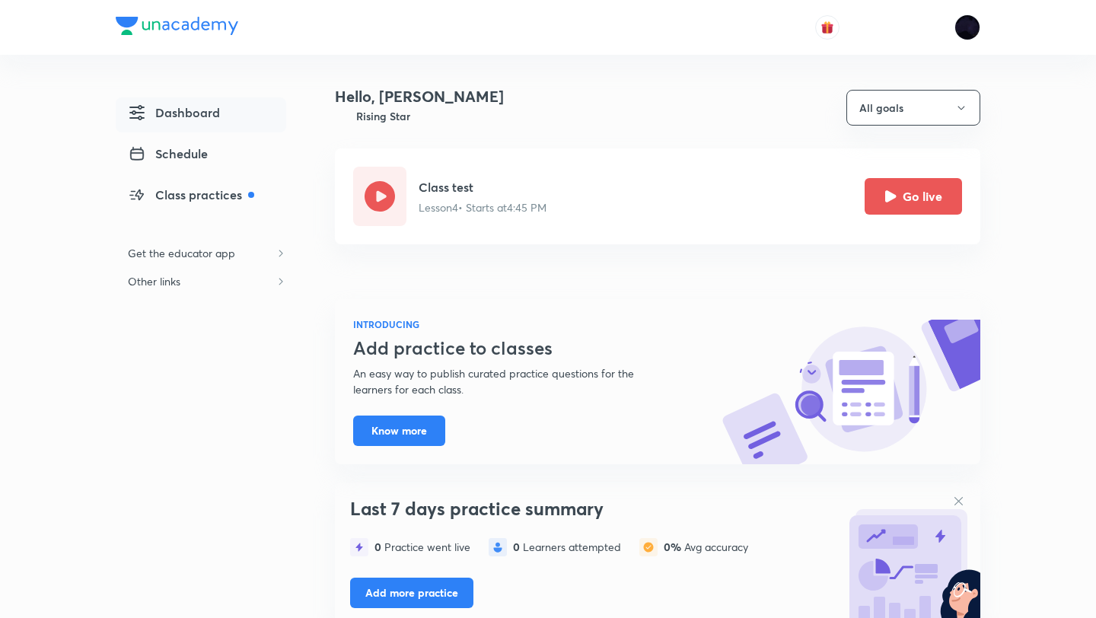
click at [815, 187] on div "Class test Lesson 4 • Starts at 4:45 PM Go live" at bounding box center [691, 196] width 544 height 59
click at [883, 201] on button "Go live" at bounding box center [913, 195] width 97 height 37
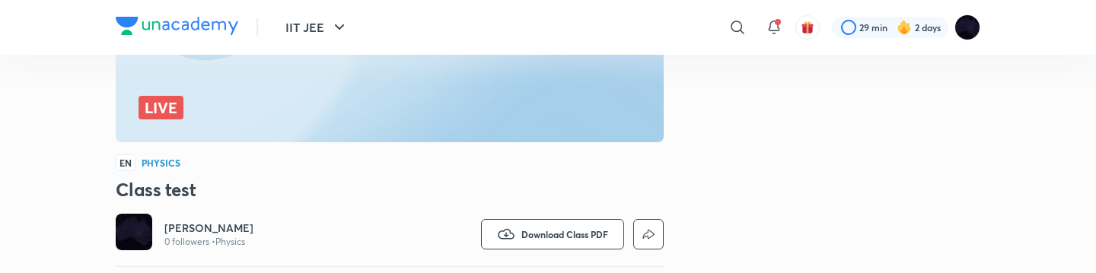
scroll to position [333, 0]
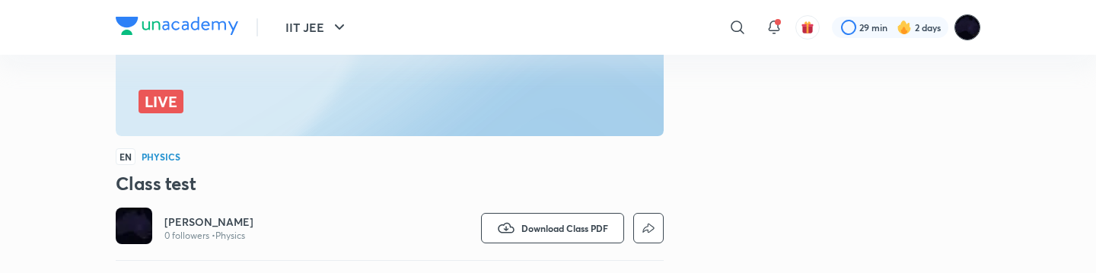
click at [961, 21] on img at bounding box center [968, 27] width 26 height 26
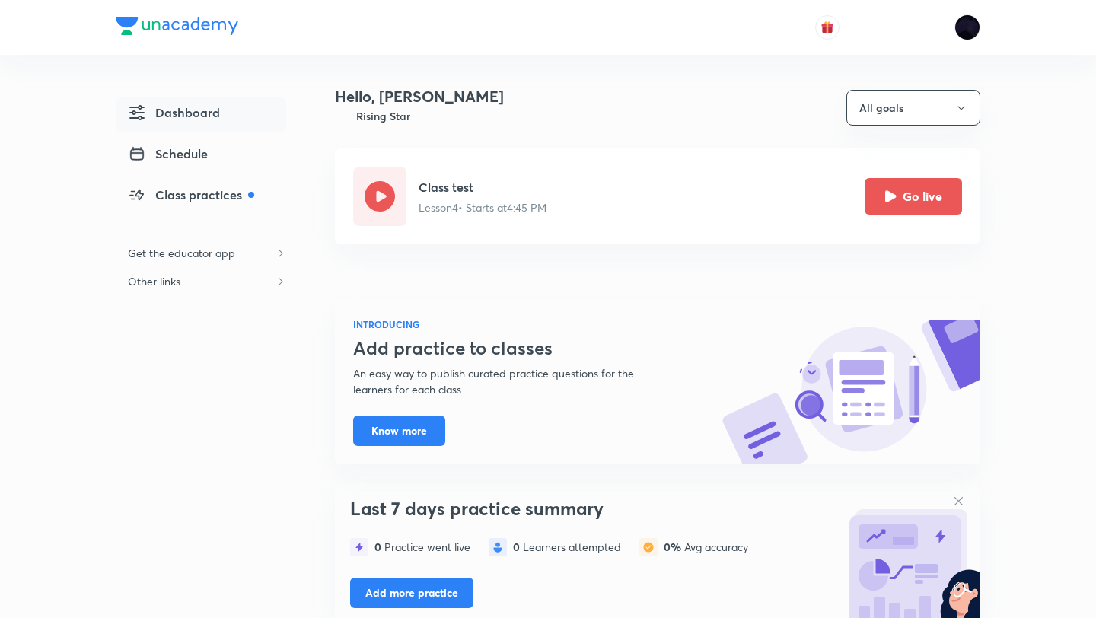
click at [816, 228] on div "Class test Lesson 4 • Starts at 4:45 PM Go live" at bounding box center [658, 196] width 646 height 96
click at [881, 202] on button "Go live" at bounding box center [913, 195] width 97 height 37
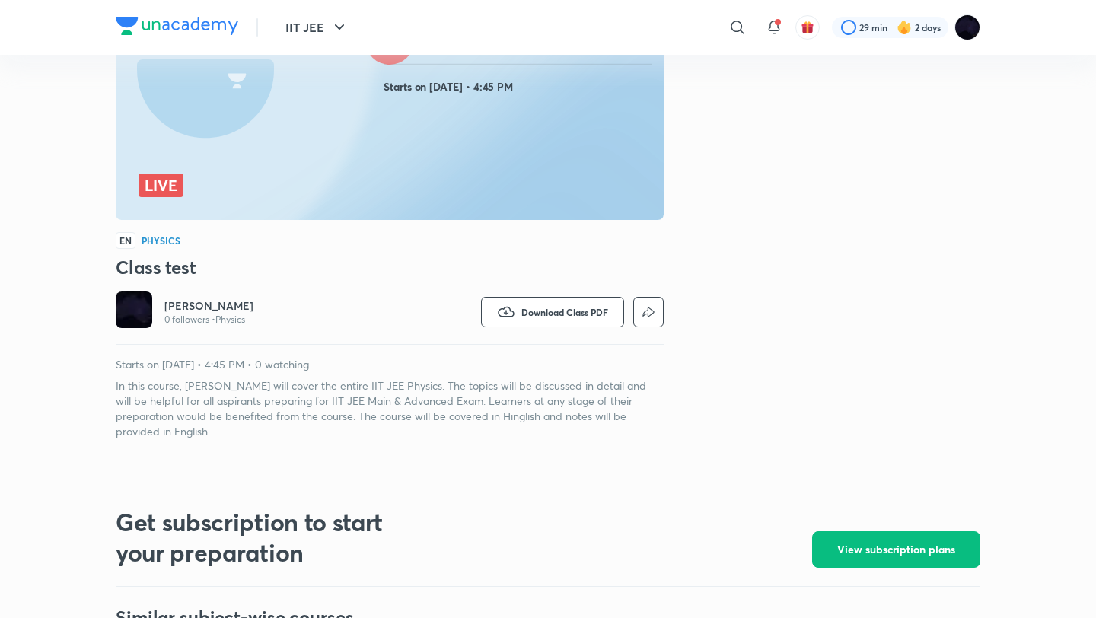
scroll to position [252, 0]
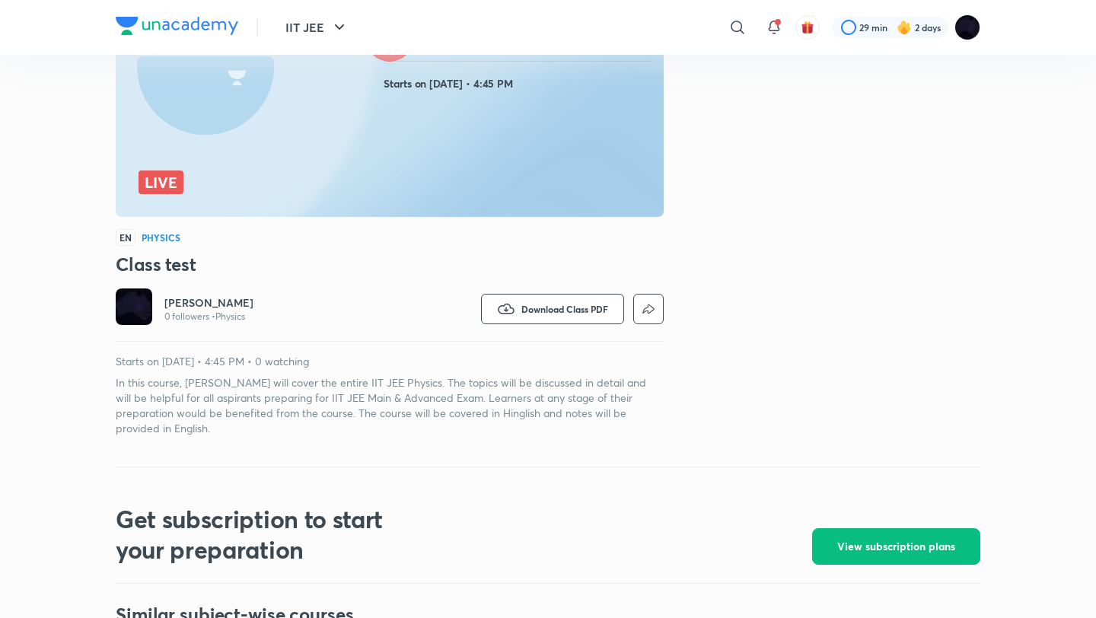
click at [961, 38] on picture at bounding box center [968, 27] width 26 height 26
click at [968, 24] on img at bounding box center [968, 27] width 26 height 26
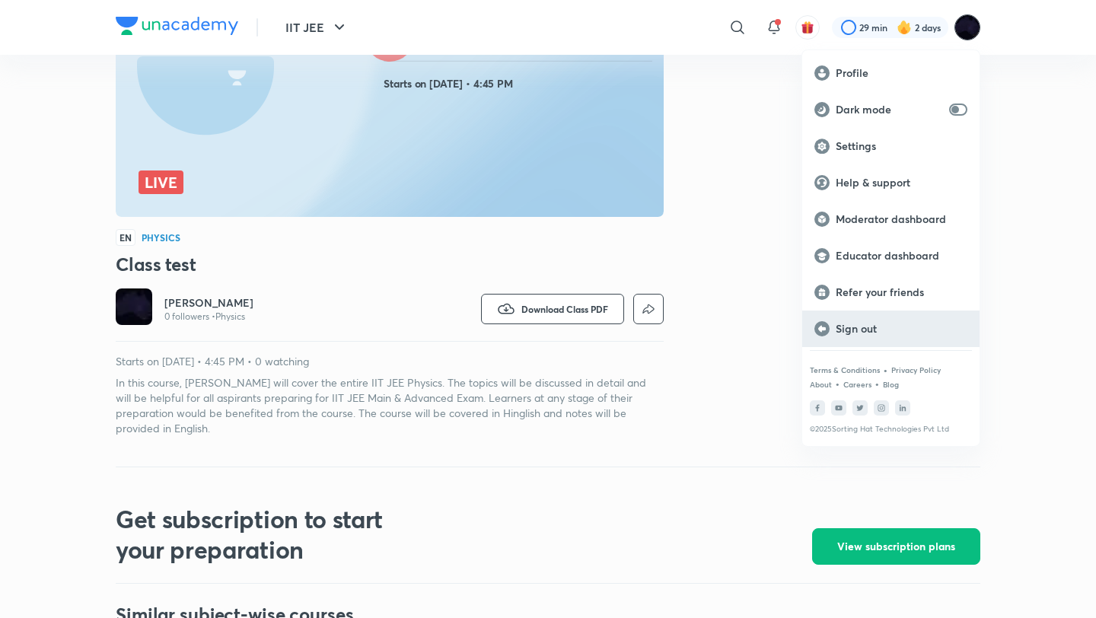
click at [903, 320] on div "Sign out" at bounding box center [890, 329] width 177 height 37
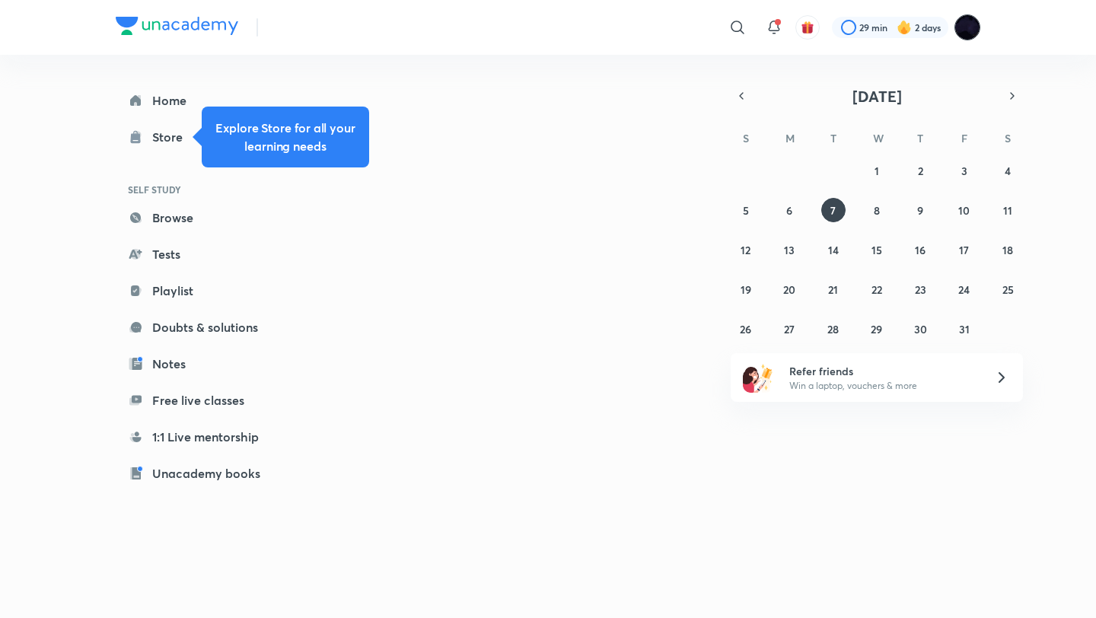
click at [968, 32] on img at bounding box center [968, 27] width 26 height 26
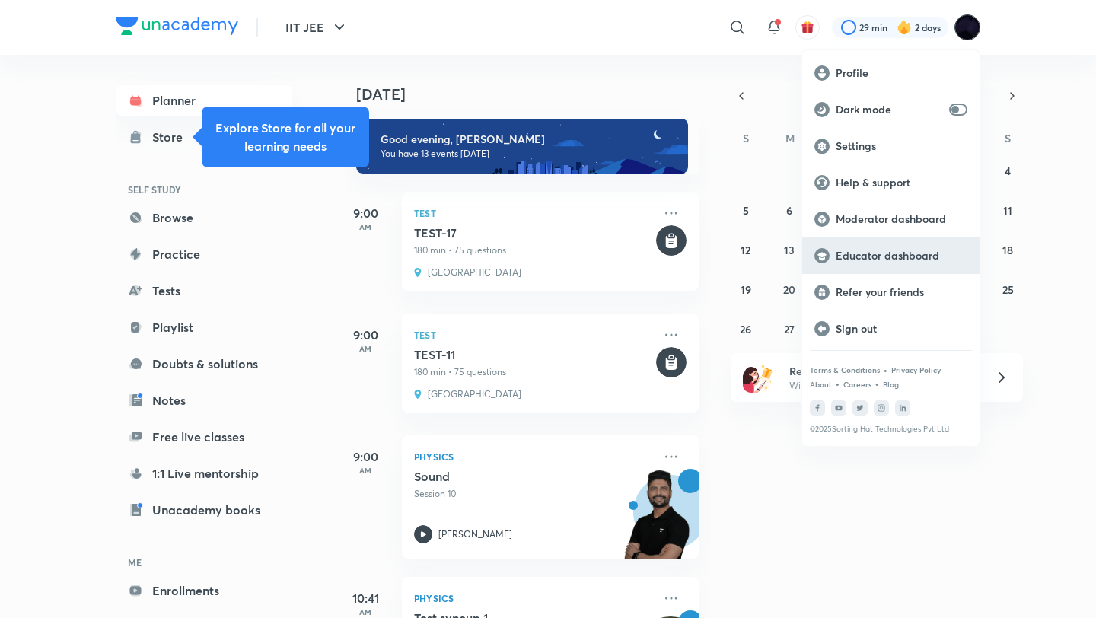
click at [875, 247] on div "Educator dashboard" at bounding box center [890, 256] width 177 height 37
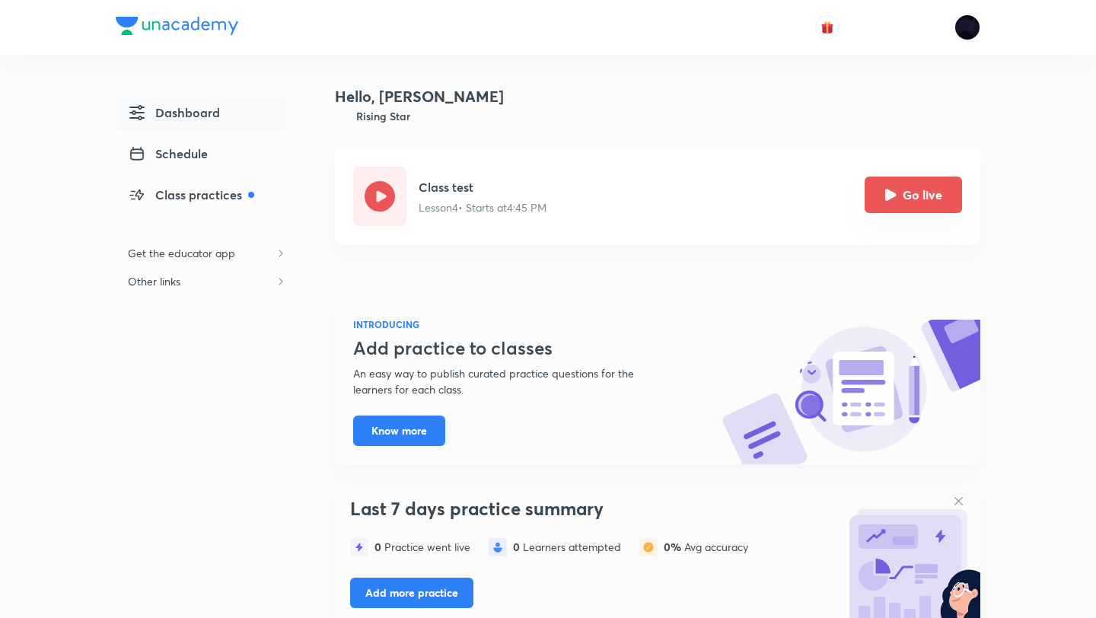
click at [894, 193] on icon "Go live" at bounding box center [890, 194] width 11 height 11
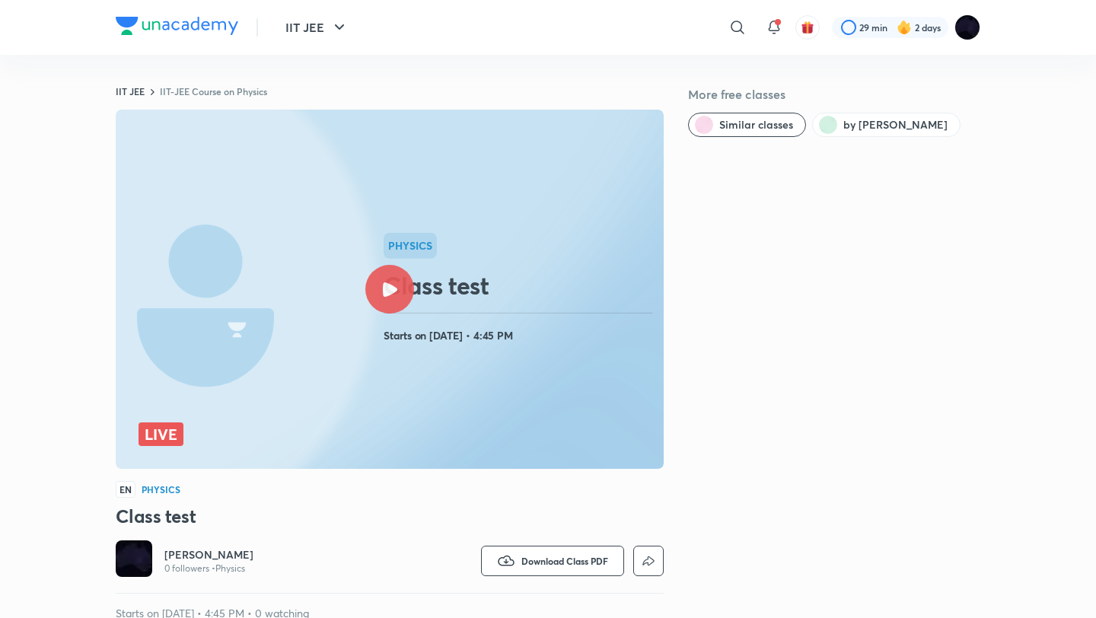
click at [464, 65] on div "IIT JEE IIT-JEE Course on Physics More free classes Similar classes by Megha Go…" at bounding box center [548, 491] width 865 height 872
click at [963, 33] on img at bounding box center [968, 27] width 26 height 26
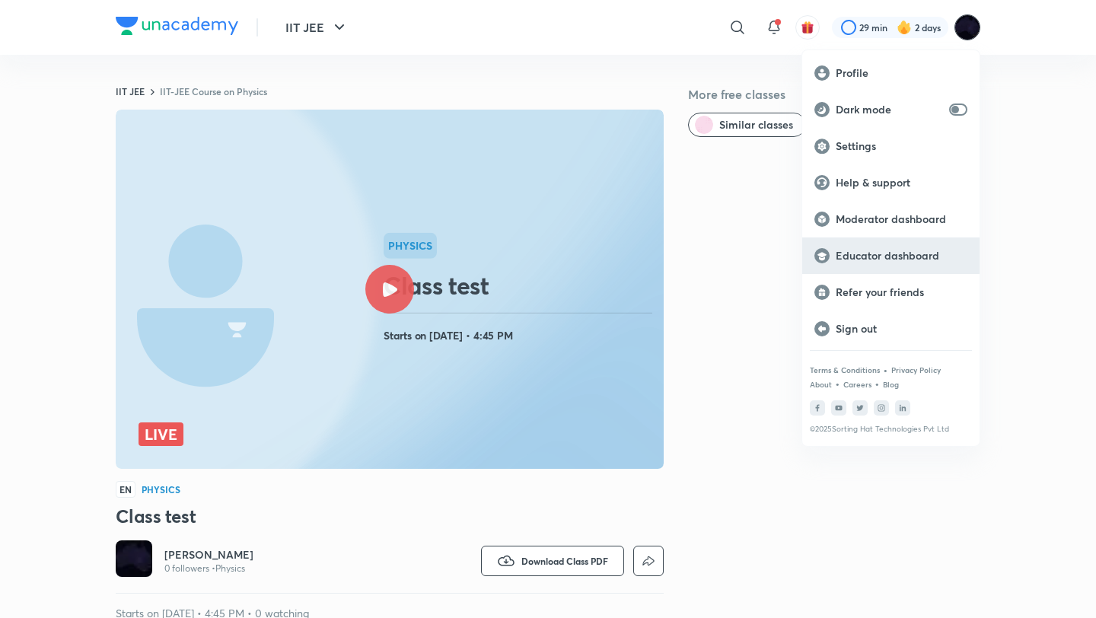
click at [865, 265] on div "Educator dashboard" at bounding box center [890, 256] width 177 height 37
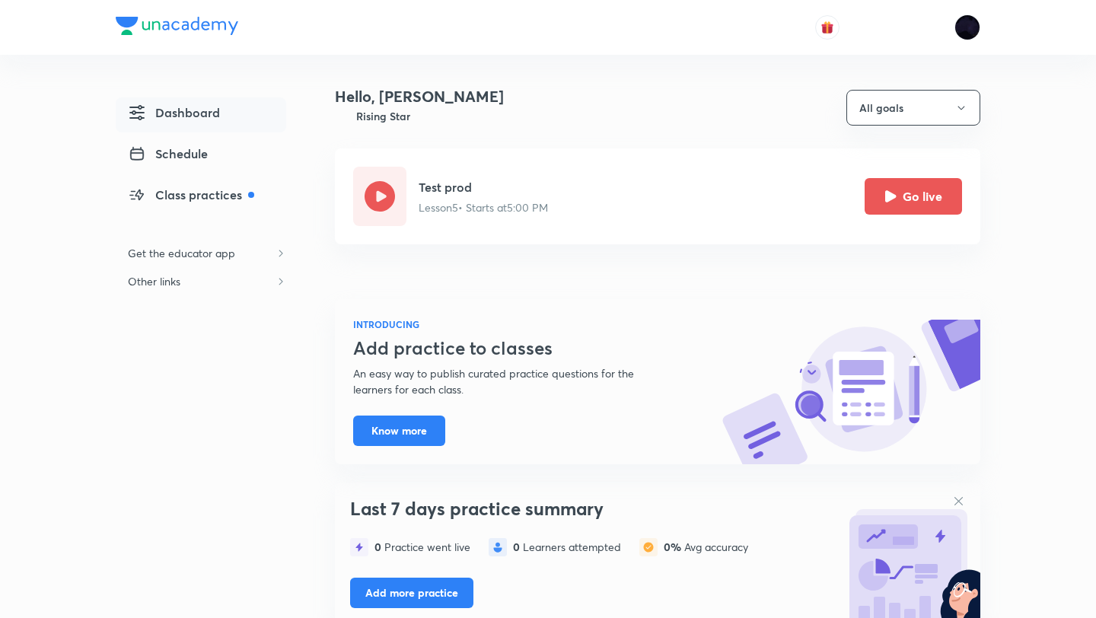
click at [463, 186] on h5 "Test prod" at bounding box center [483, 187] width 129 height 18
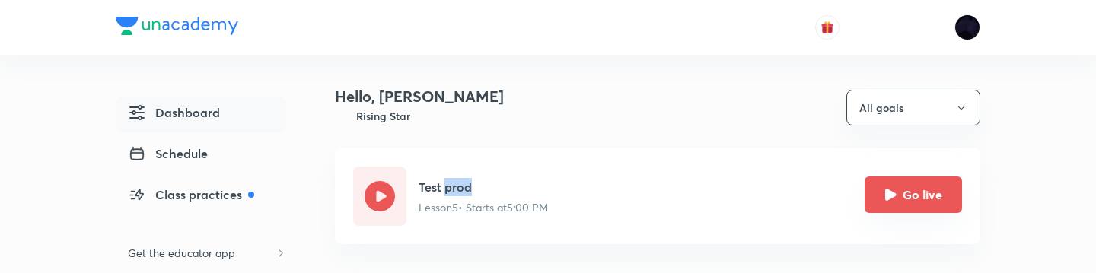
click at [939, 188] on button "Go live" at bounding box center [913, 195] width 97 height 37
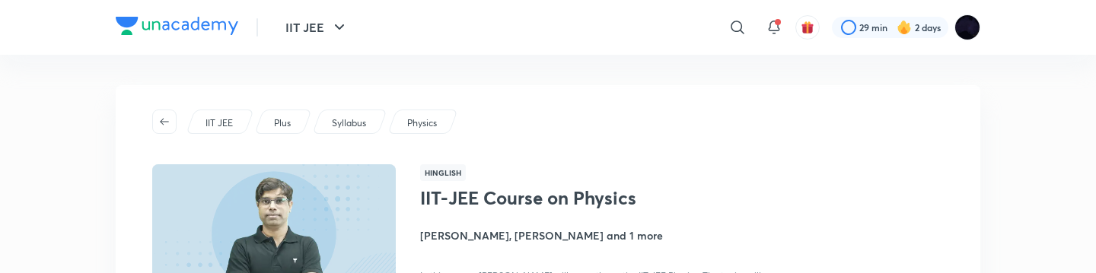
click at [422, 124] on p "Physics" at bounding box center [422, 123] width 30 height 14
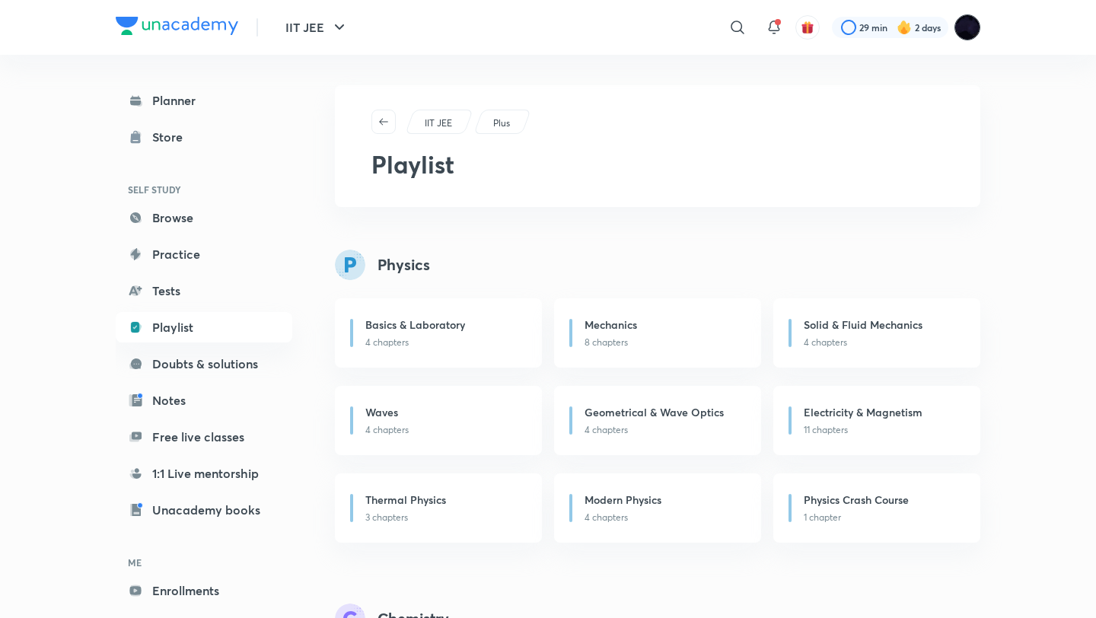
click at [968, 34] on img at bounding box center [968, 27] width 26 height 26
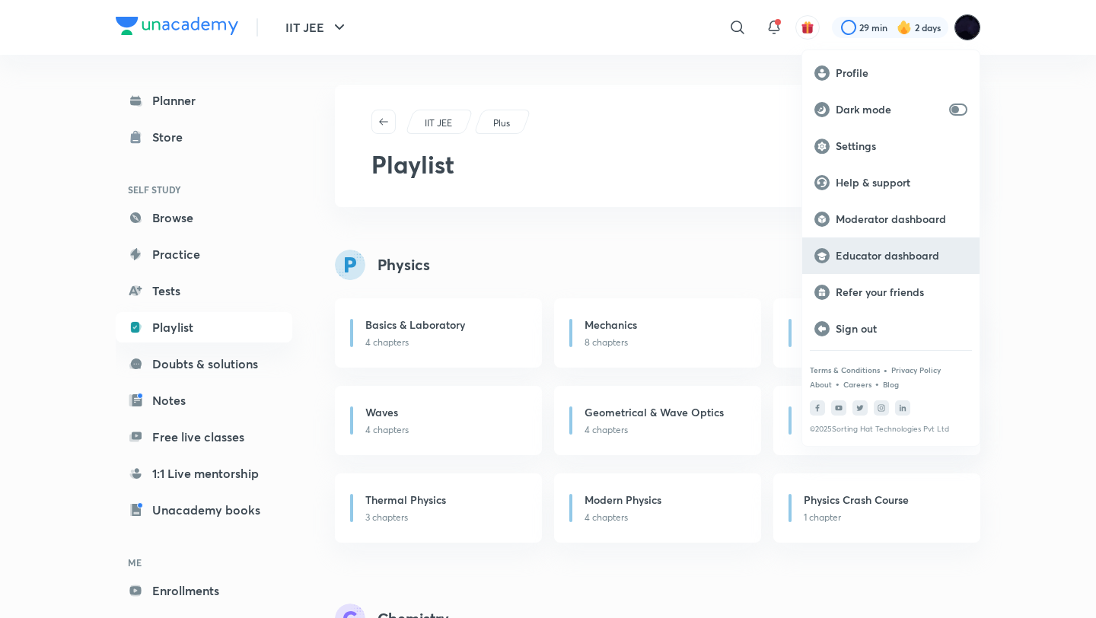
click at [893, 260] on p "Educator dashboard" at bounding box center [902, 256] width 132 height 14
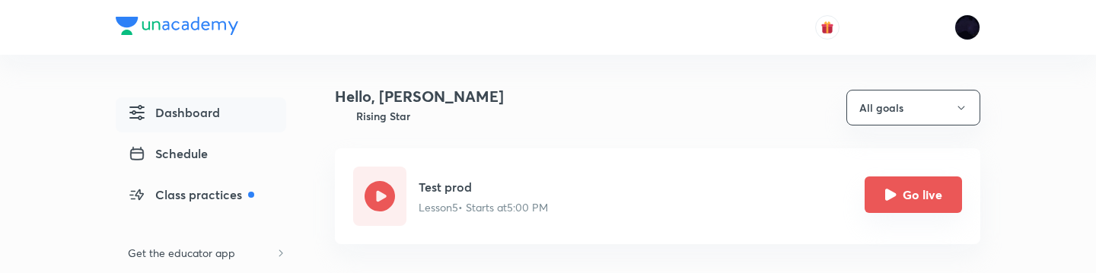
click at [931, 191] on button "Go live" at bounding box center [913, 195] width 97 height 37
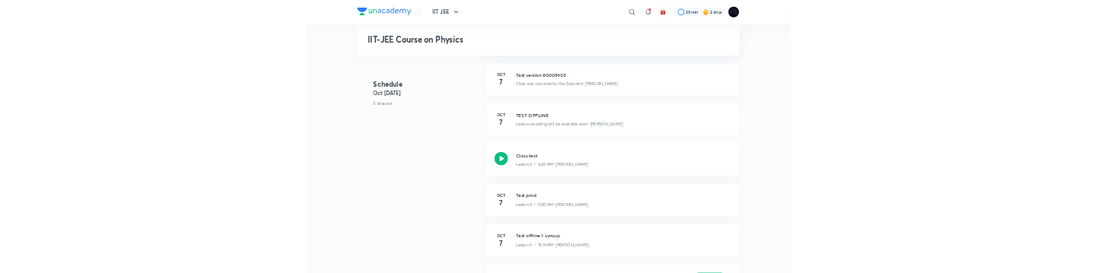
scroll to position [441, 0]
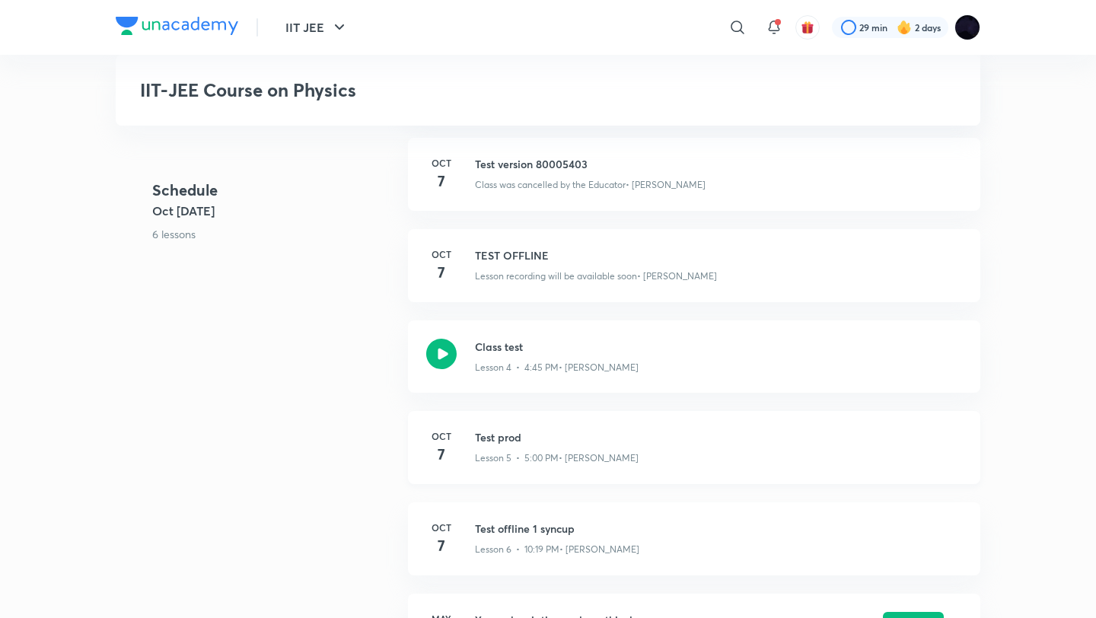
click at [501, 273] on h3 "Test prod" at bounding box center [718, 437] width 487 height 16
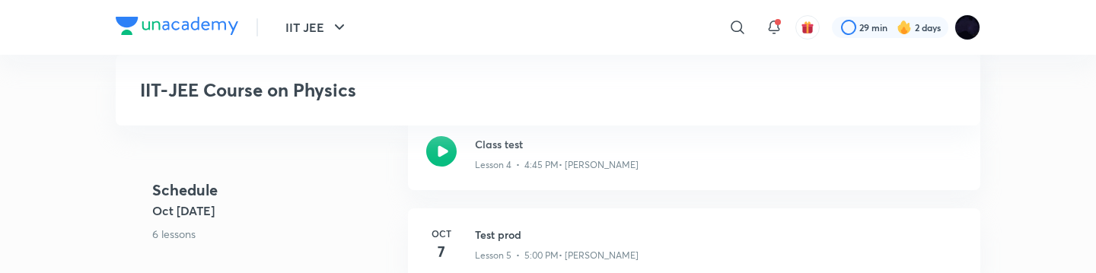
scroll to position [651, 0]
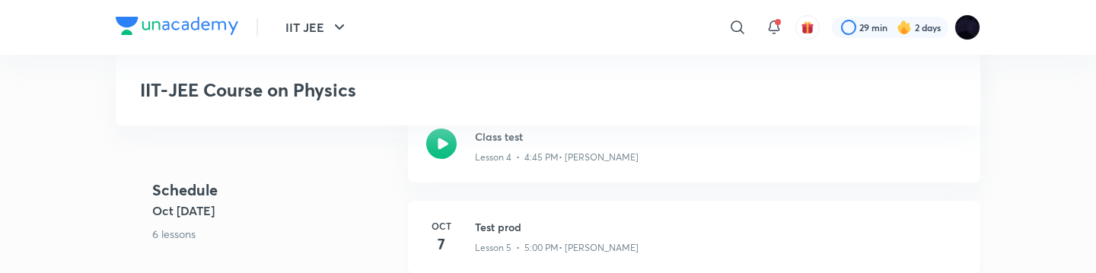
click at [499, 226] on h3 "Test prod" at bounding box center [718, 227] width 487 height 16
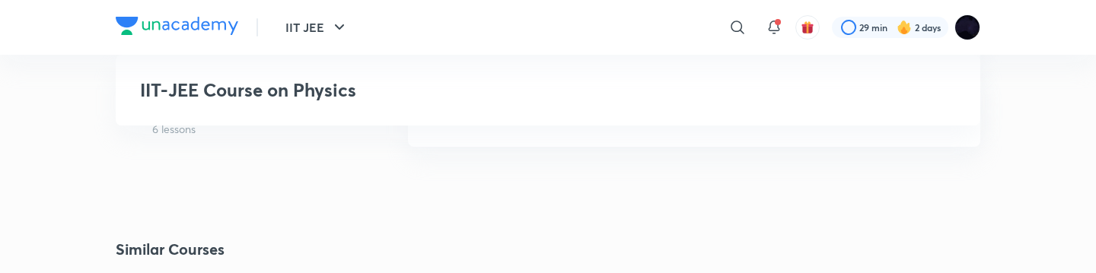
scroll to position [1051, 0]
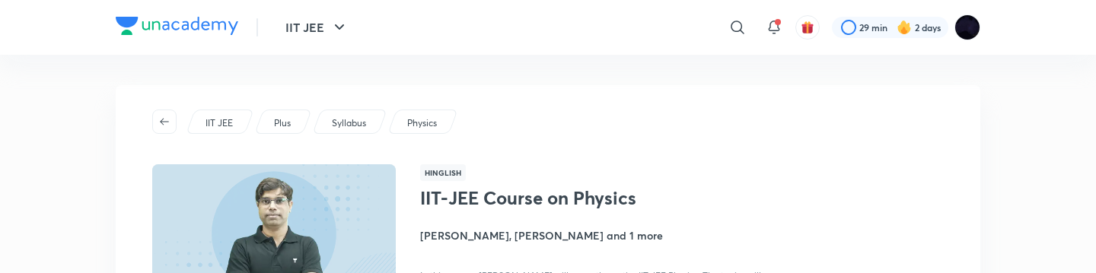
click at [852, 144] on div "IIT JEE Plus Syllabus Physics Hinglish IIT-JEE Course on Physics [PERSON_NAME],…" at bounding box center [548, 246] width 865 height 323
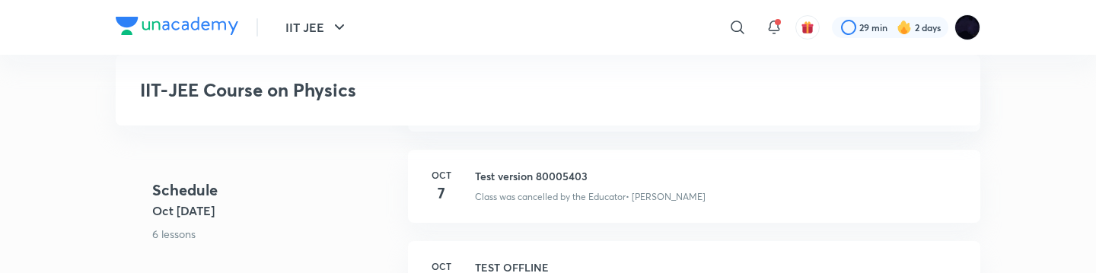
scroll to position [433, 0]
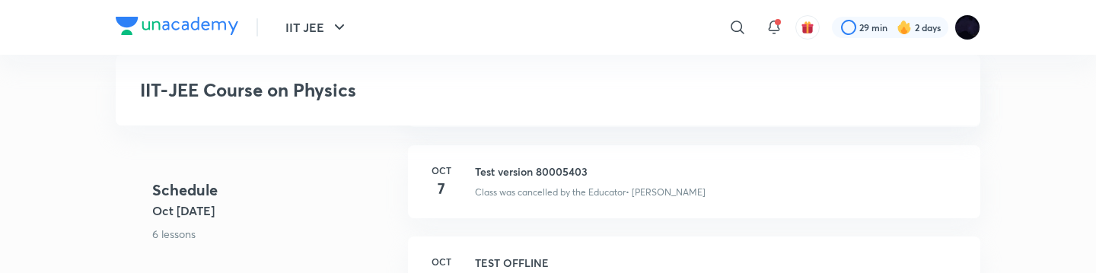
click at [985, 30] on header "IIT JEE ​ 29 min 2 days" at bounding box center [548, 27] width 1096 height 55
click at [971, 27] on img at bounding box center [968, 27] width 26 height 26
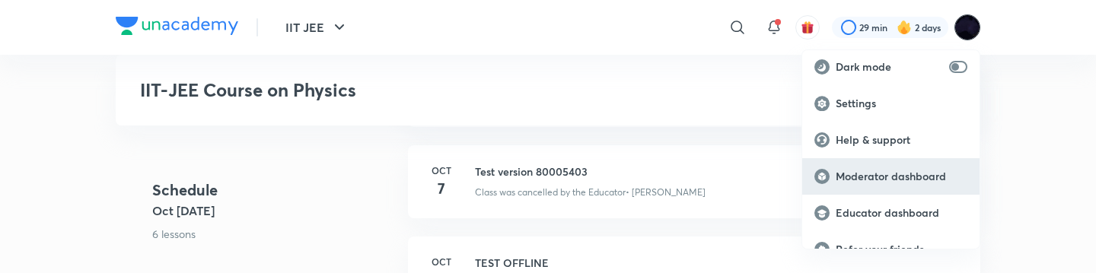
scroll to position [65, 0]
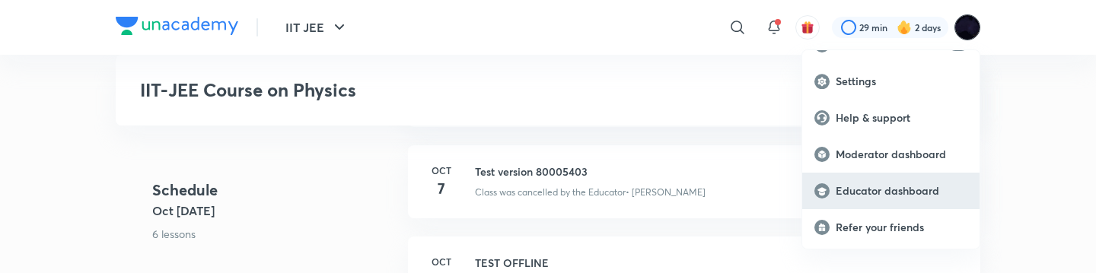
click at [878, 184] on p "Educator dashboard" at bounding box center [902, 191] width 132 height 14
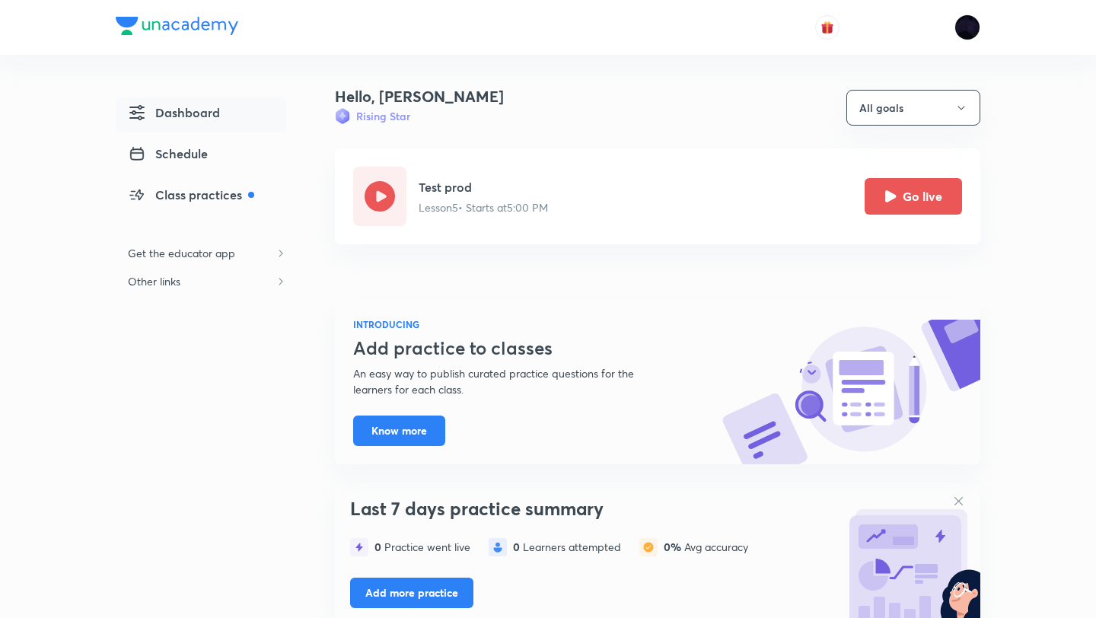
click at [677, 298] on div at bounding box center [652, 293] width 658 height 24
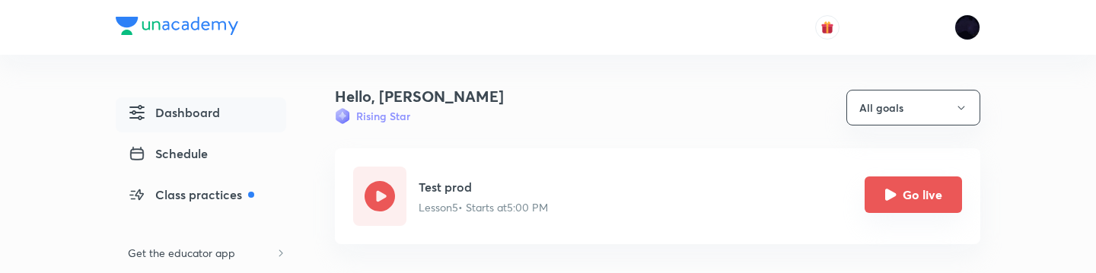
click at [926, 200] on button "Go live" at bounding box center [913, 195] width 97 height 37
click at [906, 185] on button "Go live" at bounding box center [913, 195] width 97 height 37
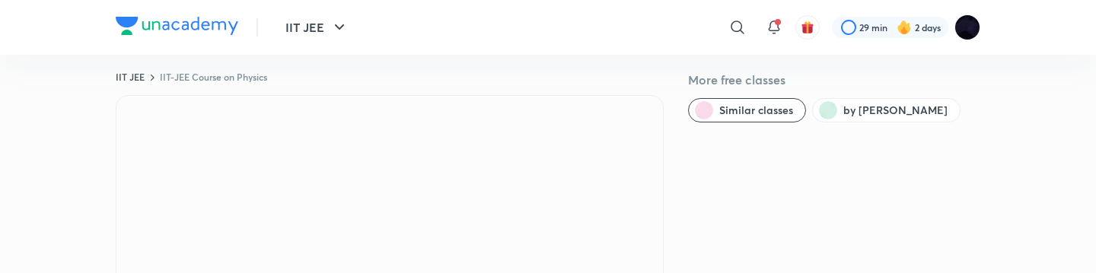
scroll to position [18, 0]
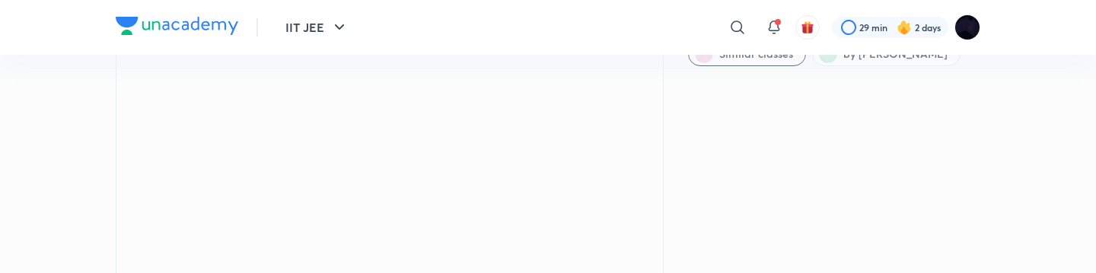
scroll to position [79, 0]
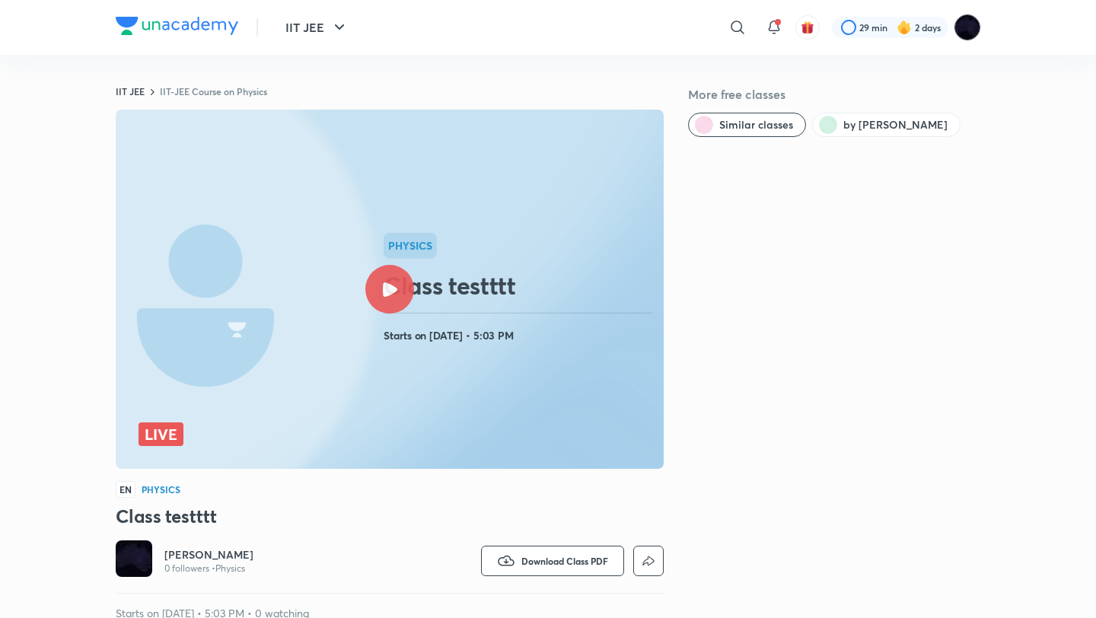
click at [970, 33] on img at bounding box center [968, 27] width 26 height 26
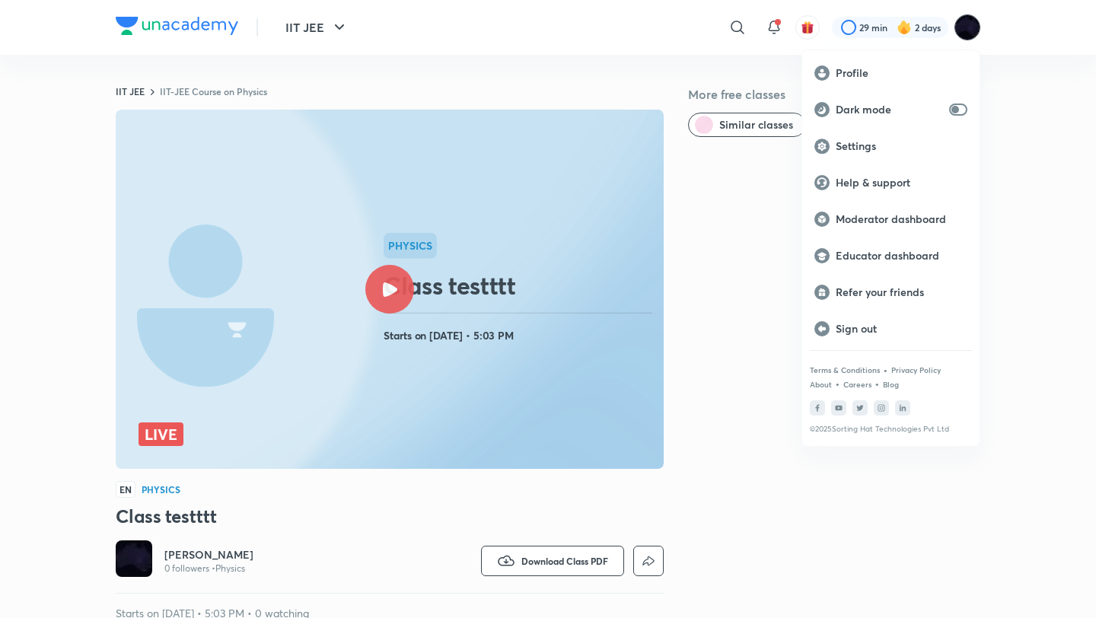
click at [966, 30] on div at bounding box center [548, 309] width 1096 height 618
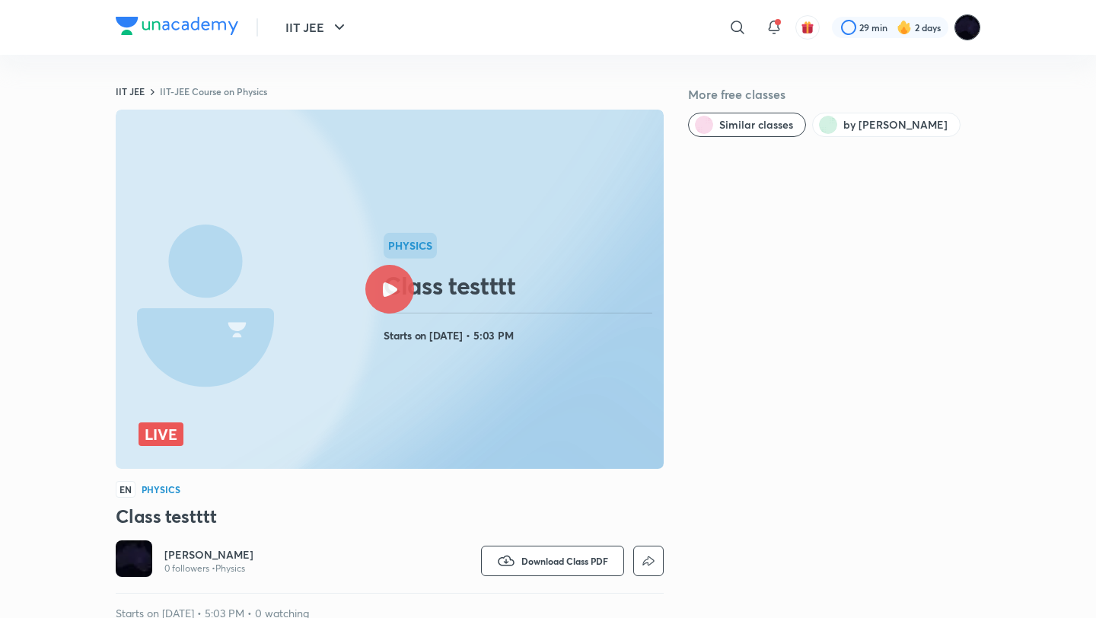
click at [970, 25] on img at bounding box center [968, 27] width 26 height 26
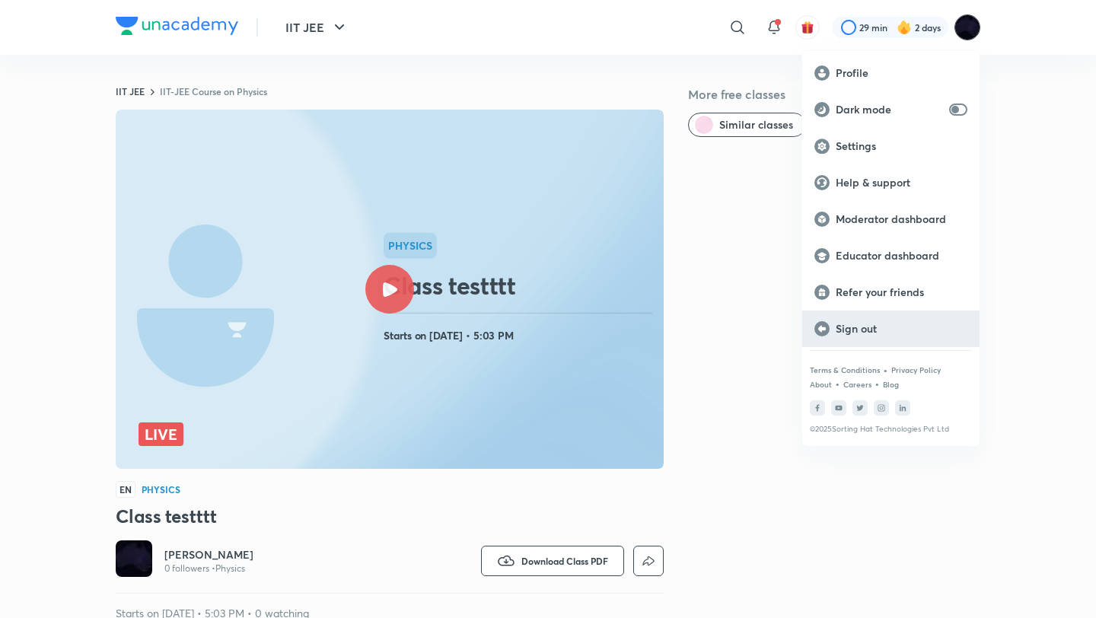
click at [859, 337] on div "Sign out" at bounding box center [890, 329] width 177 height 37
